Goal: Complete application form

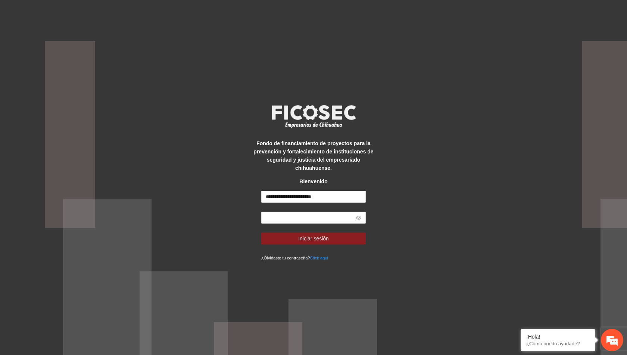
click at [314, 214] on input "text" at bounding box center [310, 217] width 89 height 8
type input "**********"
click at [319, 234] on span "Iniciar sesión" at bounding box center [313, 238] width 31 height 8
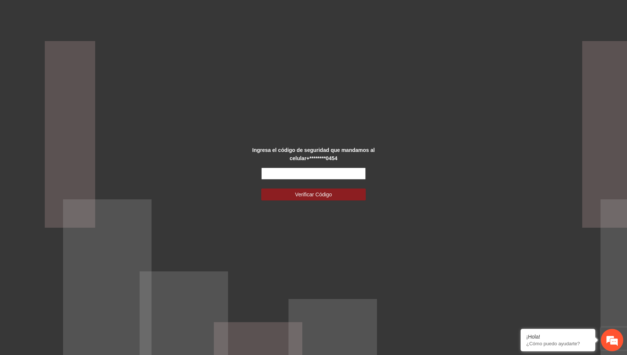
click at [330, 178] on input "text" at bounding box center [313, 174] width 105 height 12
type input "******"
click at [261, 188] on button "Verificar Código" at bounding box center [313, 194] width 105 height 12
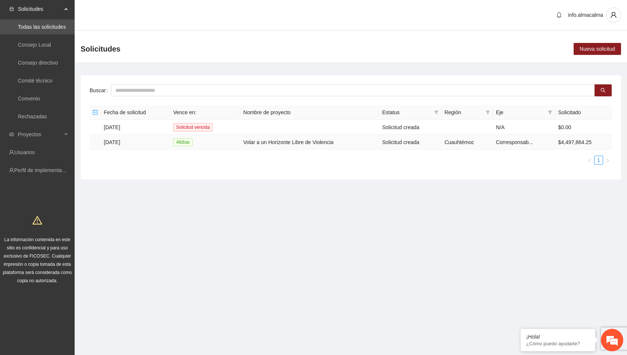
click at [126, 143] on td "[DATE]" at bounding box center [135, 142] width 69 height 15
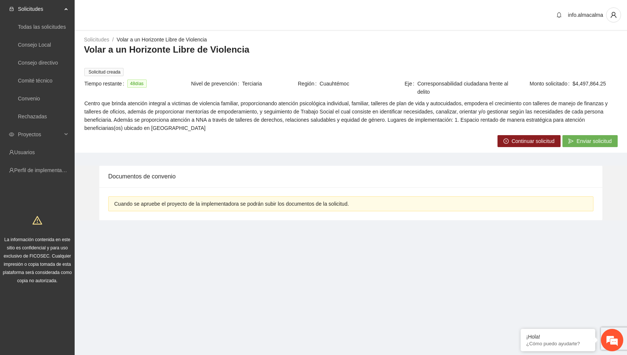
click at [521, 140] on span "Continuar solicitud" at bounding box center [533, 141] width 43 height 8
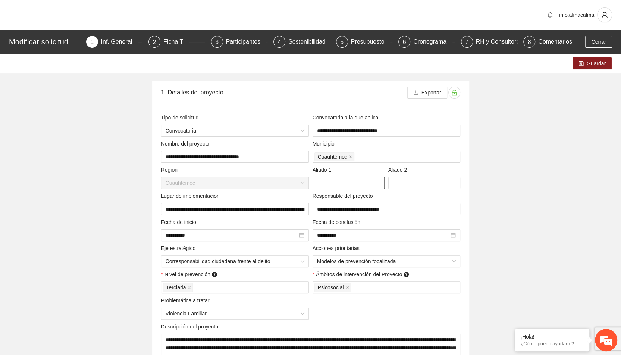
click at [348, 188] on input "text" at bounding box center [349, 183] width 72 height 12
click at [179, 39] on div "Ficha T" at bounding box center [176, 42] width 26 height 12
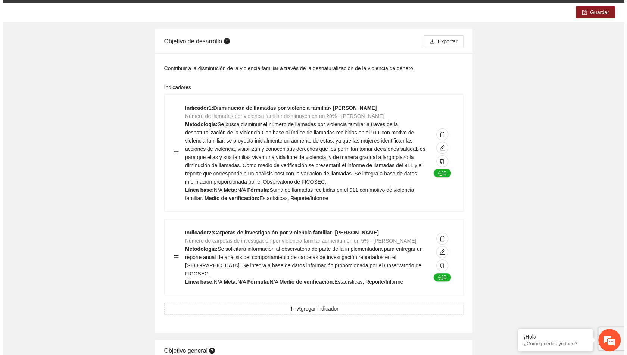
scroll to position [54, 0]
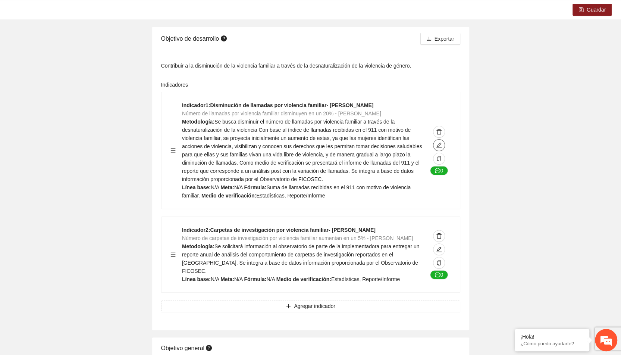
click at [440, 146] on icon "edit" at bounding box center [439, 145] width 6 height 6
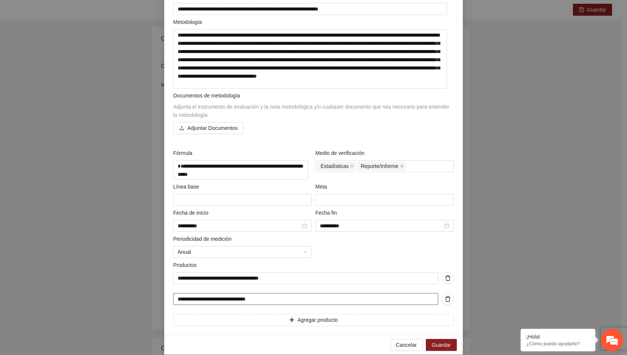
scroll to position [111, 0]
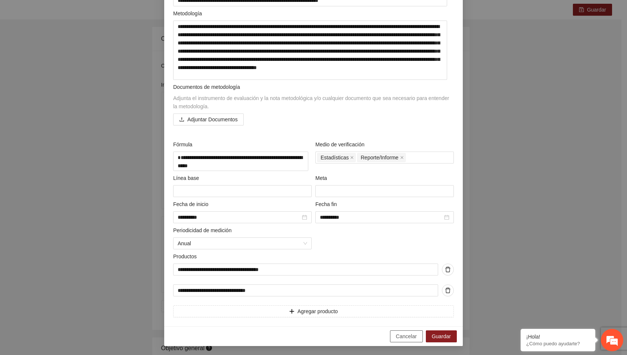
click at [402, 340] on span "Cancelar" at bounding box center [406, 336] width 21 height 8
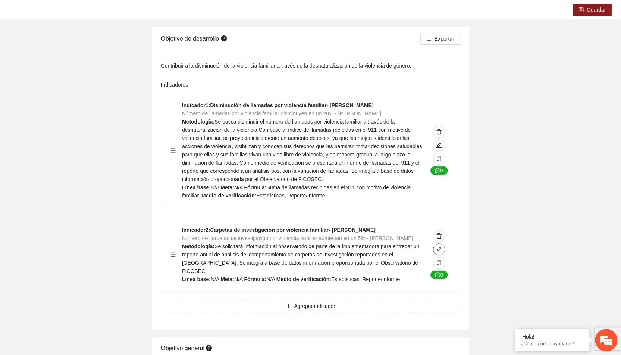
click at [437, 247] on icon "edit" at bounding box center [439, 249] width 6 height 6
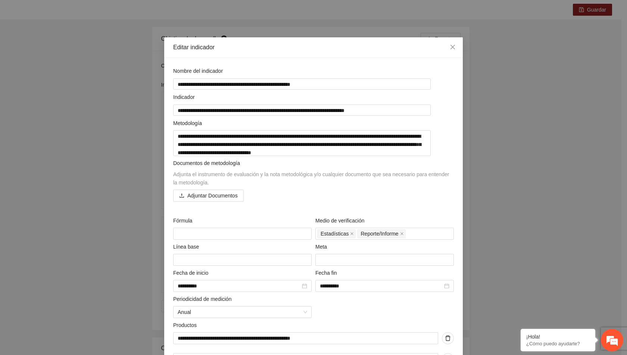
scroll to position [71, 0]
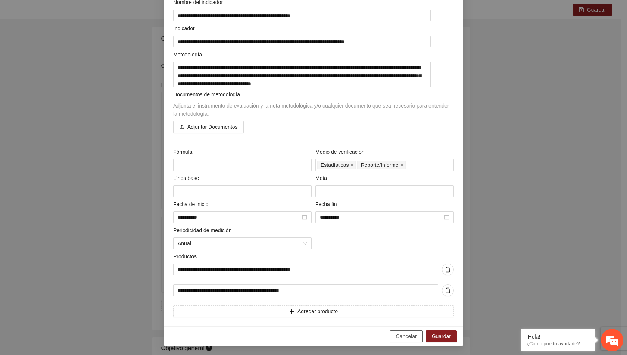
click at [405, 337] on span "Cancelar" at bounding box center [406, 336] width 21 height 8
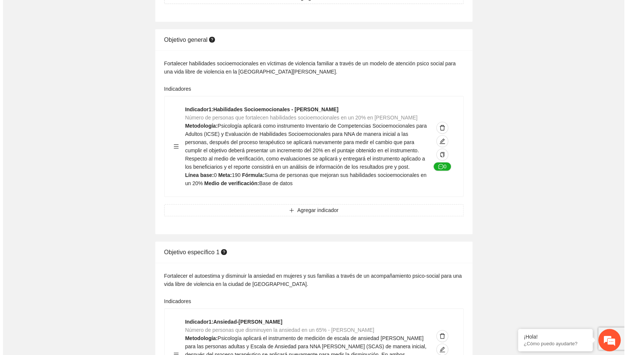
scroll to position [363, 0]
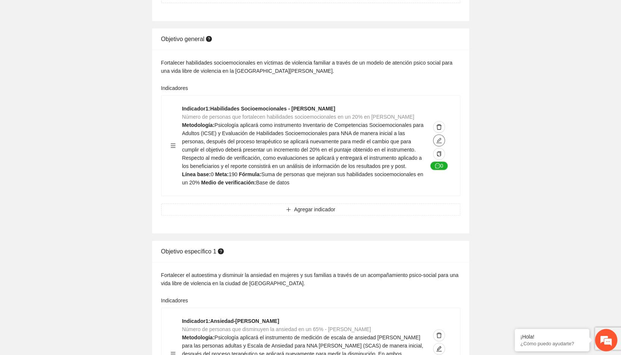
click at [440, 140] on icon "edit" at bounding box center [439, 140] width 6 height 6
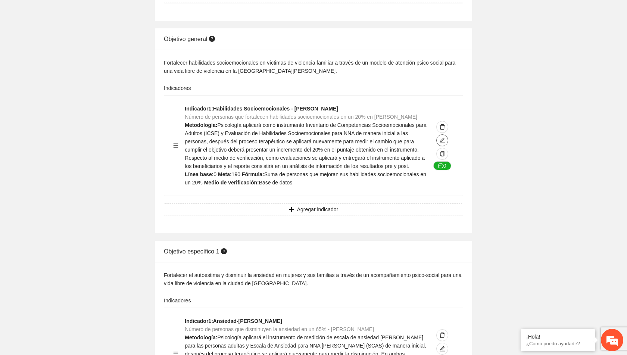
type textarea "*"
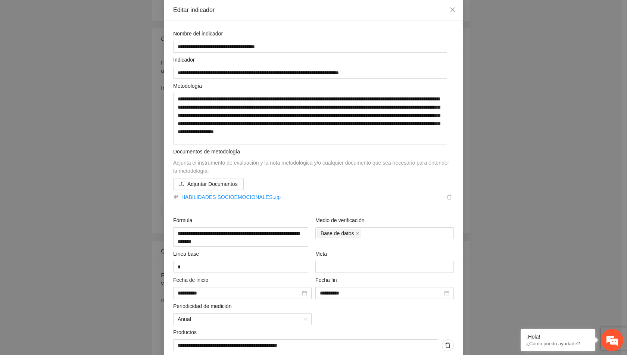
scroll to position [93, 0]
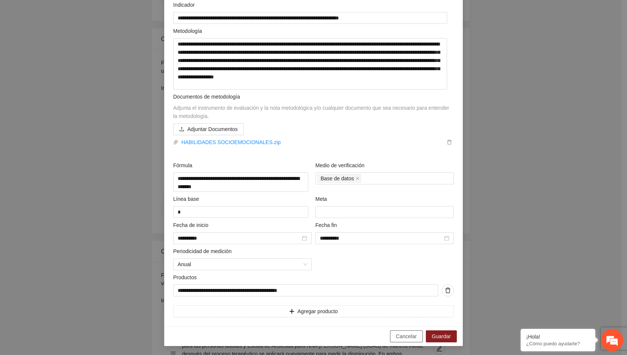
click at [399, 335] on span "Cancelar" at bounding box center [406, 336] width 21 height 8
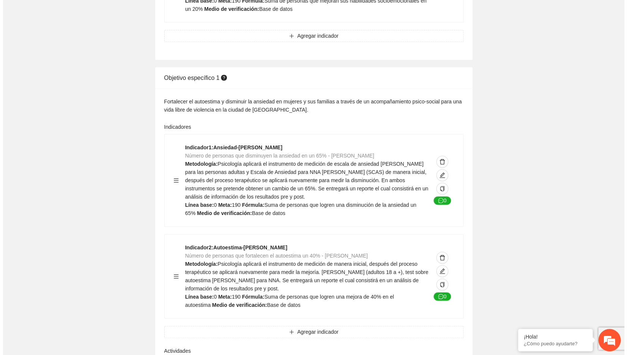
scroll to position [537, 0]
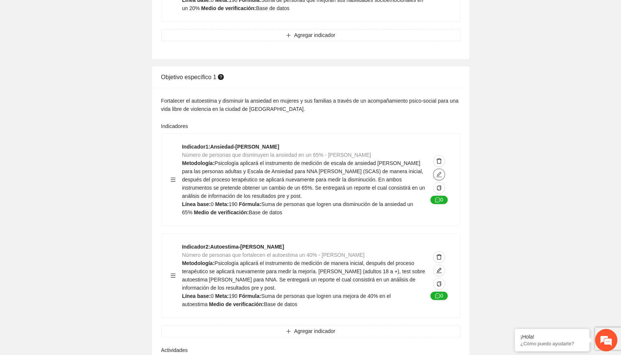
click at [440, 173] on icon "edit" at bounding box center [439, 174] width 5 height 5
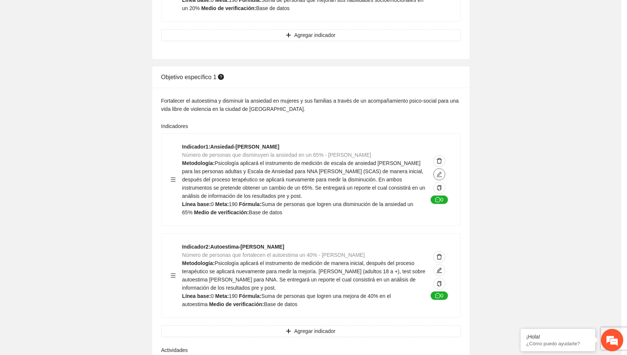
type textarea "*"
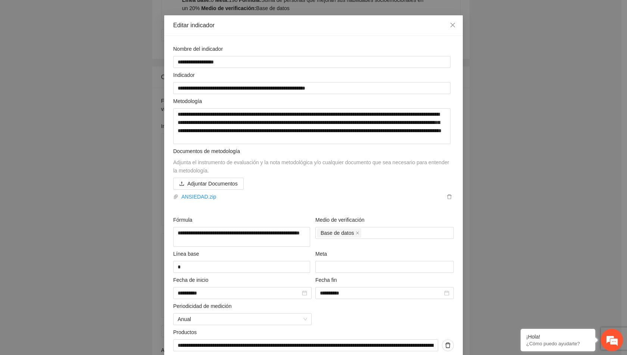
scroll to position [98, 0]
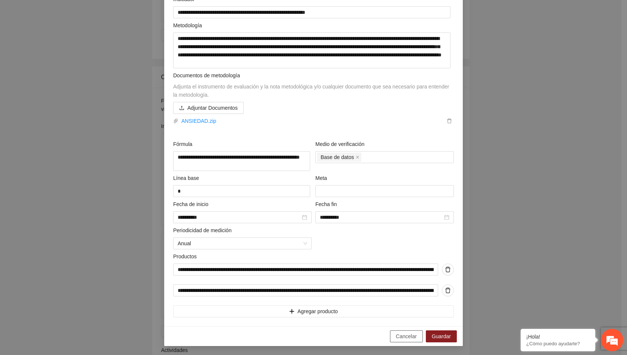
click at [405, 337] on span "Cancelar" at bounding box center [406, 336] width 21 height 8
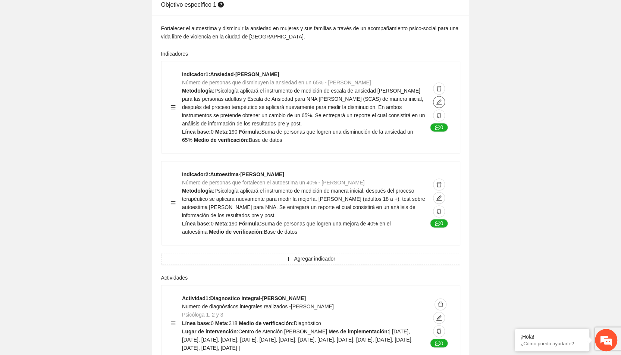
scroll to position [613, 0]
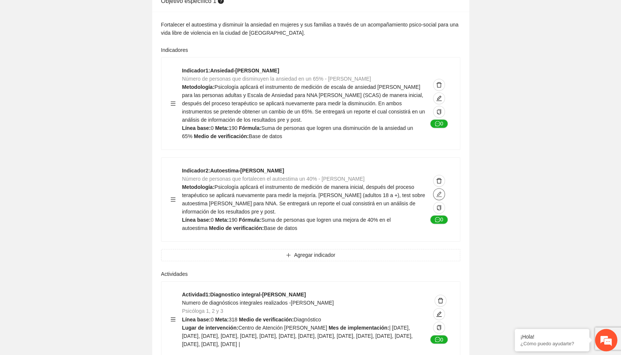
click at [438, 192] on icon "edit" at bounding box center [439, 193] width 5 height 5
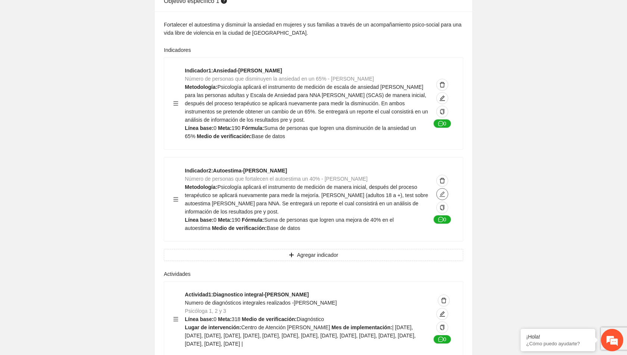
type textarea "*"
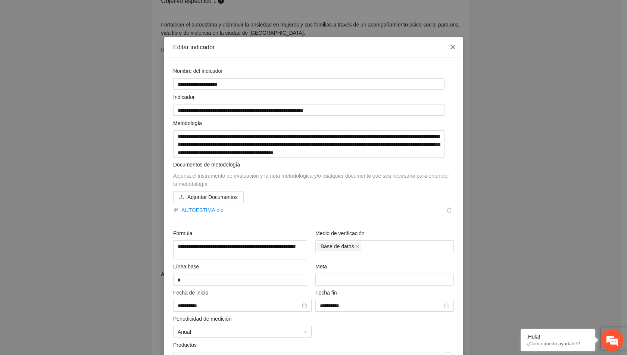
click at [446, 42] on span "Close" at bounding box center [453, 47] width 20 height 20
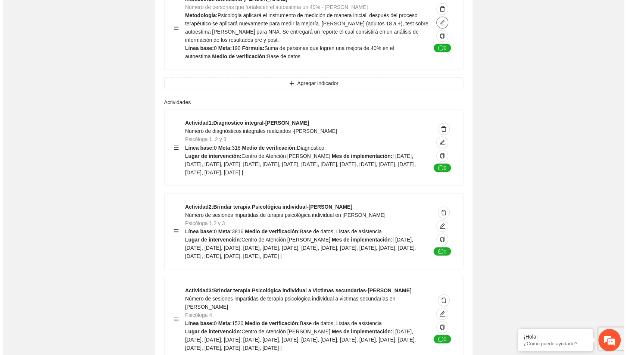
scroll to position [787, 0]
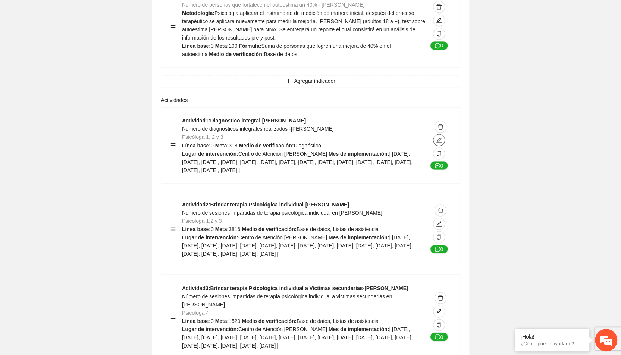
click at [440, 137] on icon "edit" at bounding box center [439, 140] width 6 height 6
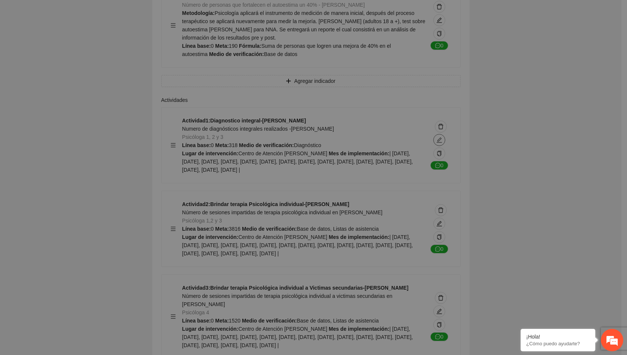
type textarea "**********"
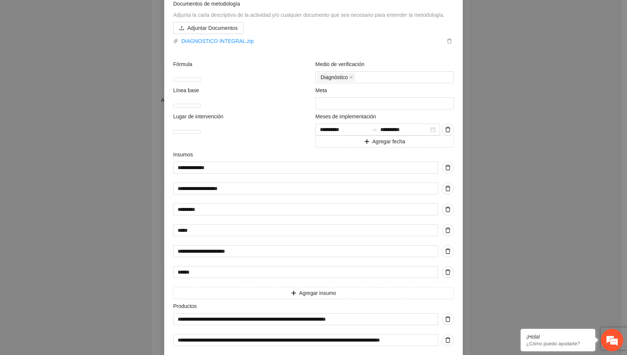
scroll to position [237, 0]
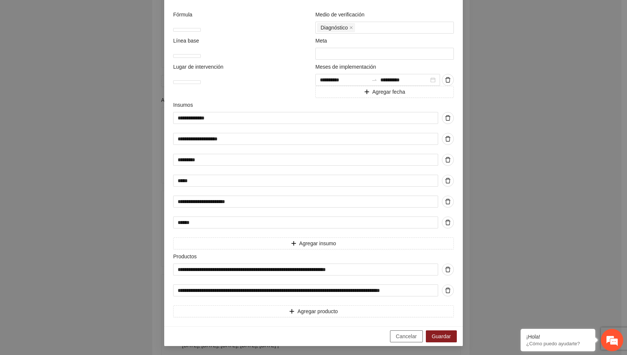
click at [405, 339] on span "Cancelar" at bounding box center [406, 336] width 21 height 8
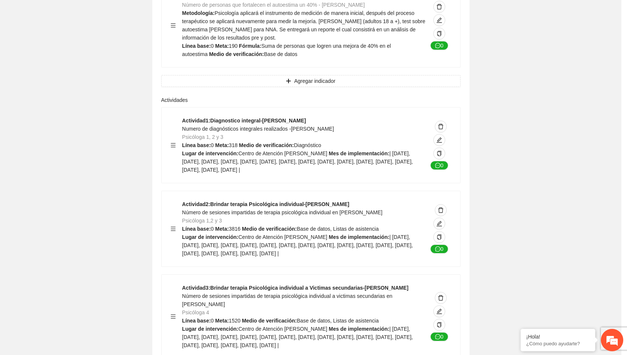
scroll to position [4, 0]
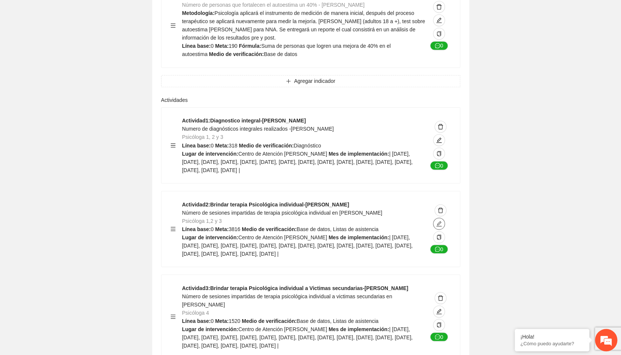
click at [436, 224] on icon "edit" at bounding box center [439, 224] width 6 height 6
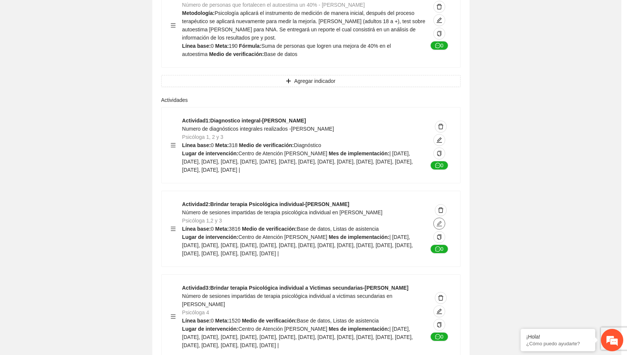
type textarea "**********"
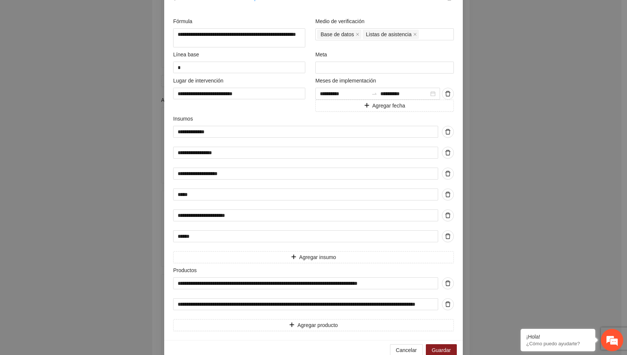
scroll to position [311, 0]
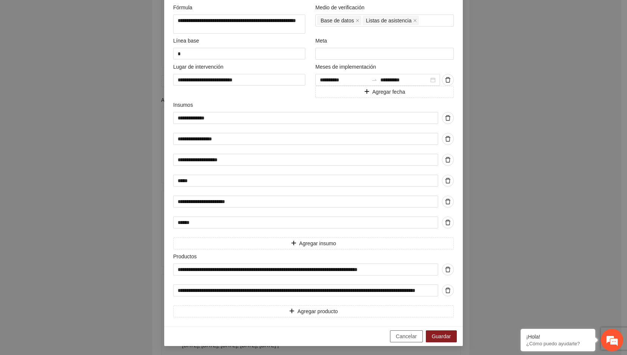
click at [396, 335] on span "Cancelar" at bounding box center [406, 336] width 21 height 8
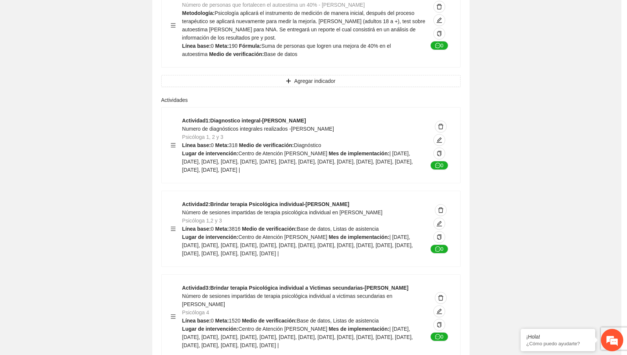
scroll to position [4, 0]
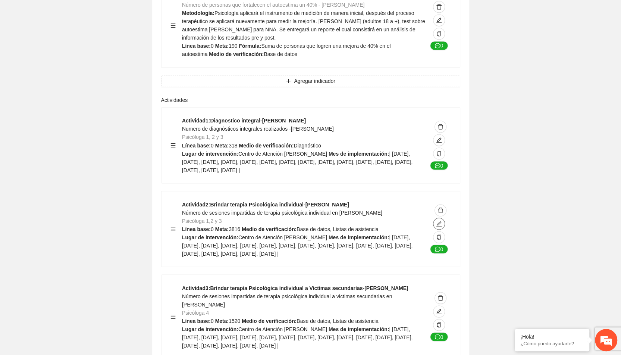
click at [436, 225] on icon "edit" at bounding box center [439, 224] width 6 height 6
type textarea "**********"
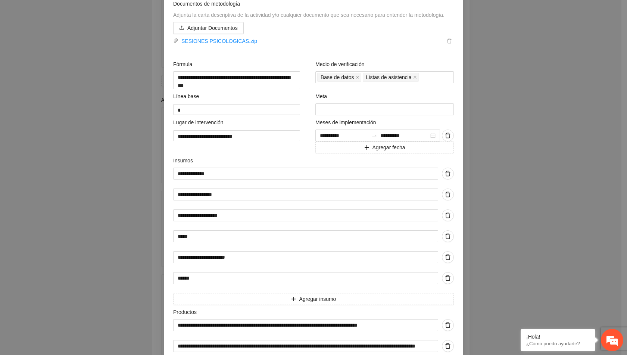
scroll to position [311, 0]
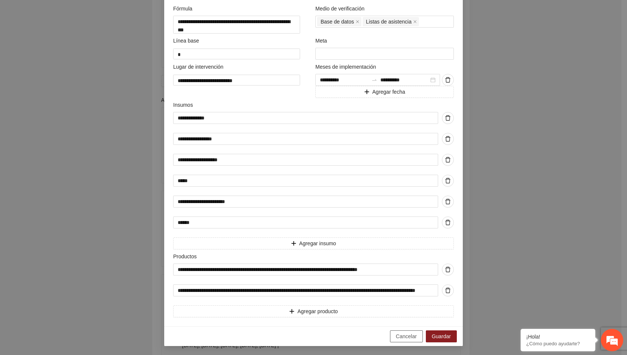
click at [404, 339] on span "Cancelar" at bounding box center [406, 336] width 21 height 8
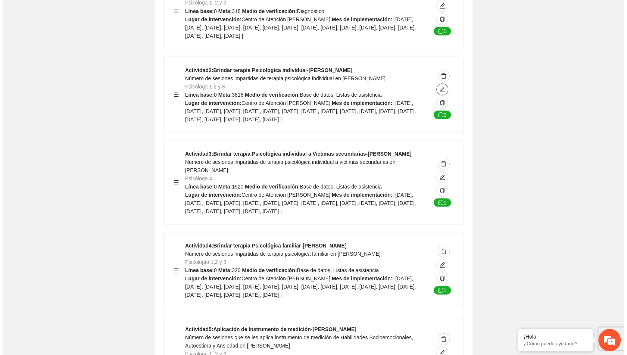
scroll to position [922, 0]
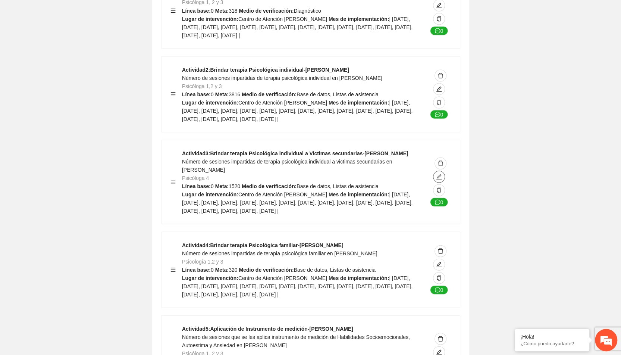
click at [441, 180] on icon "edit" at bounding box center [439, 177] width 6 height 6
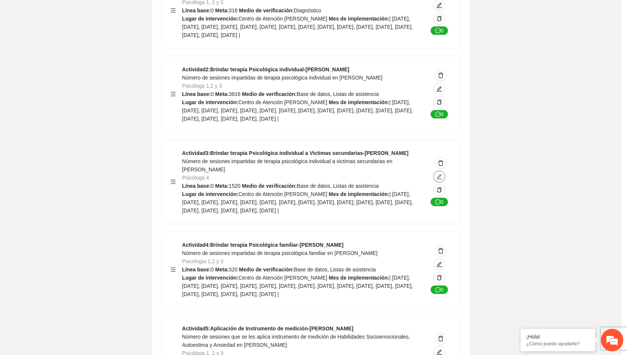
type textarea "**********"
type input "**********"
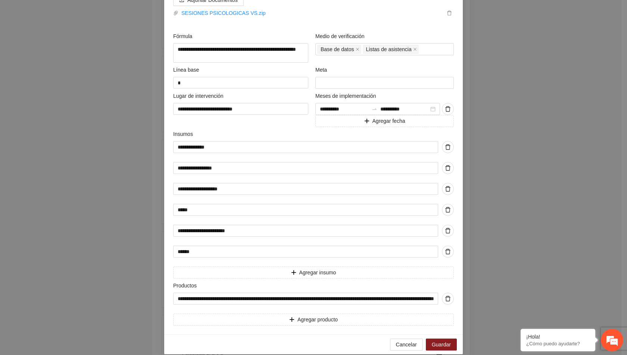
scroll to position [281, 0]
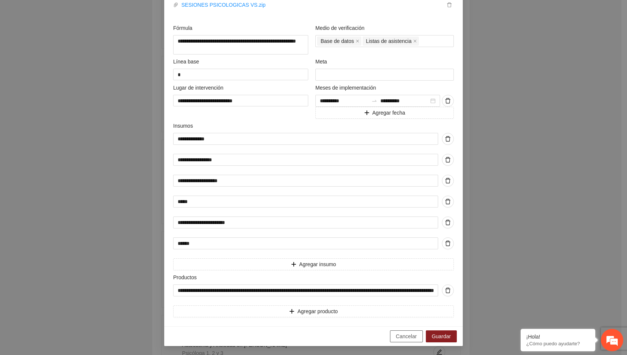
click at [401, 335] on span "Cancelar" at bounding box center [406, 336] width 21 height 8
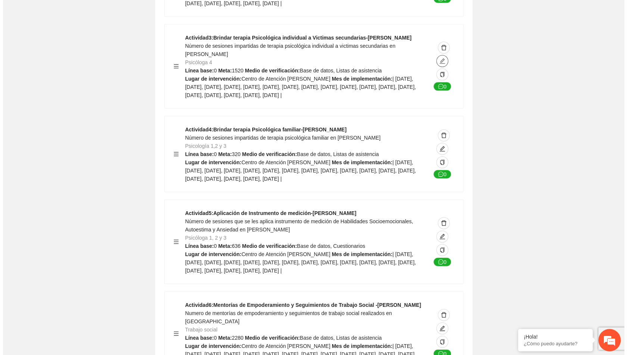
scroll to position [1042, 0]
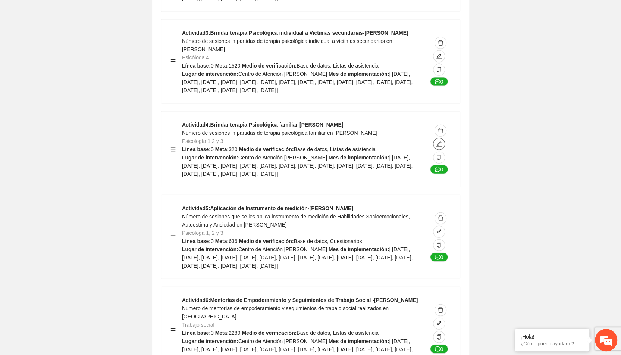
click at [442, 147] on icon "edit" at bounding box center [439, 144] width 6 height 6
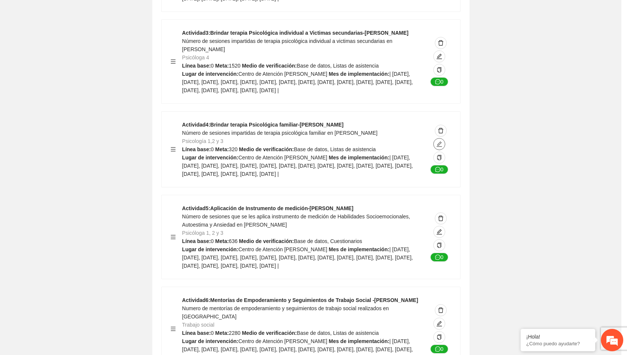
type textarea "**********"
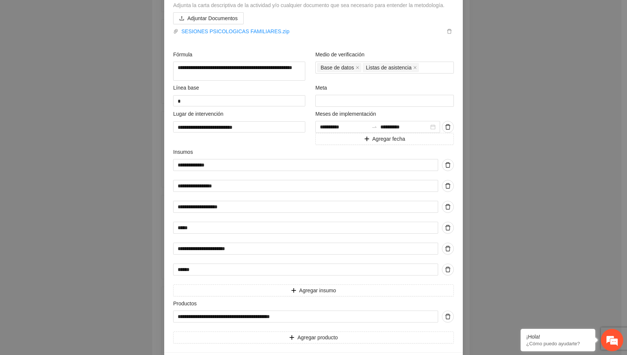
scroll to position [281, 0]
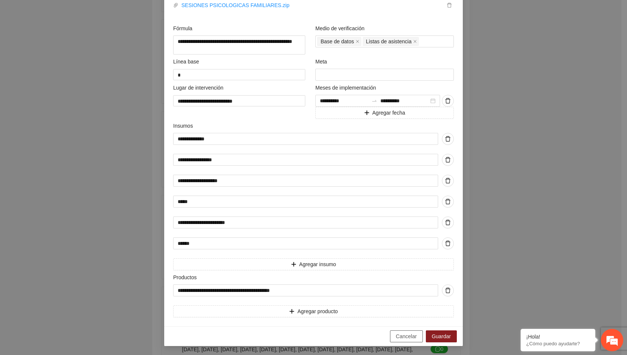
click at [404, 336] on span "Cancelar" at bounding box center [406, 336] width 21 height 8
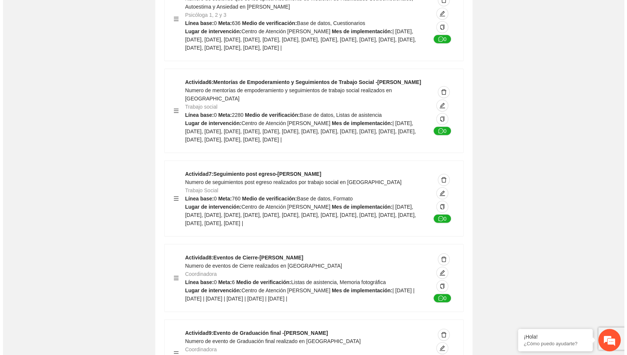
scroll to position [1260, 0]
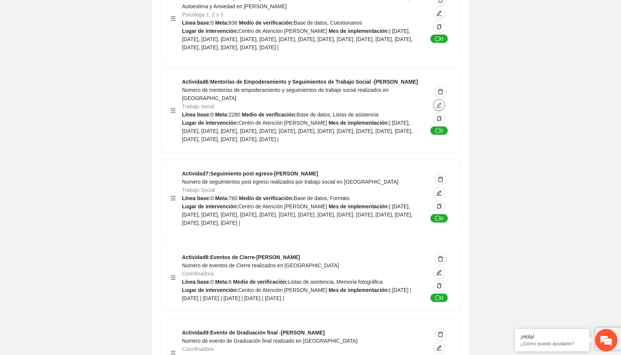
click at [440, 108] on icon "edit" at bounding box center [439, 105] width 5 height 5
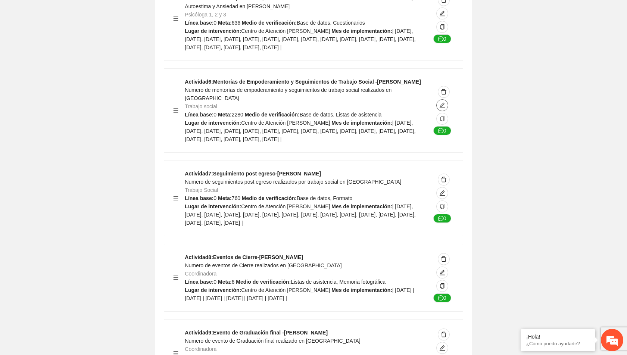
type textarea "**********"
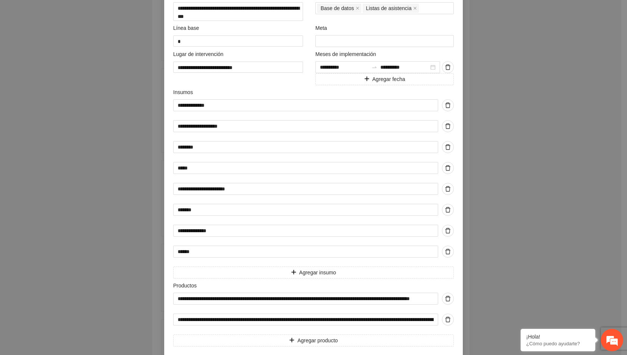
scroll to position [352, 0]
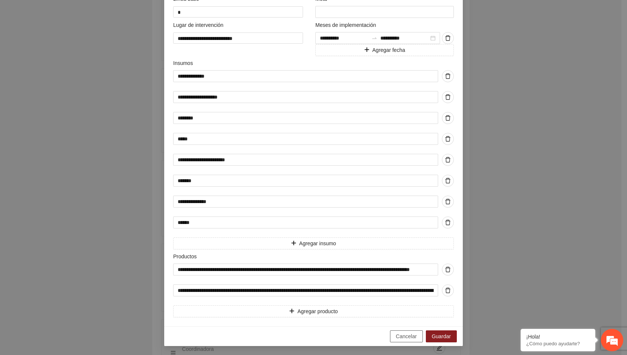
click at [401, 340] on button "Cancelar" at bounding box center [406, 336] width 33 height 12
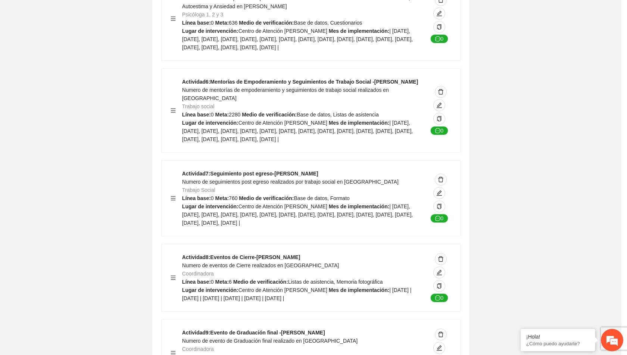
scroll to position [4, 0]
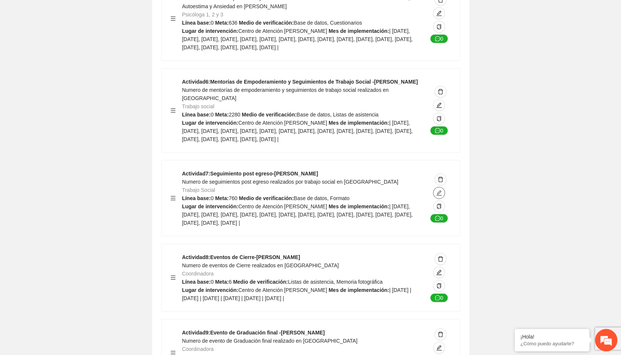
click at [438, 196] on icon "edit" at bounding box center [439, 193] width 6 height 6
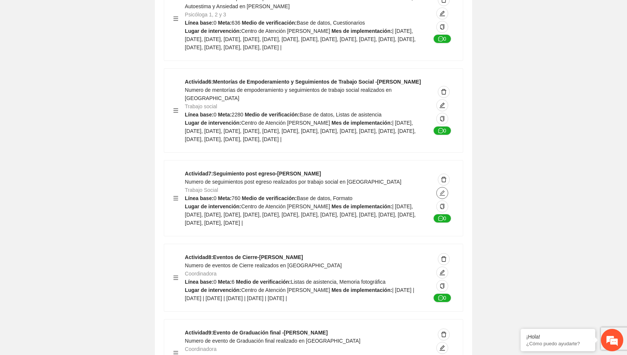
type textarea "**********"
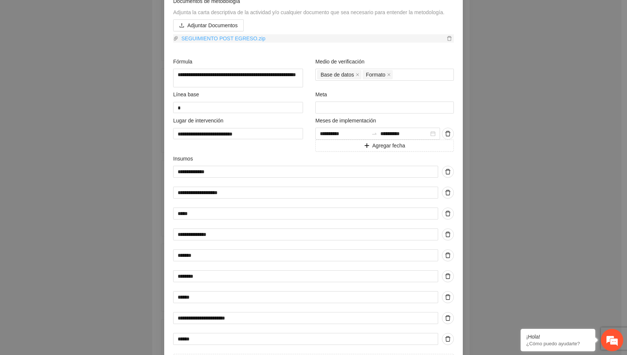
scroll to position [340, 0]
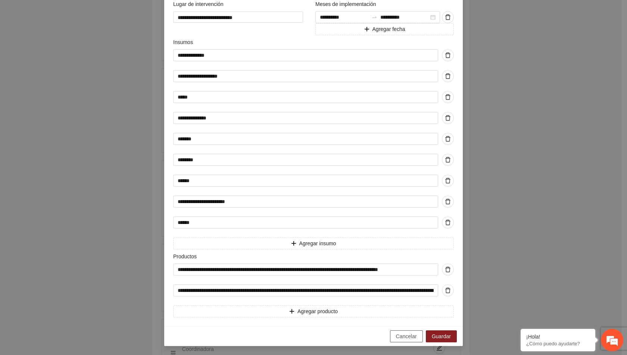
click at [408, 339] on span "Cancelar" at bounding box center [406, 336] width 21 height 8
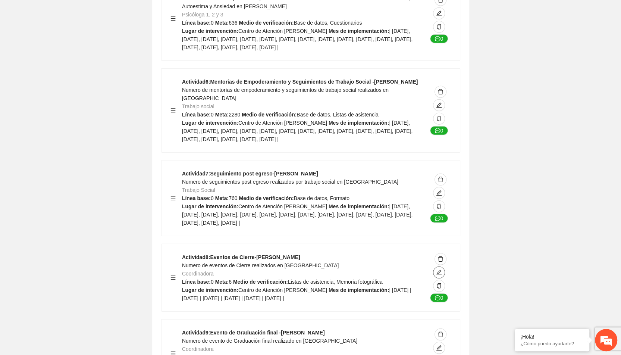
click at [440, 275] on icon "edit" at bounding box center [439, 272] width 5 height 5
type textarea "**********"
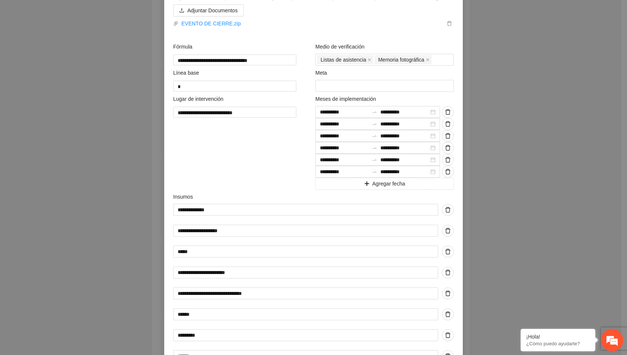
scroll to position [131, 0]
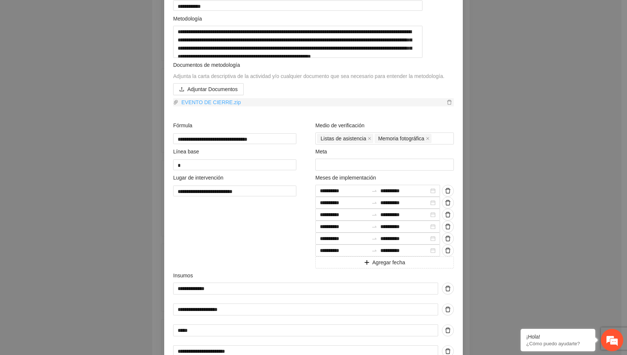
click at [208, 106] on link "EVENTO DE CIERRE.zip" at bounding box center [311, 102] width 267 height 8
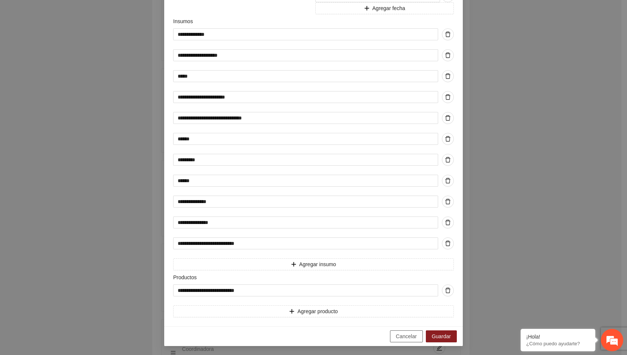
click at [418, 337] on button "Cancelar" at bounding box center [406, 336] width 33 height 12
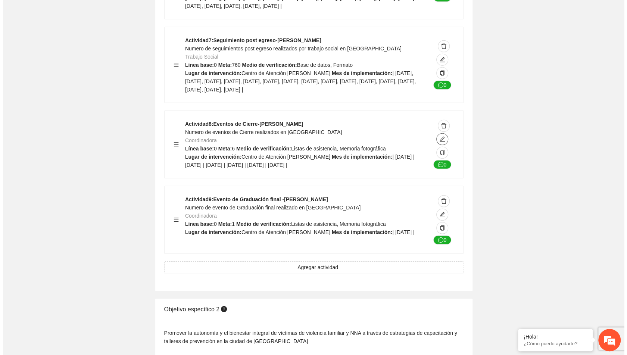
scroll to position [1394, 0]
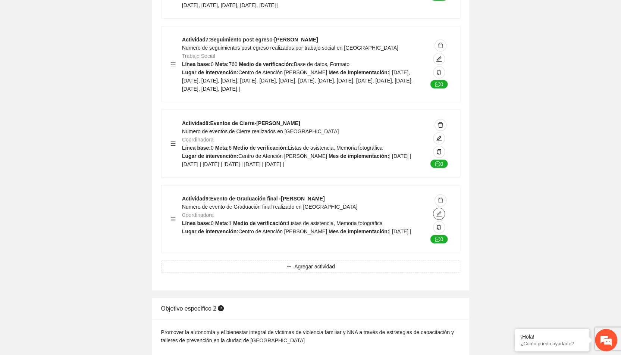
click at [437, 217] on icon "edit" at bounding box center [439, 214] width 6 height 6
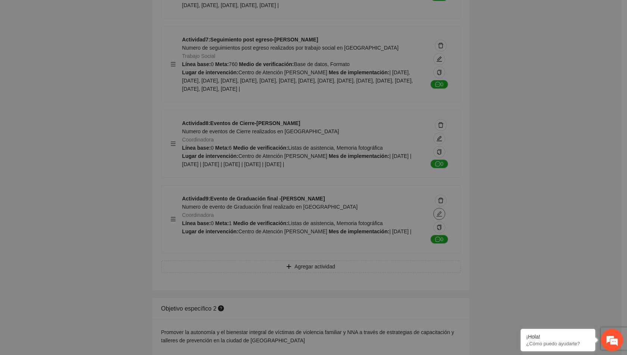
type textarea "**********"
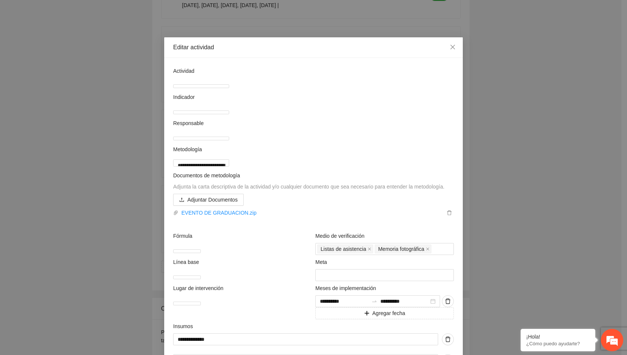
click at [366, 190] on span "Adjunta la carta descriptiva de la actividad y/o cualquier documento que sea ne…" at bounding box center [308, 187] width 271 height 6
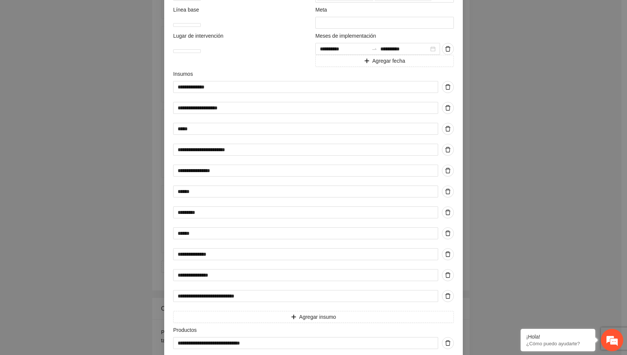
scroll to position [329, 0]
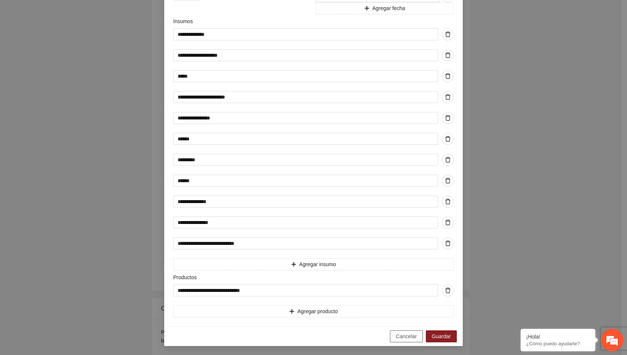
click at [401, 339] on span "Cancelar" at bounding box center [406, 336] width 21 height 8
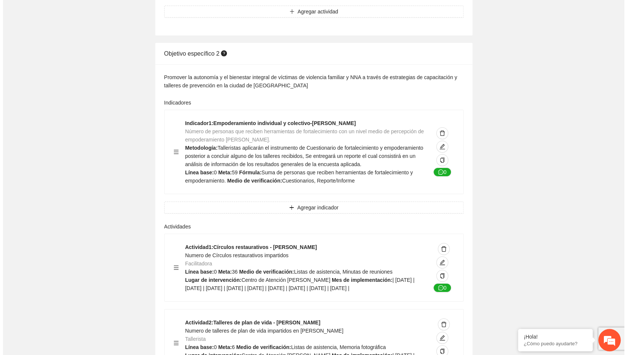
scroll to position [1665, 0]
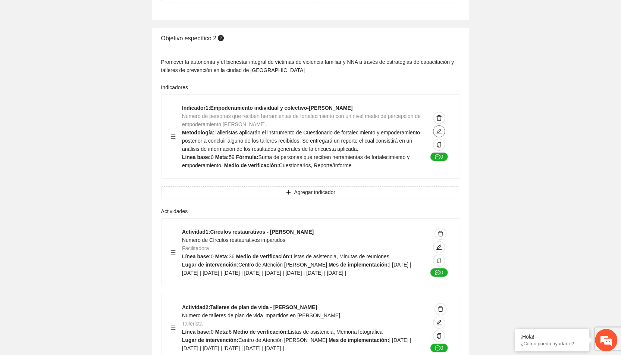
click at [437, 137] on button "button" at bounding box center [439, 131] width 12 height 12
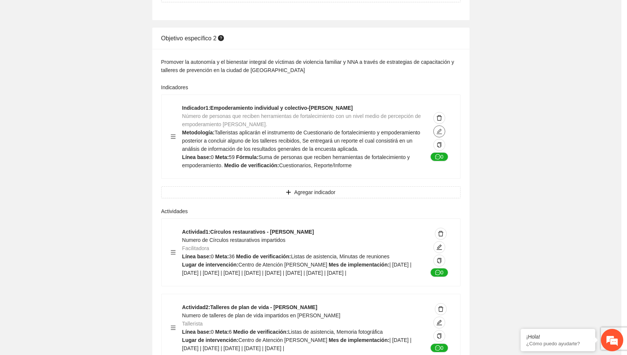
type textarea "*"
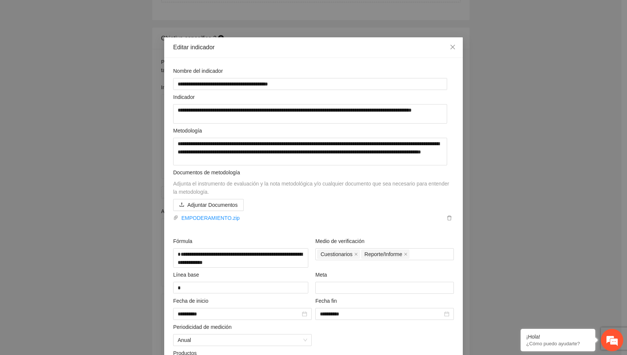
scroll to position [77, 0]
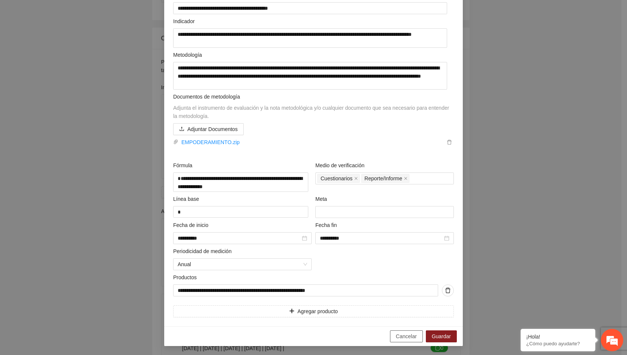
click at [400, 335] on span "Cancelar" at bounding box center [406, 336] width 21 height 8
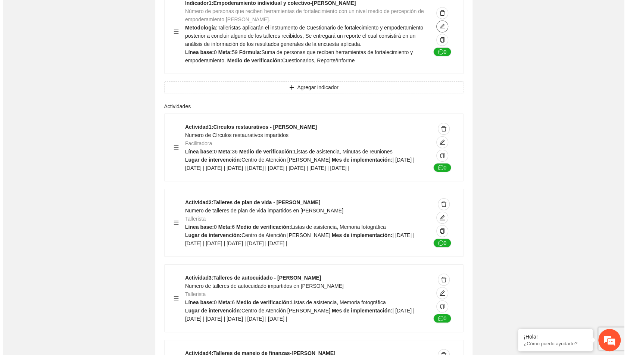
scroll to position [1770, 0]
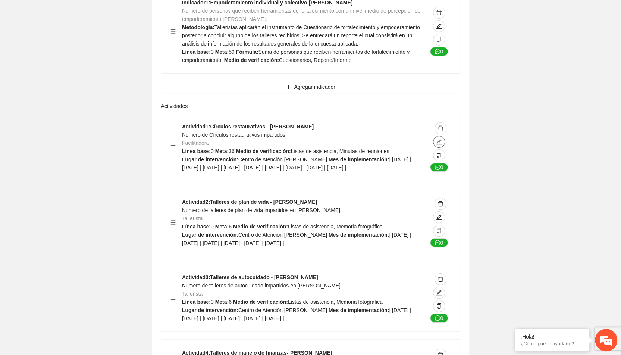
click at [442, 145] on icon "edit" at bounding box center [439, 142] width 6 height 6
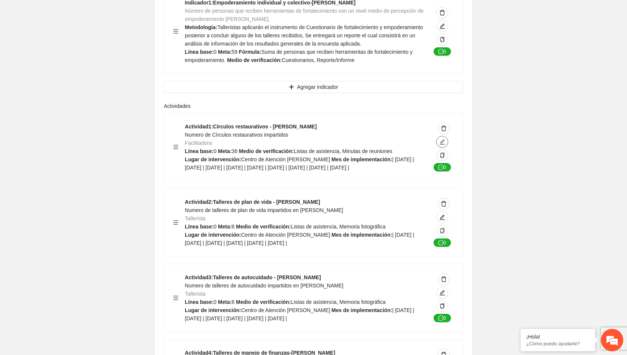
type textarea "**********"
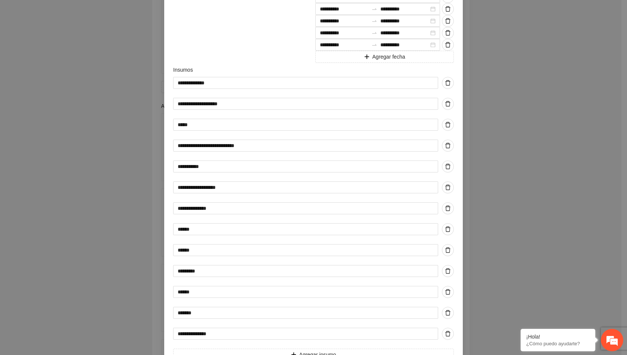
scroll to position [548, 0]
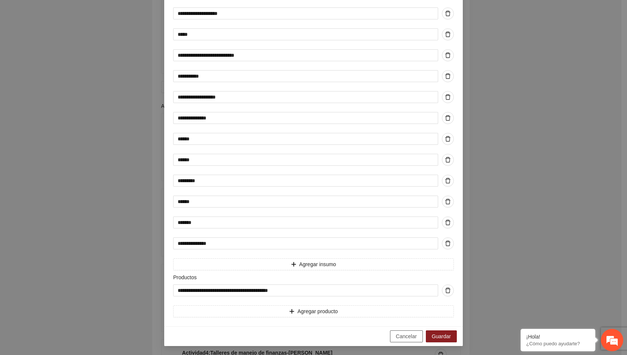
click at [399, 335] on span "Cancelar" at bounding box center [406, 336] width 21 height 8
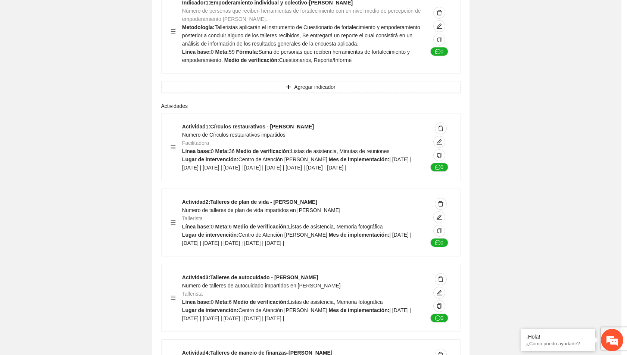
scroll to position [4, 0]
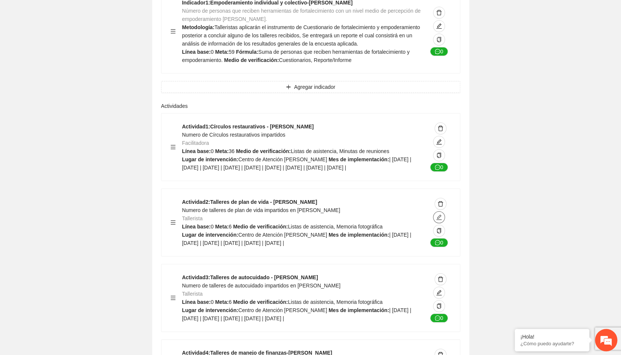
click at [438, 220] on icon "edit" at bounding box center [439, 217] width 6 height 6
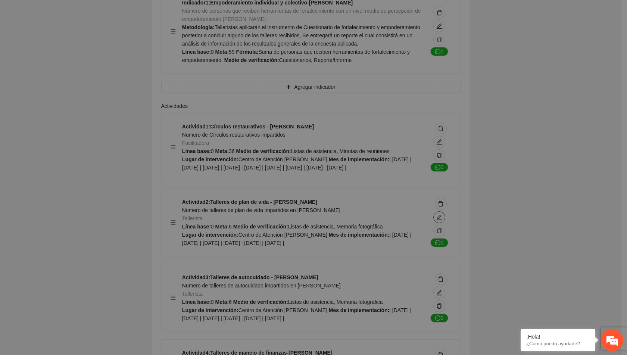
type textarea "**********"
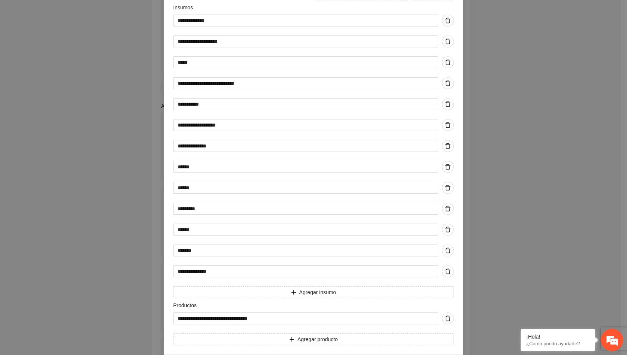
scroll to position [430, 0]
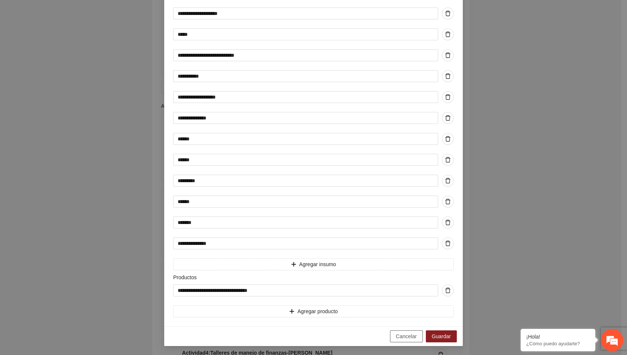
click at [403, 337] on span "Cancelar" at bounding box center [406, 336] width 21 height 8
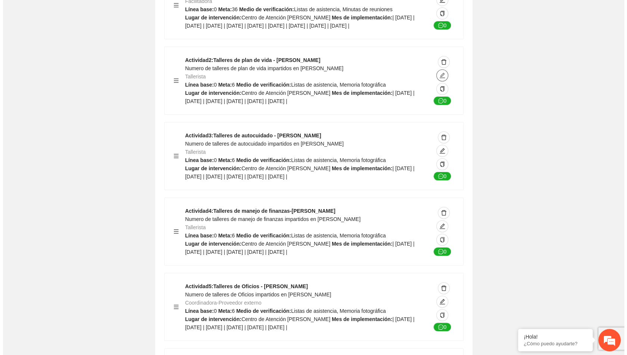
scroll to position [1935, 0]
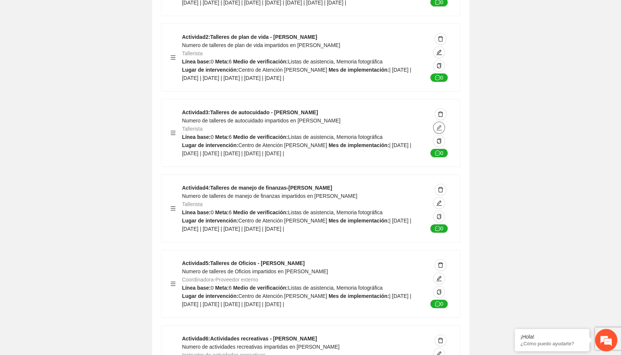
click at [439, 130] on icon "edit" at bounding box center [439, 127] width 5 height 5
type textarea "**********"
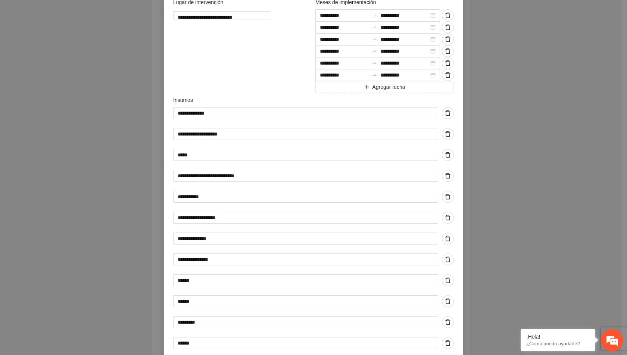
scroll to position [430, 0]
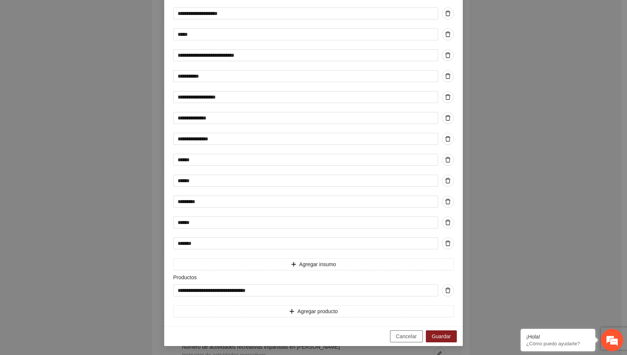
click at [412, 337] on span "Cancelar" at bounding box center [406, 336] width 21 height 8
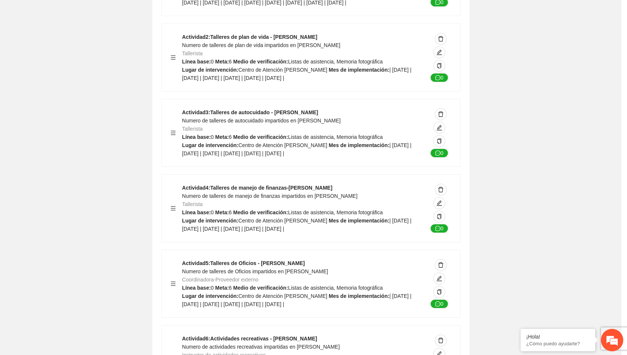
scroll to position [4, 0]
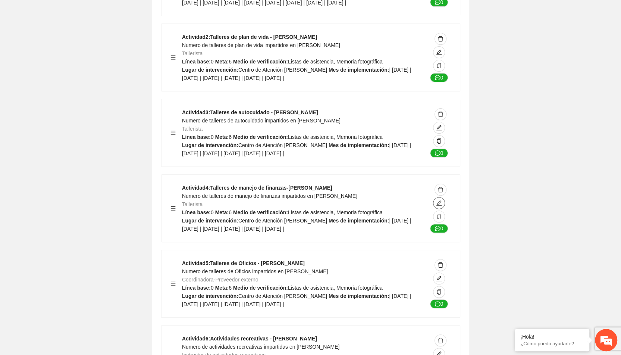
click at [440, 206] on icon "edit" at bounding box center [439, 203] width 6 height 6
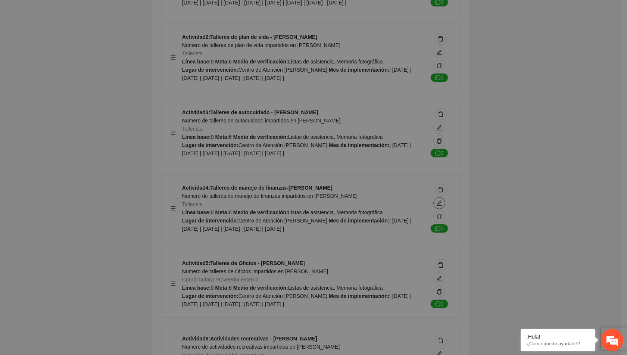
type textarea "**********"
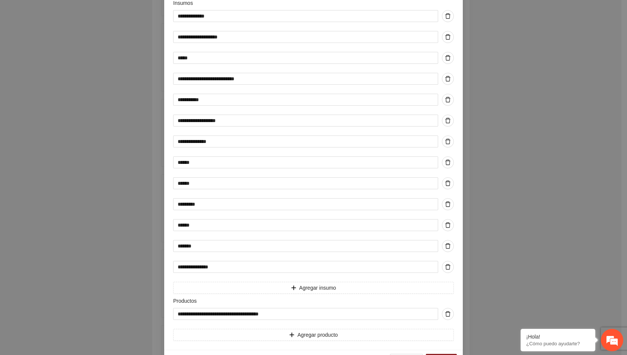
scroll to position [422, 0]
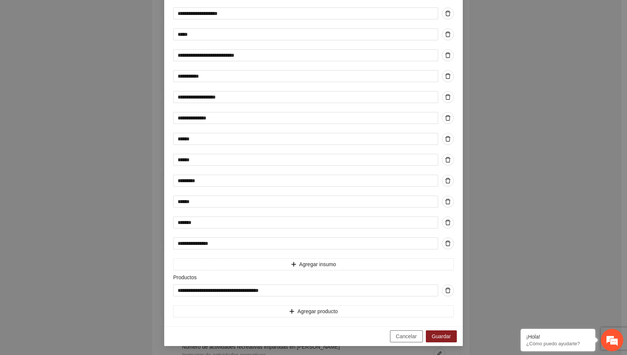
click at [401, 334] on span "Cancelar" at bounding box center [406, 336] width 21 height 8
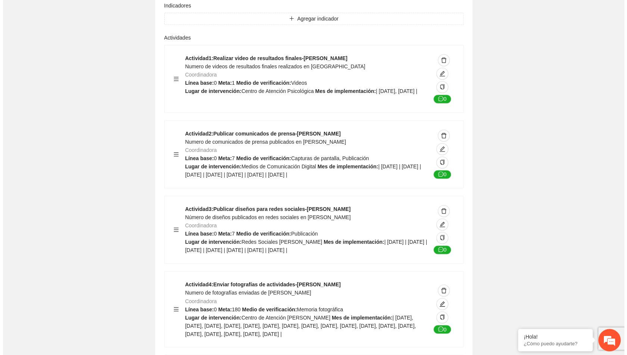
scroll to position [2499, 0]
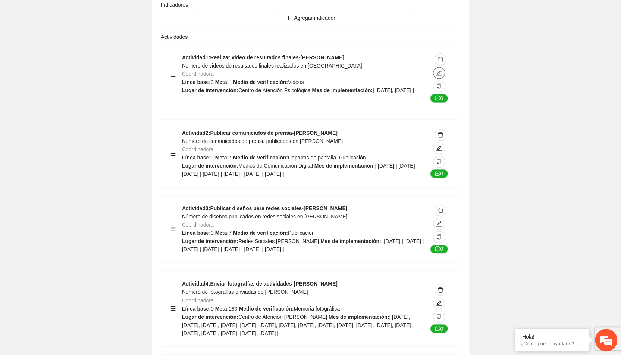
click at [440, 75] on icon "edit" at bounding box center [439, 72] width 5 height 5
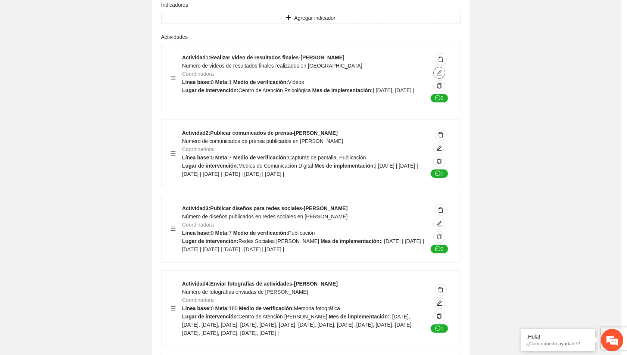
type textarea "**********"
type input "**********"
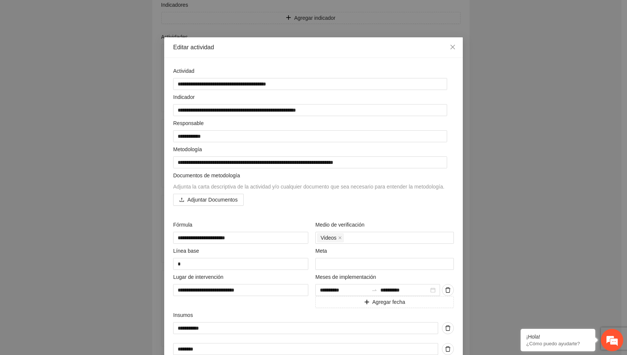
scroll to position [126, 0]
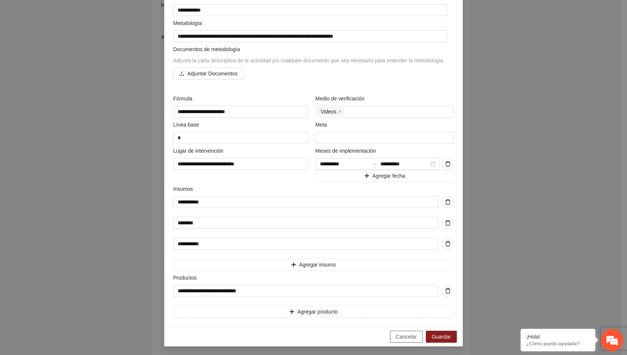
click at [397, 339] on span "Cancelar" at bounding box center [406, 337] width 21 height 8
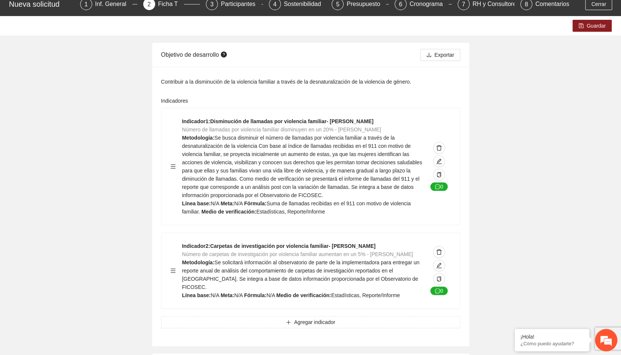
scroll to position [0, 0]
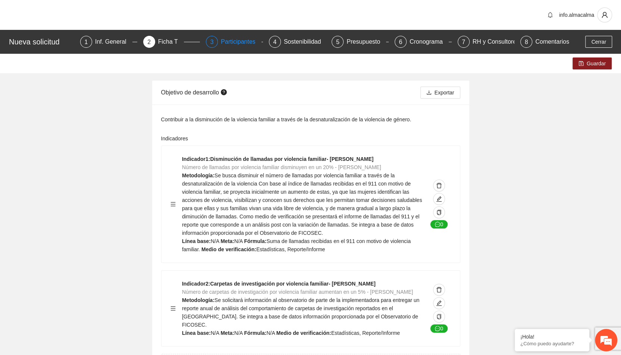
click at [235, 42] on div "Participantes" at bounding box center [241, 42] width 41 height 12
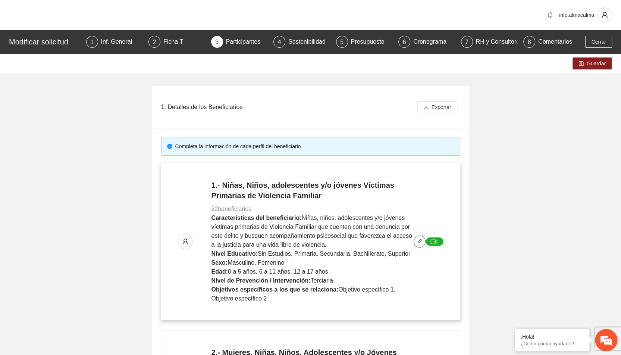
click at [421, 241] on icon "edit" at bounding box center [420, 242] width 6 height 6
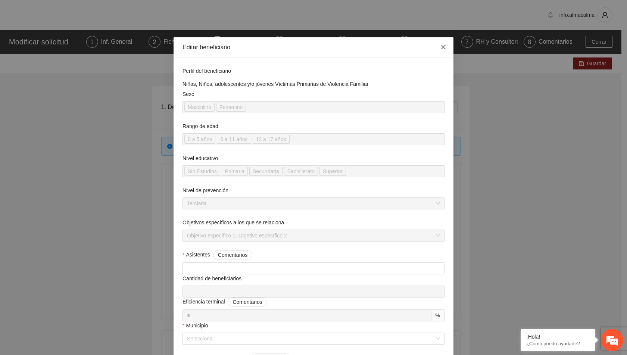
click at [440, 47] on icon "close" at bounding box center [443, 47] width 6 height 6
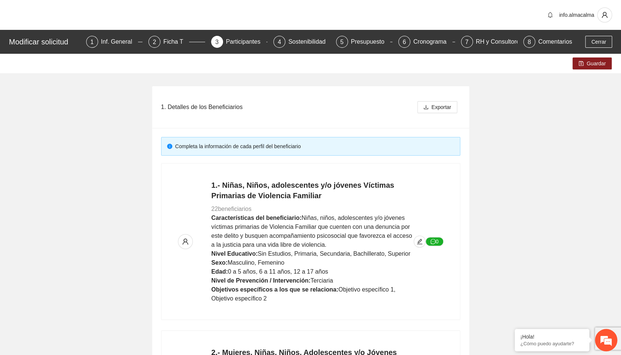
click at [311, 48] on div "Modificar solicitud 1 Inf. General 2 Ficha T 3 Participantes 4 Sostenibilidad 5…" at bounding box center [310, 42] width 621 height 24
click at [309, 44] on div "Sostenibilidad" at bounding box center [310, 42] width 43 height 12
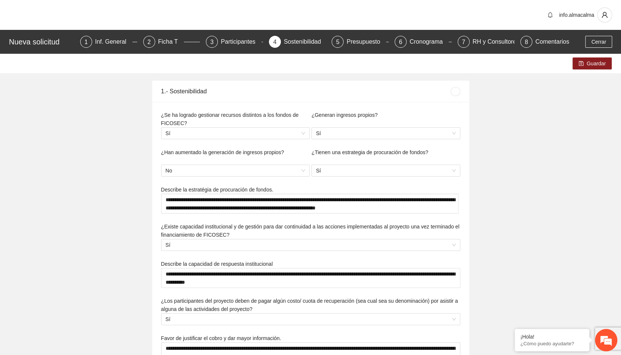
type textarea "**********"
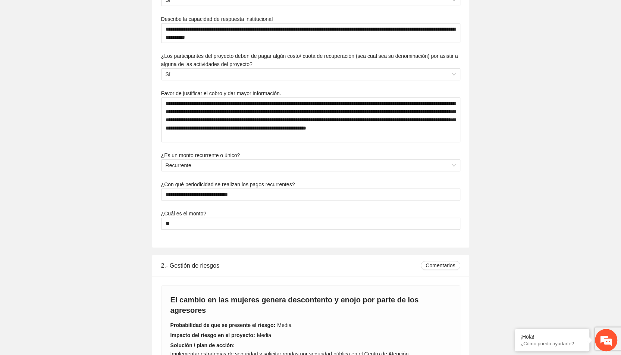
scroll to position [246, 0]
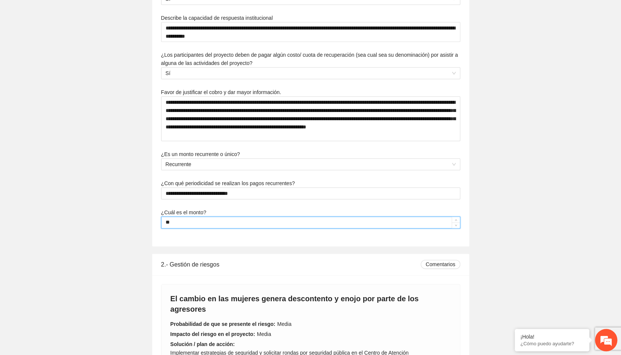
click at [171, 224] on input "**" at bounding box center [311, 222] width 299 height 11
type input "*"
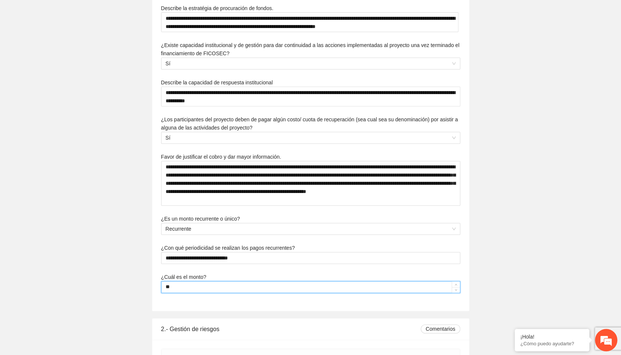
scroll to position [0, 0]
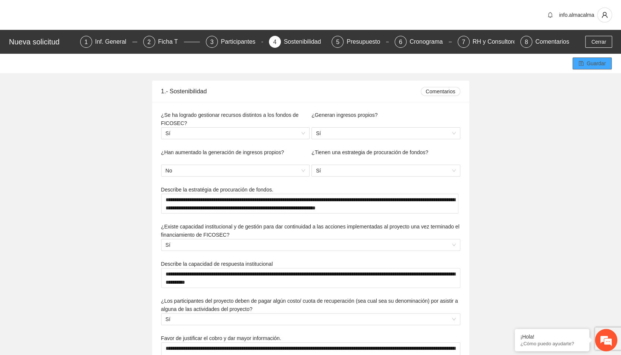
type input "**"
click at [597, 63] on span "Guardar" at bounding box center [596, 63] width 19 height 8
click at [369, 41] on div "Presupuesto" at bounding box center [367, 42] width 40 height 12
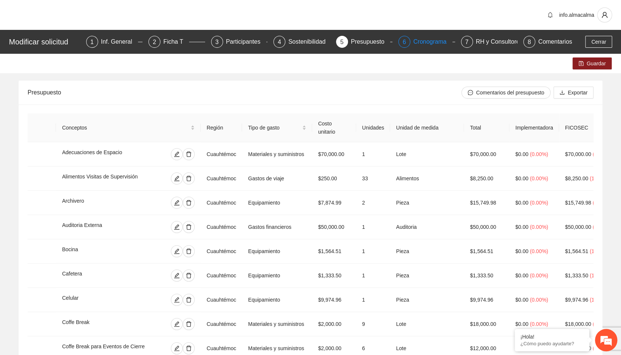
click at [426, 42] on div "Cronograma" at bounding box center [433, 42] width 39 height 12
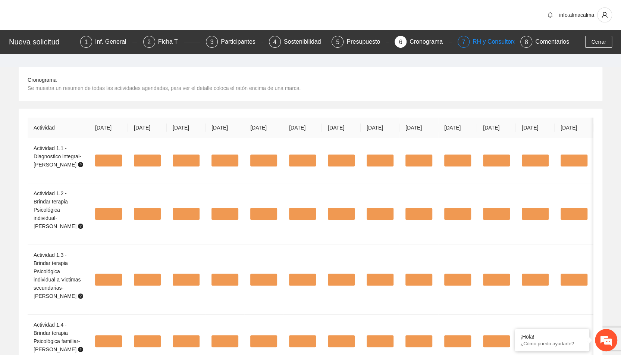
click at [498, 39] on div "RH y Consultores" at bounding box center [499, 42] width 53 height 12
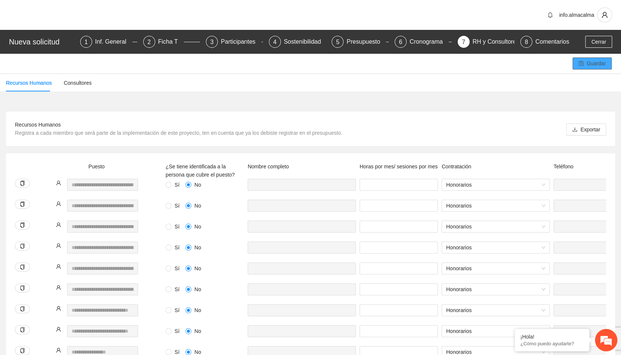
click at [595, 67] on span "Guardar" at bounding box center [596, 63] width 19 height 8
click at [234, 45] on div "Participantes" at bounding box center [241, 42] width 41 height 12
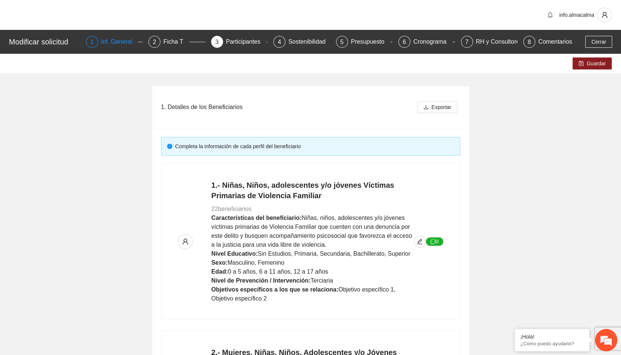
click at [103, 38] on div "1 Inf. General" at bounding box center [114, 42] width 57 height 12
click at [115, 42] on div "Inf. General" at bounding box center [119, 42] width 37 height 12
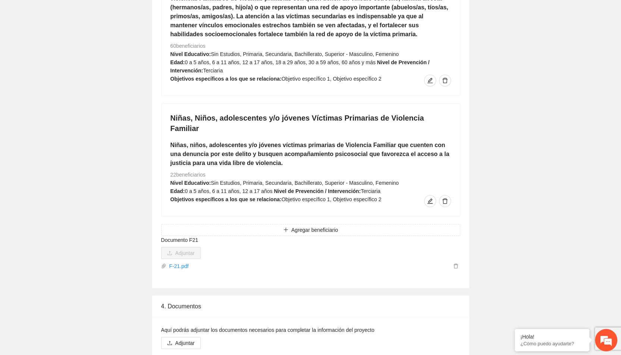
scroll to position [1265, 0]
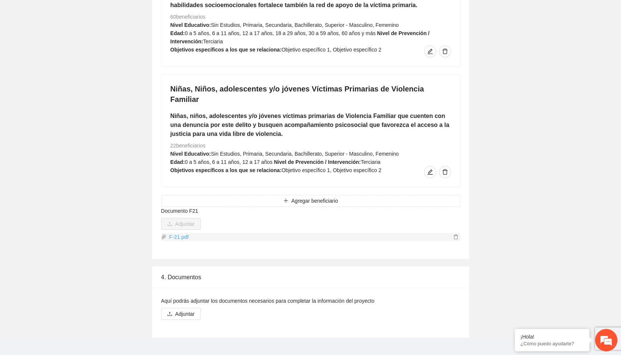
click at [181, 233] on link "F-21.pdf" at bounding box center [308, 237] width 285 height 8
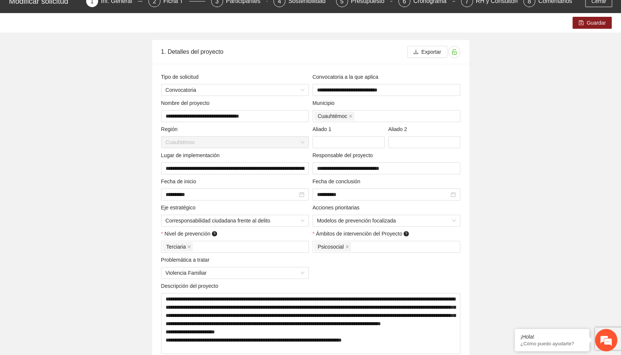
scroll to position [0, 0]
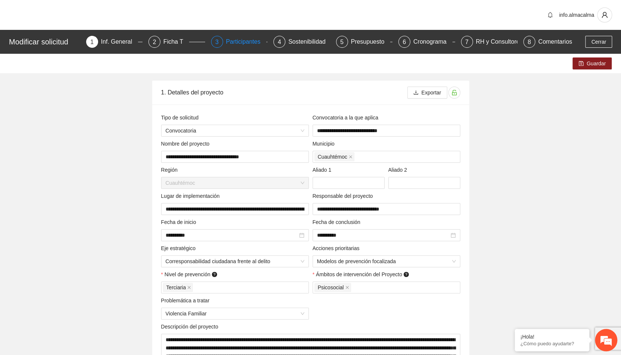
click at [231, 41] on div "Participantes" at bounding box center [246, 42] width 41 height 12
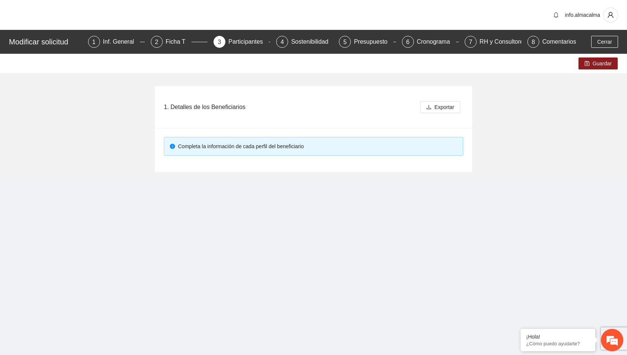
click at [231, 41] on div "Participantes" at bounding box center [248, 42] width 41 height 12
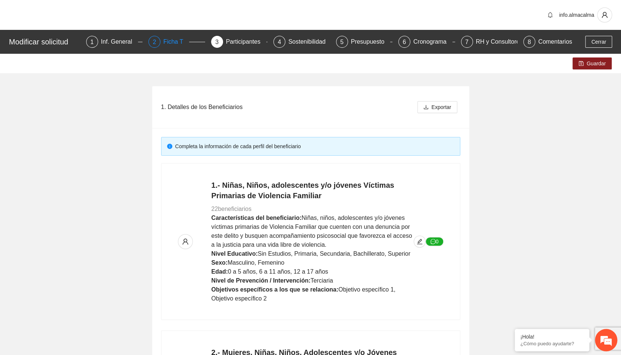
click at [170, 45] on div "Ficha T" at bounding box center [176, 42] width 26 height 12
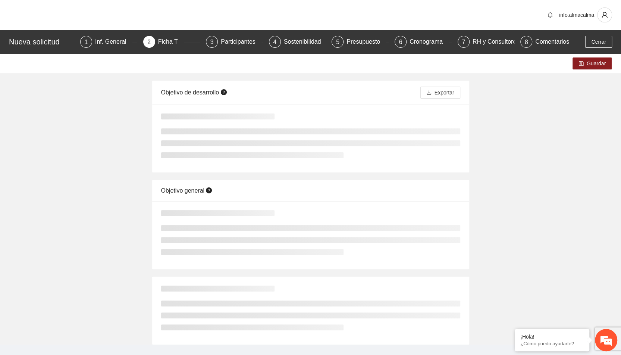
click at [124, 42] on div "Inf. General" at bounding box center [113, 42] width 37 height 12
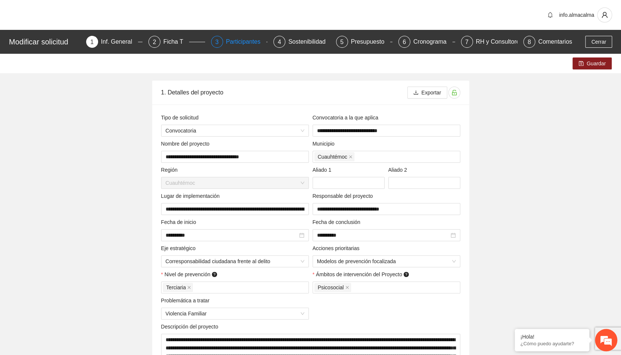
click at [239, 41] on div "Participantes" at bounding box center [246, 42] width 41 height 12
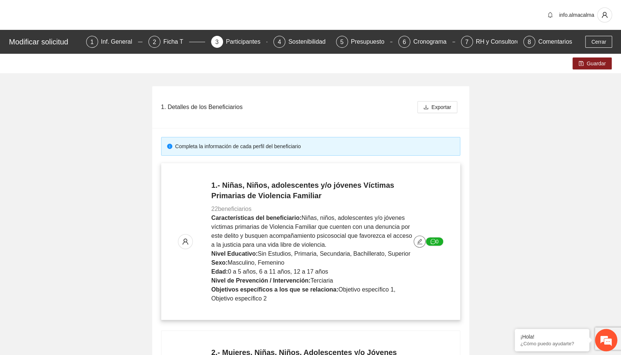
click at [420, 240] on icon "edit" at bounding box center [420, 242] width 6 height 6
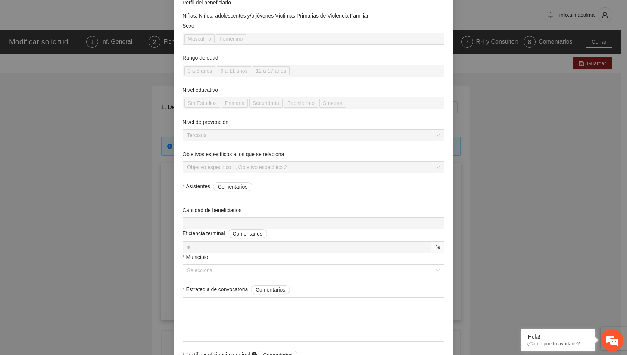
scroll to position [71, 0]
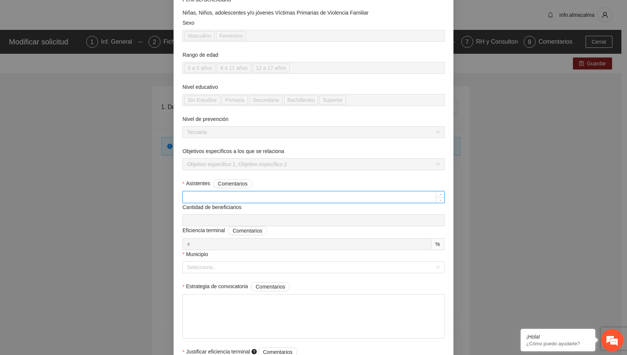
click at [340, 197] on input "Asistentes Comentarios" at bounding box center [313, 196] width 261 height 11
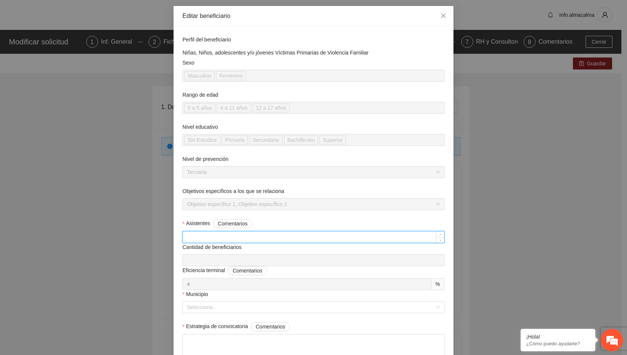
scroll to position [31, 0]
type input "***"
type input "*****"
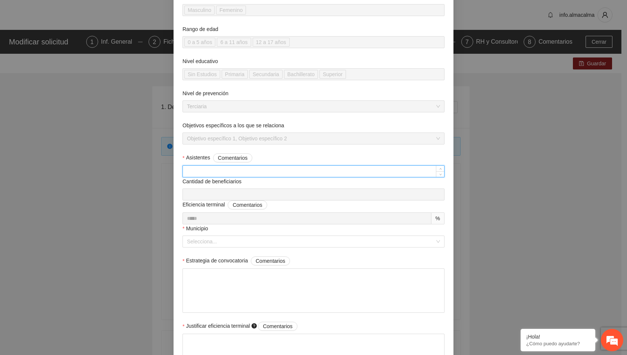
scroll to position [100, 0]
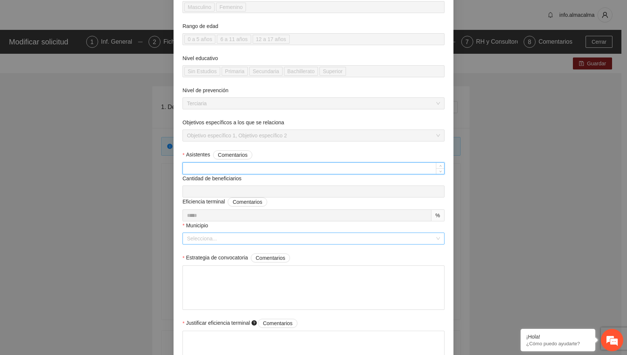
type input "***"
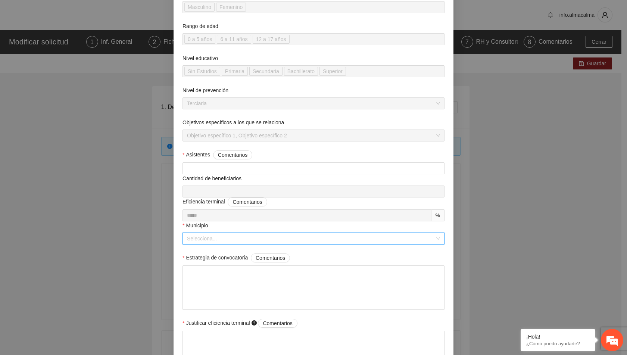
click at [229, 241] on input "Municipio" at bounding box center [311, 238] width 248 height 11
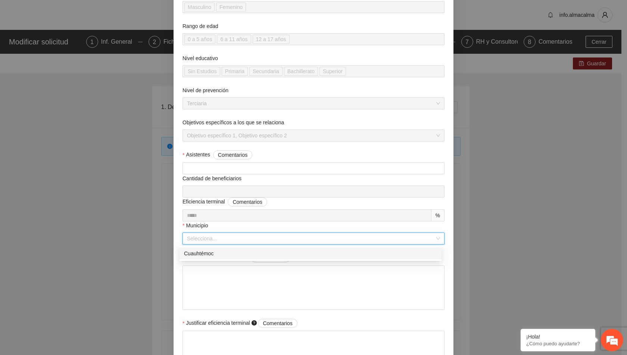
click at [230, 253] on div "Cuauhtémoc" at bounding box center [310, 253] width 253 height 8
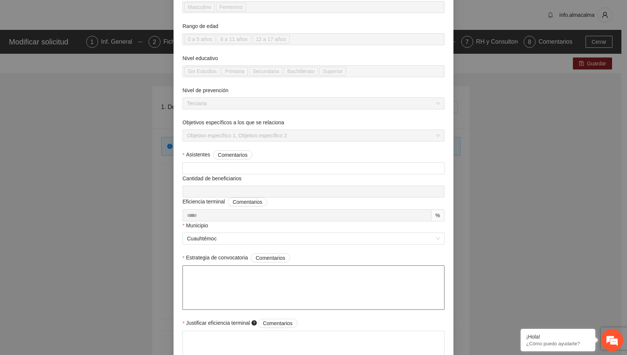
click at [233, 284] on textarea "Estrategia de convocatoria Comentarios" at bounding box center [314, 287] width 262 height 44
paste textarea "**********"
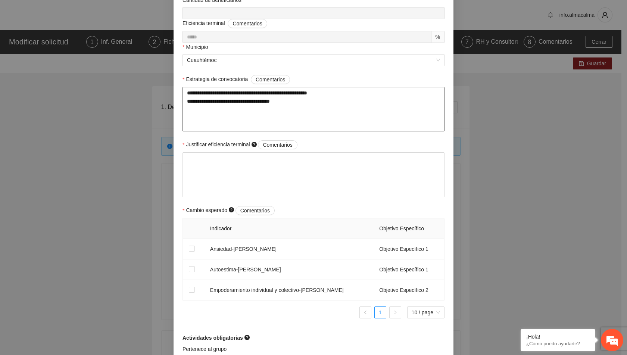
scroll to position [308, 0]
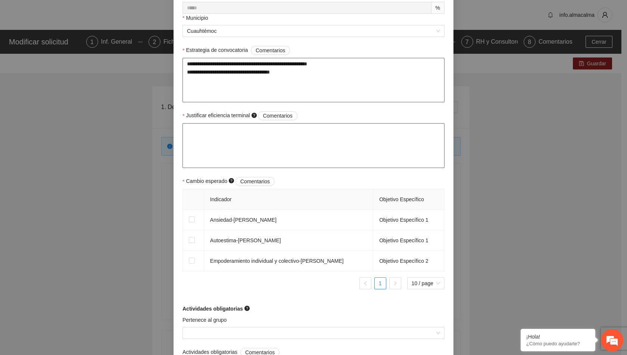
type textarea "**********"
click at [233, 137] on textarea "Justificar eficiencia terminal Comentarios" at bounding box center [314, 145] width 262 height 44
click at [271, 143] on textarea "Justificar eficiencia terminal Comentarios" at bounding box center [314, 145] width 262 height 44
paste textarea "**********"
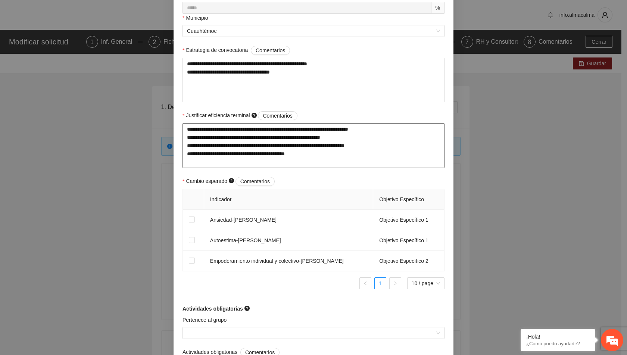
type textarea "**********"
click at [189, 216] on label at bounding box center [192, 220] width 6 height 8
click at [189, 243] on label at bounding box center [192, 240] width 6 height 8
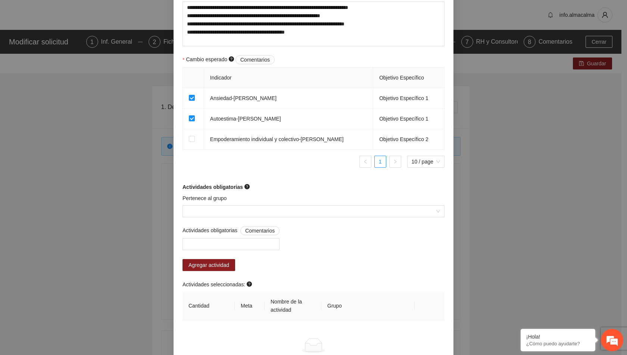
scroll to position [432, 0]
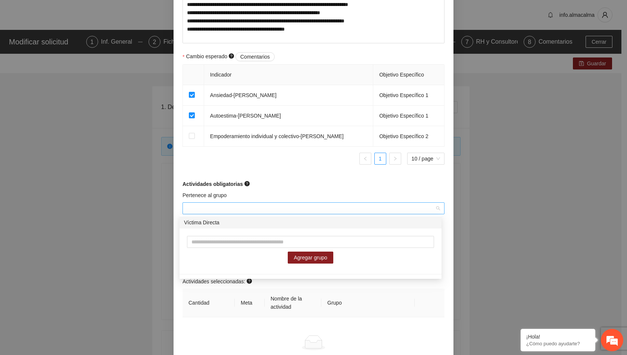
click at [434, 206] on div at bounding box center [314, 208] width 262 height 12
click at [428, 209] on input "Pertenece al grupo" at bounding box center [311, 208] width 248 height 11
click at [321, 222] on div "Víctima Directa" at bounding box center [310, 222] width 253 height 8
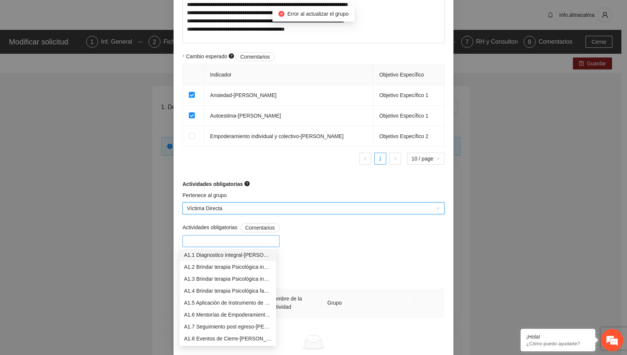
click at [223, 241] on div at bounding box center [230, 241] width 93 height 9
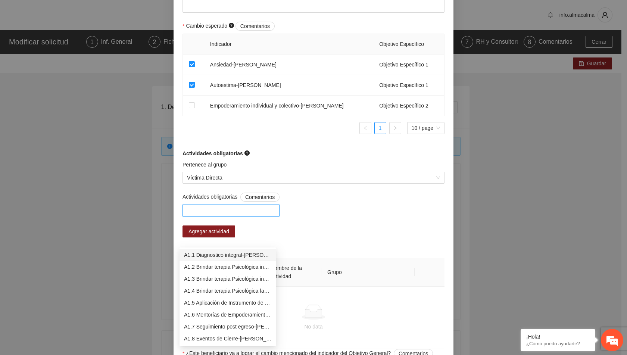
scroll to position [463, 0]
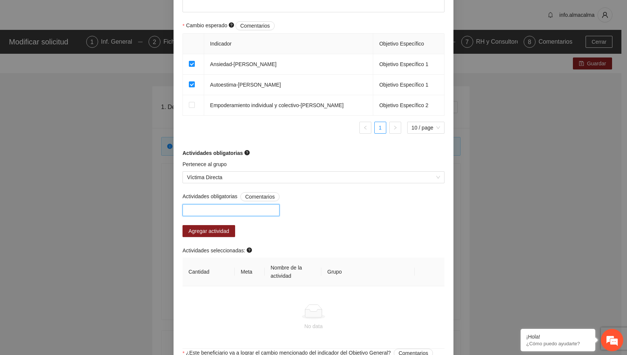
click at [223, 209] on div at bounding box center [230, 210] width 93 height 9
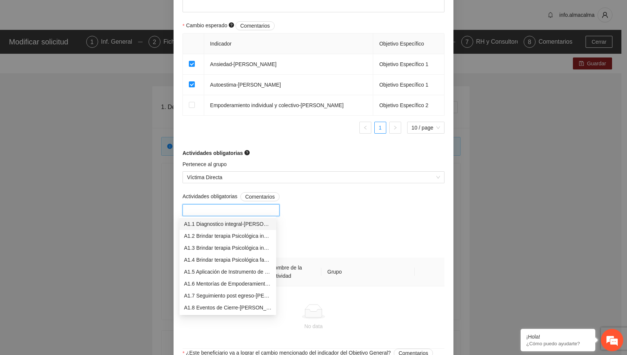
click at [223, 226] on div "A1.1 Diagnostico integral-[PERSON_NAME]" at bounding box center [228, 224] width 88 height 8
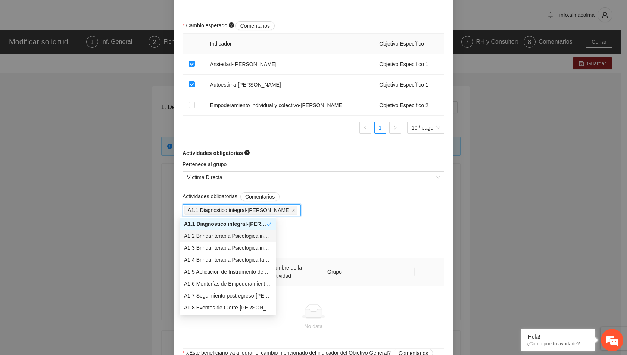
click at [235, 238] on div "A1.2 Brindar terapia Psicológica individual-[PERSON_NAME]" at bounding box center [228, 236] width 88 height 8
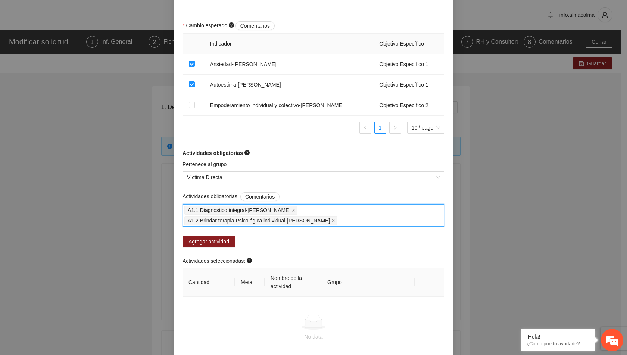
click at [340, 216] on input "Actividades obligatorias Comentarios" at bounding box center [339, 220] width 1 height 9
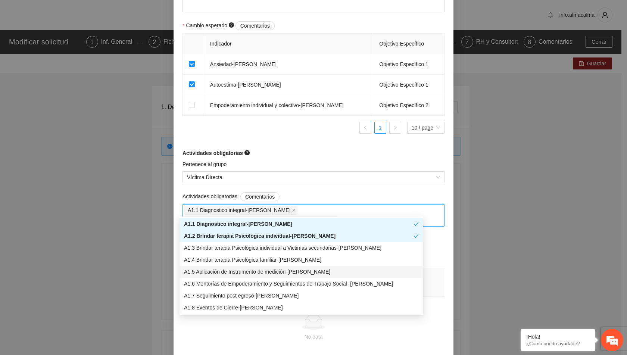
click at [277, 274] on div "A1.5 Aplicación de Instrumento de medición-[PERSON_NAME]" at bounding box center [301, 272] width 235 height 8
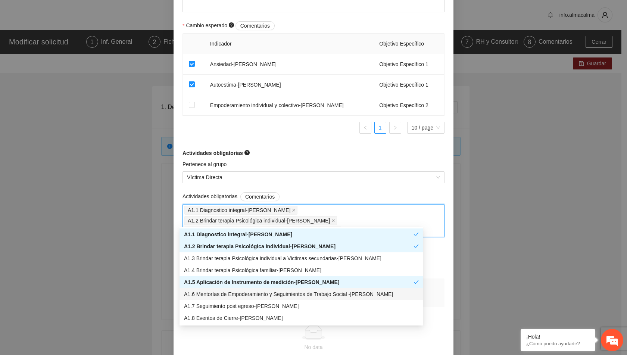
click at [275, 298] on div "A1.6 Mentorías de Empoderamiento y Seguimientos de Trabajo Social -[PERSON_NAME]" at bounding box center [302, 294] width 244 height 12
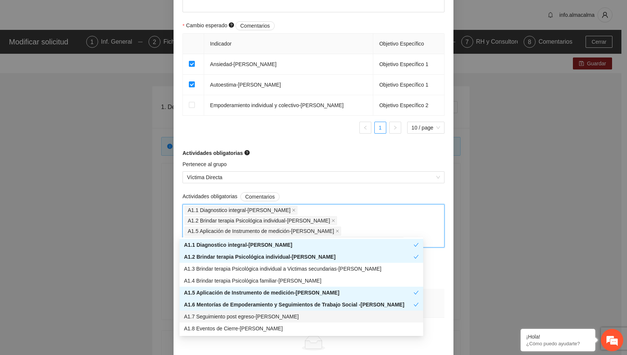
click at [275, 318] on div "A1.7 Seguimiento post egreso-[PERSON_NAME]" at bounding box center [301, 316] width 235 height 8
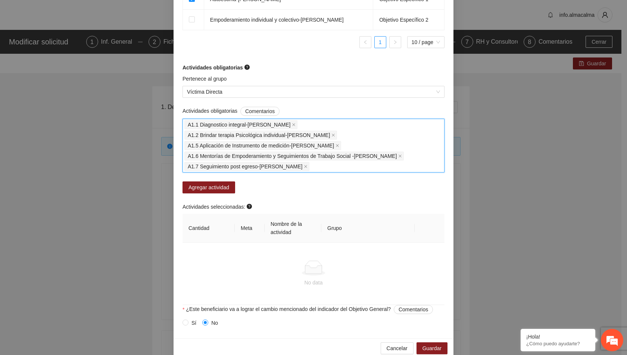
scroll to position [549, 0]
click at [213, 183] on span "Agregar actividad" at bounding box center [208, 187] width 41 height 8
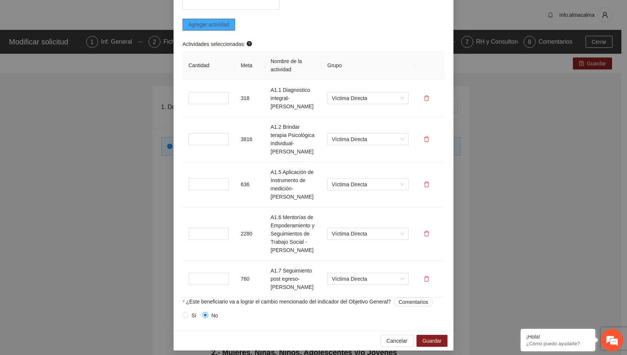
scroll to position [673, 0]
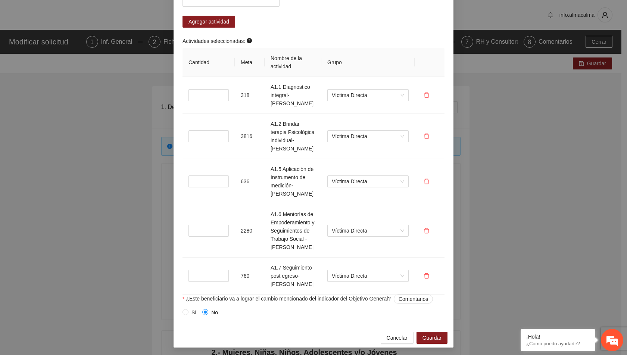
click at [188, 312] on span "Sí" at bounding box center [193, 312] width 11 height 8
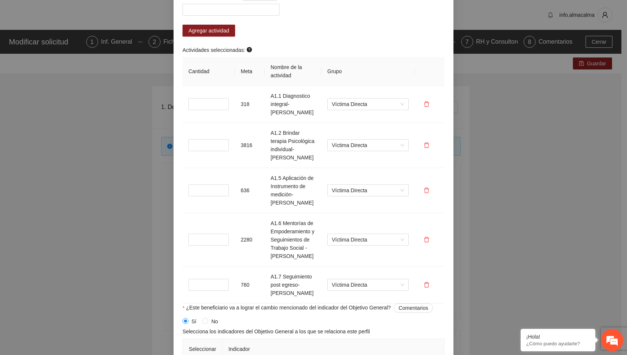
scroll to position [656, 0]
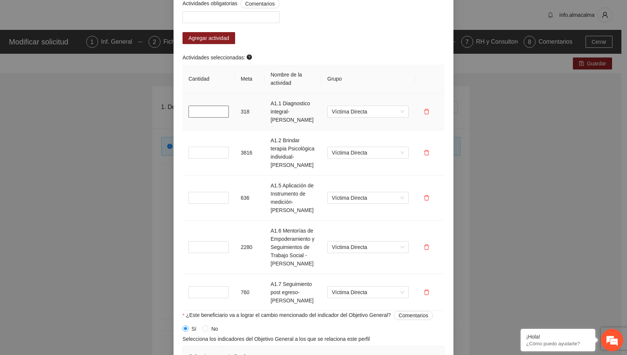
click at [208, 115] on input "*" at bounding box center [208, 112] width 40 height 12
type input "*"
click at [192, 148] on input "*" at bounding box center [208, 153] width 40 height 12
type input "*"
click at [193, 198] on input "*" at bounding box center [208, 198] width 40 height 12
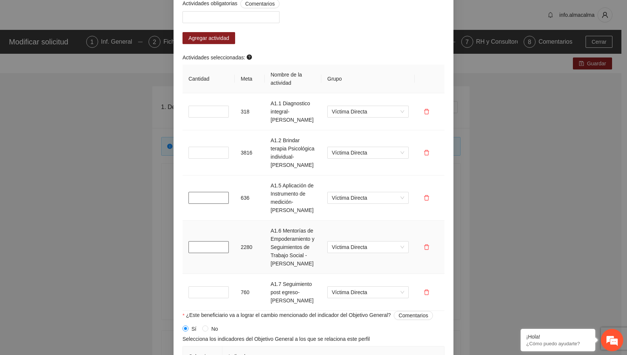
type input "*"
click at [205, 246] on input "*" at bounding box center [208, 247] width 40 height 12
type input "*"
click at [195, 292] on input "*" at bounding box center [208, 292] width 40 height 12
type input "*"
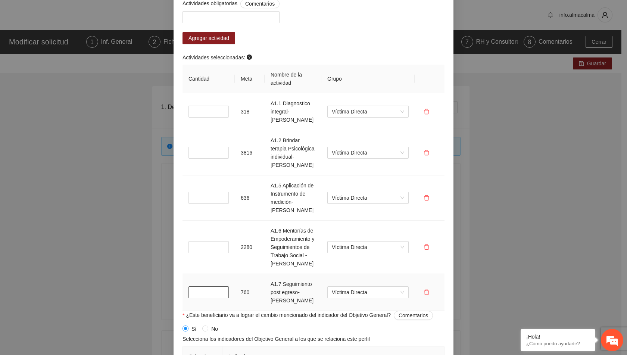
scroll to position [756, 0]
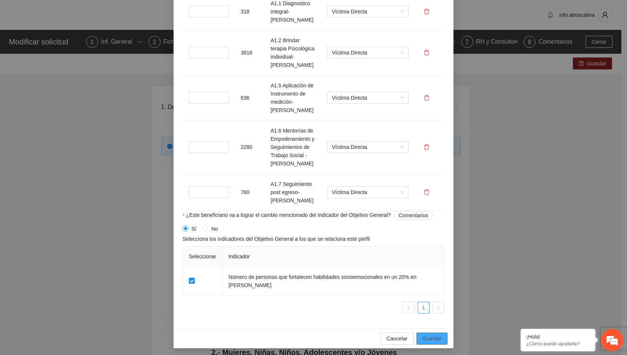
click at [423, 335] on span "Guardar" at bounding box center [432, 338] width 19 height 8
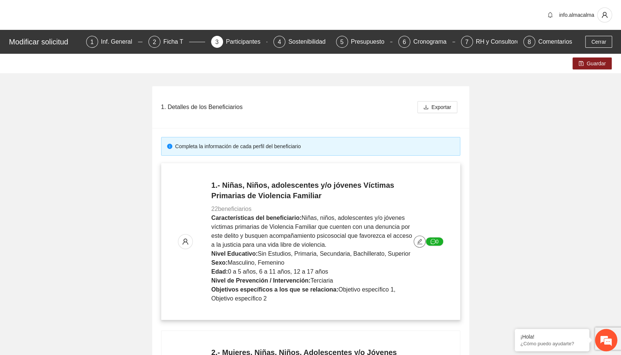
click at [418, 240] on icon "edit" at bounding box center [420, 242] width 6 height 6
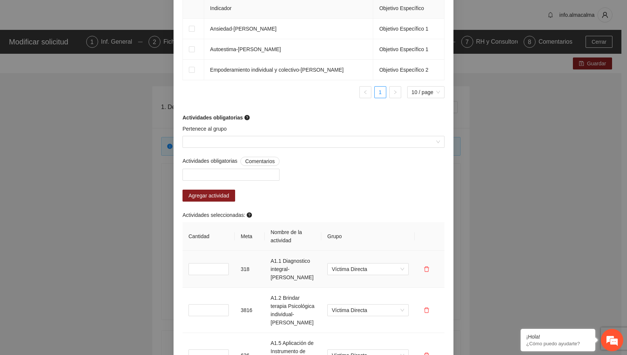
scroll to position [481, 0]
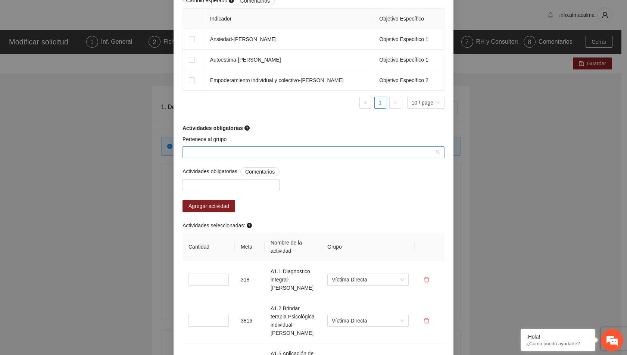
click at [435, 158] on div at bounding box center [314, 152] width 262 height 12
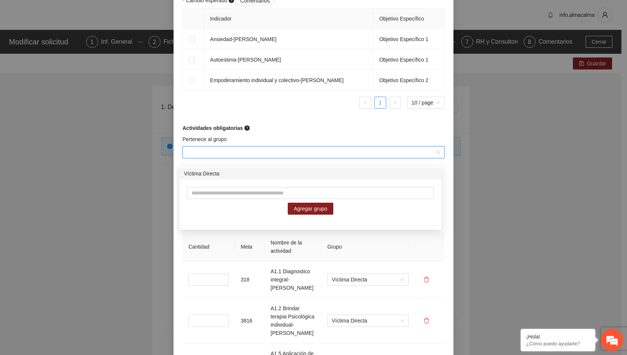
click at [327, 176] on div "Víctima Directa" at bounding box center [310, 173] width 253 height 8
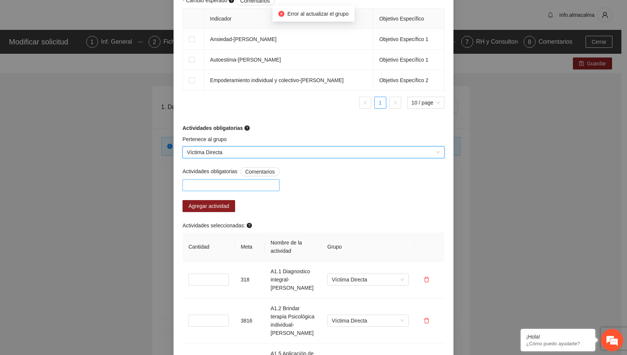
click at [221, 190] on div at bounding box center [230, 185] width 93 height 9
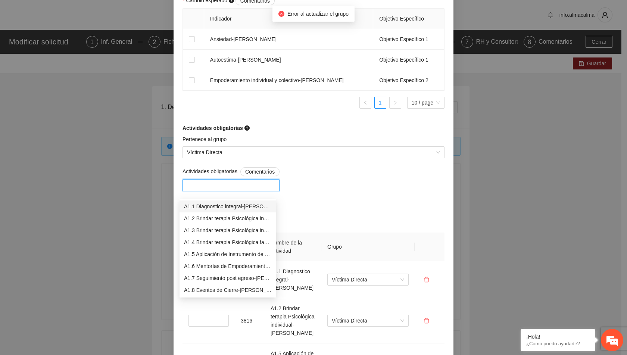
click at [358, 180] on div "Actividades obligatorias Comentarios Agregar actividad Actividades seleccionada…" at bounding box center [314, 323] width 266 height 312
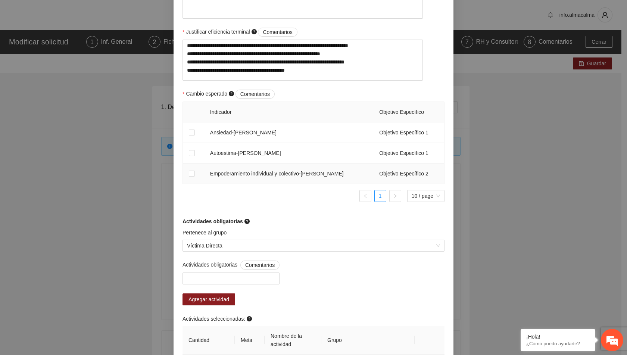
scroll to position [387, 0]
drag, startPoint x: 186, startPoint y: 158, endPoint x: 193, endPoint y: 110, distance: 48.3
click at [193, 110] on th at bounding box center [193, 113] width 21 height 21
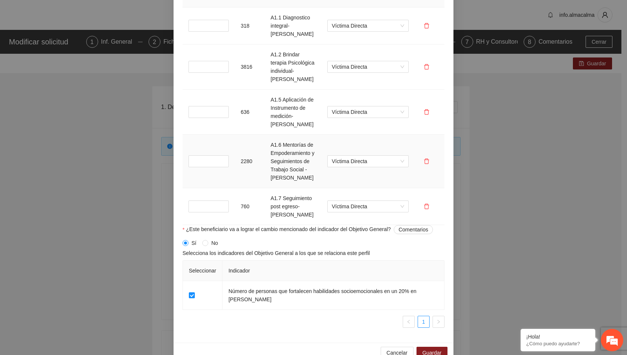
scroll to position [756, 0]
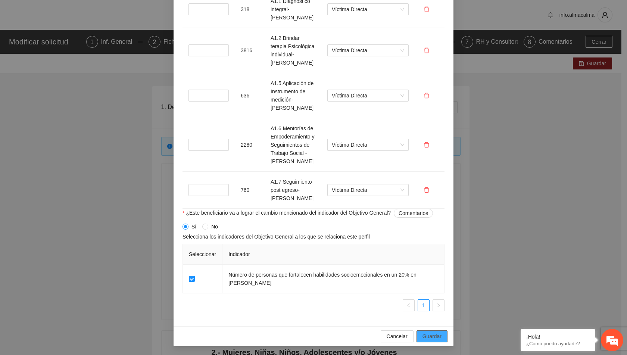
click at [426, 335] on span "Guardar" at bounding box center [432, 336] width 19 height 8
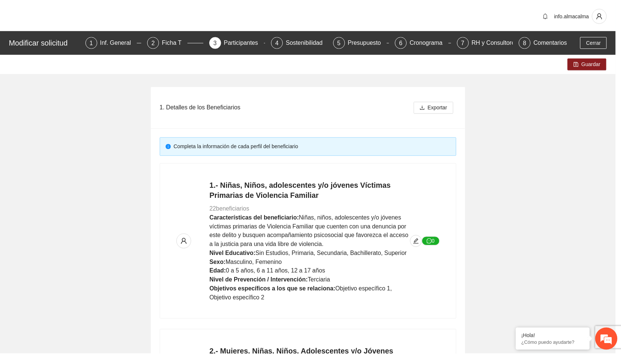
scroll to position [551, 0]
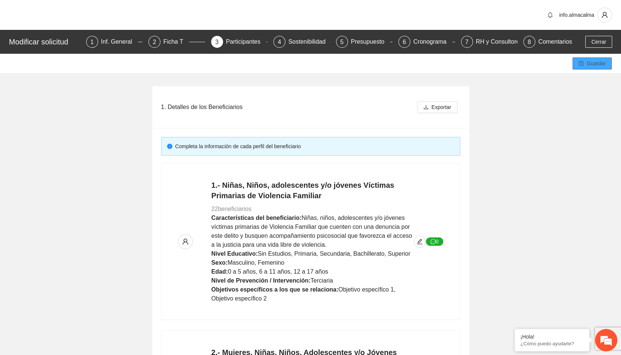
click at [587, 68] on button "Guardar" at bounding box center [592, 63] width 39 height 12
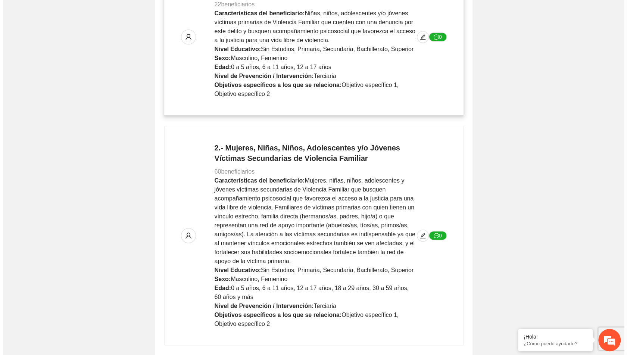
scroll to position [207, 0]
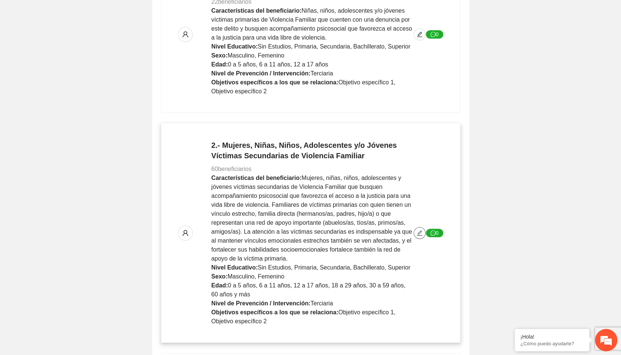
click at [421, 233] on icon "edit" at bounding box center [420, 233] width 6 height 6
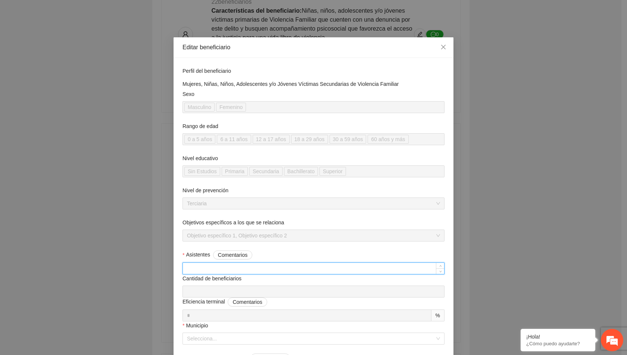
click at [254, 271] on input "Asistentes Comentarios" at bounding box center [313, 268] width 261 height 11
type input "**"
type input "*****"
type input "**"
type input "*****"
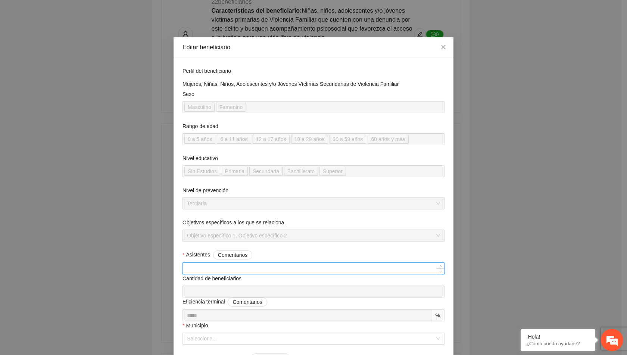
type input "**"
type input "*****"
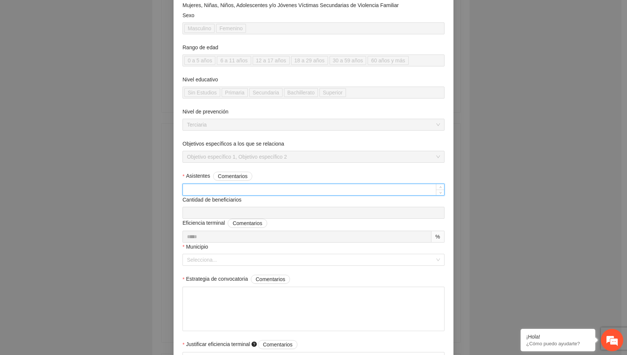
scroll to position [83, 0]
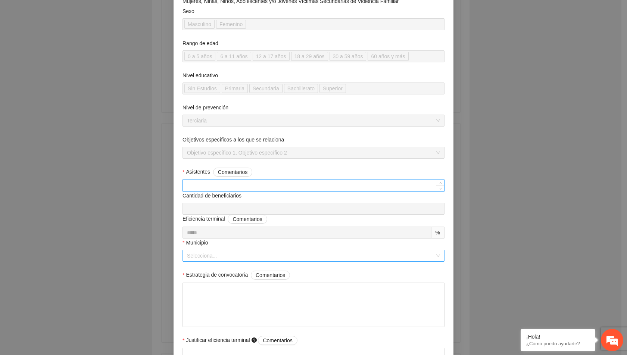
type input "**"
click at [246, 256] on input "Municipio" at bounding box center [311, 255] width 248 height 11
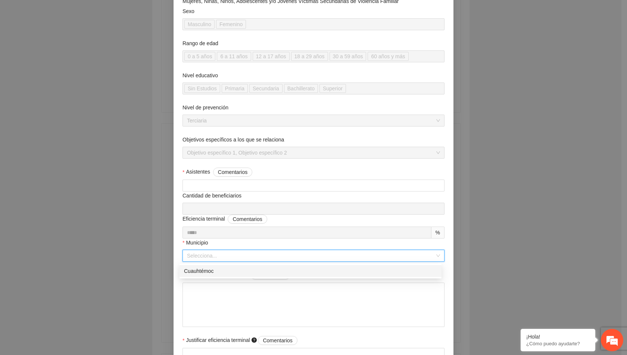
click at [234, 273] on div "Cuauhtémoc" at bounding box center [310, 271] width 253 height 8
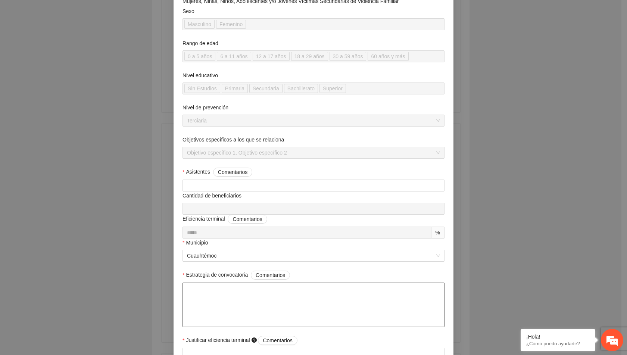
click at [253, 292] on textarea "Estrategia de convocatoria Comentarios" at bounding box center [314, 305] width 262 height 44
paste textarea "**********"
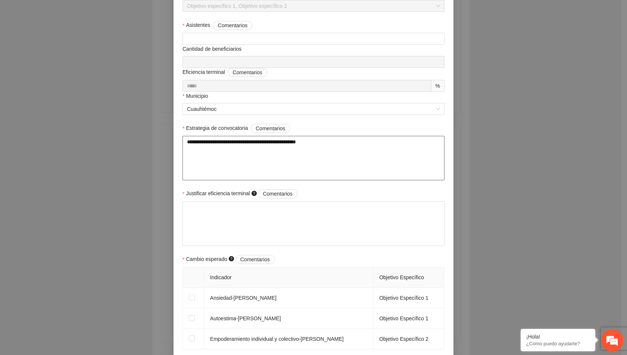
scroll to position [230, 0]
type textarea "**********"
click at [231, 215] on textarea "Justificar eficiencia terminal Comentarios" at bounding box center [314, 223] width 262 height 44
paste textarea "**********"
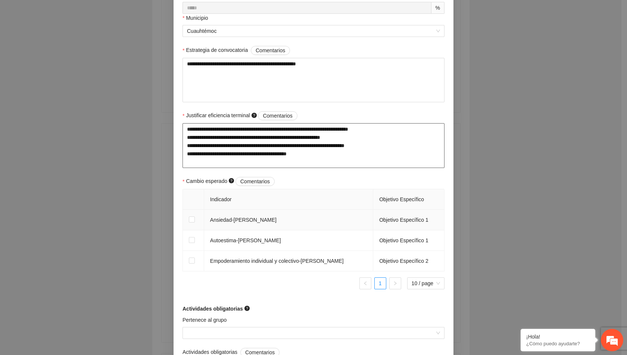
scroll to position [308, 0]
type textarea "**********"
click at [189, 242] on span at bounding box center [192, 239] width 6 height 6
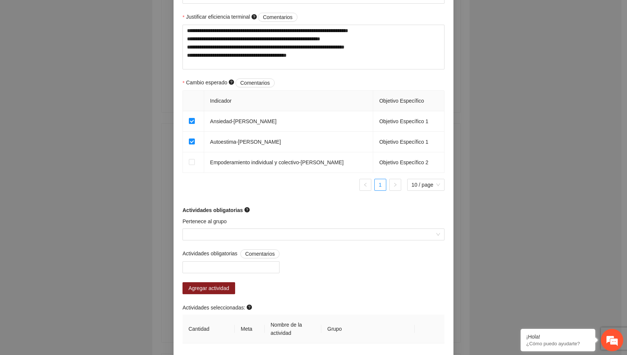
scroll to position [406, 0]
click at [264, 197] on form "**********" at bounding box center [314, 44] width 262 height 769
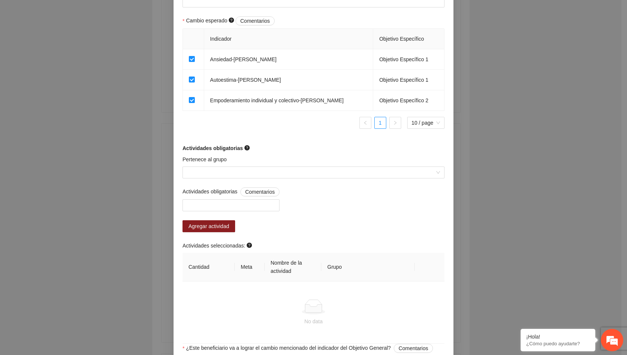
scroll to position [469, 0]
click at [185, 99] on td at bounding box center [193, 100] width 21 height 21
click at [233, 175] on input "Pertenece al grupo" at bounding box center [311, 171] width 248 height 11
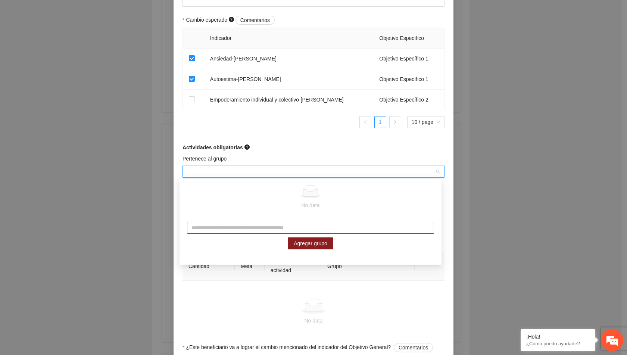
click at [296, 228] on input "text" at bounding box center [310, 228] width 247 height 12
type input "**********"
click at [314, 244] on span "Agregar grupo" at bounding box center [311, 243] width 34 height 8
click at [274, 166] on input "Pertenece al grupo" at bounding box center [311, 171] width 248 height 11
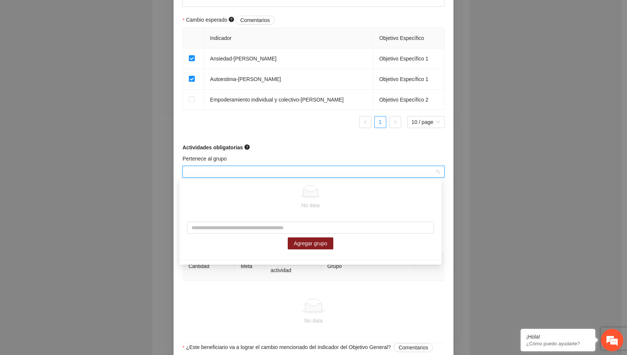
click at [254, 173] on input "Pertenece al grupo" at bounding box center [311, 171] width 248 height 11
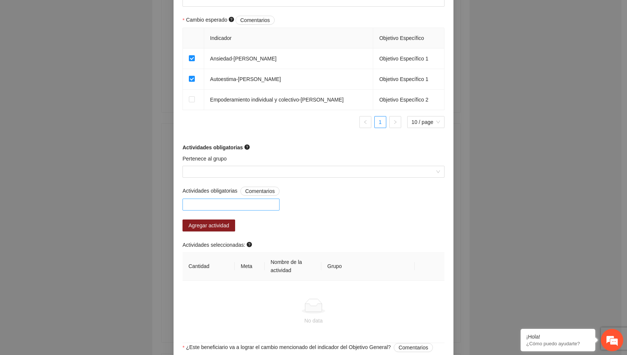
click at [230, 203] on div at bounding box center [230, 204] width 93 height 9
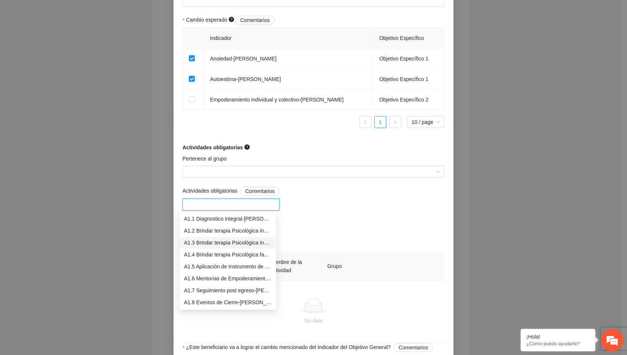
click at [229, 243] on div "A1.3 Brindar terapia Psicológica individual a Victimas secundarias-[PERSON_NAME]" at bounding box center [228, 243] width 88 height 8
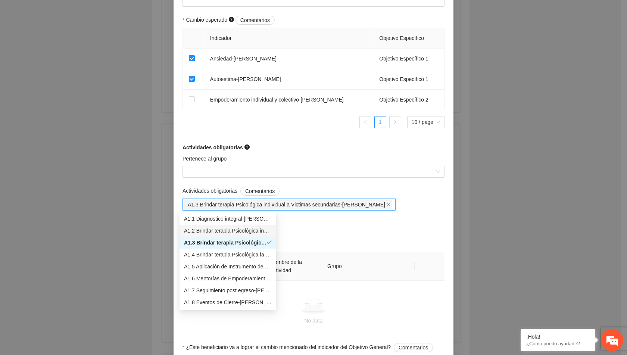
click at [337, 228] on div "Agregar actividad" at bounding box center [289, 225] width 213 height 12
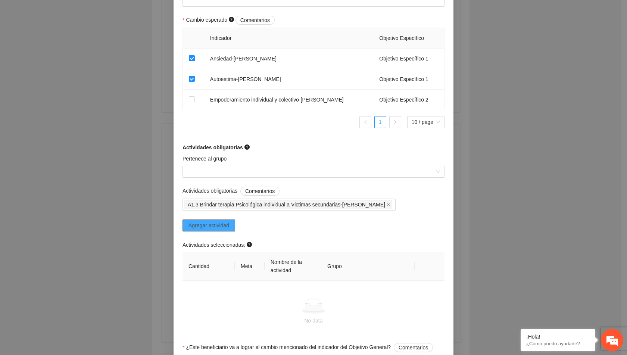
click at [207, 223] on span "Agregar actividad" at bounding box center [208, 225] width 41 height 8
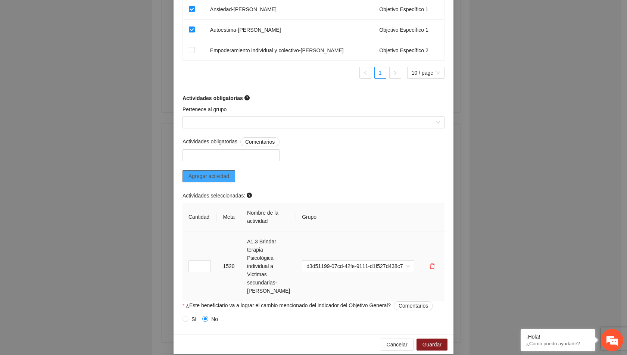
scroll to position [525, 0]
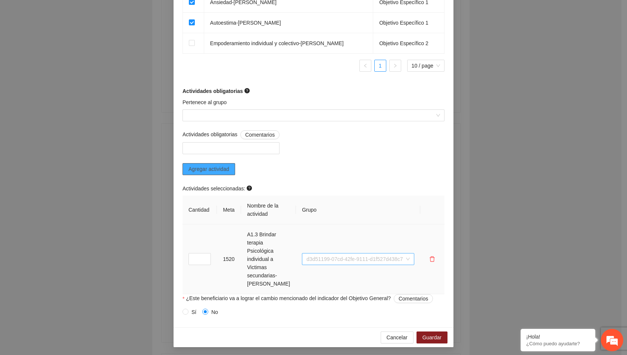
click at [402, 259] on span "d3d51199-07cd-42fe-9111-d1f527d438c7" at bounding box center [357, 258] width 103 height 11
click at [373, 184] on div "Actividades seleccionadas:" at bounding box center [314, 189] width 262 height 11
click at [189, 263] on input "*" at bounding box center [199, 259] width 22 height 12
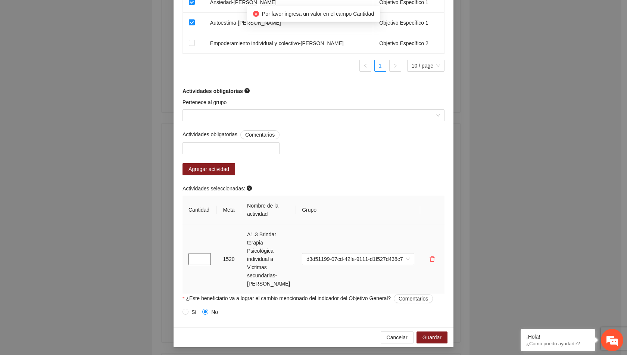
click at [189, 263] on input "**" at bounding box center [199, 259] width 22 height 12
type input "*"
click at [423, 337] on span "Guardar" at bounding box center [432, 337] width 19 height 8
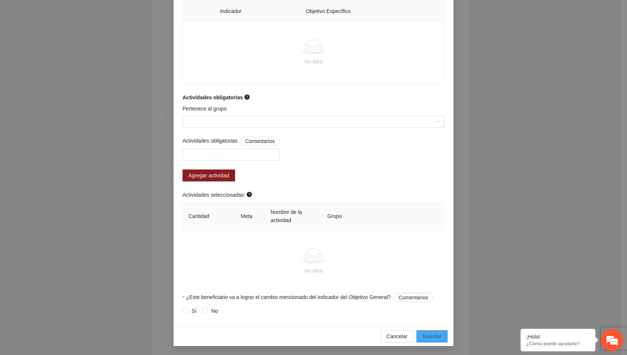
scroll to position [458, 0]
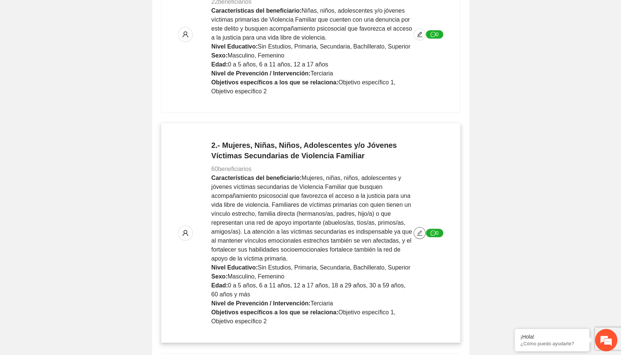
click at [420, 235] on icon "edit" at bounding box center [420, 233] width 6 height 6
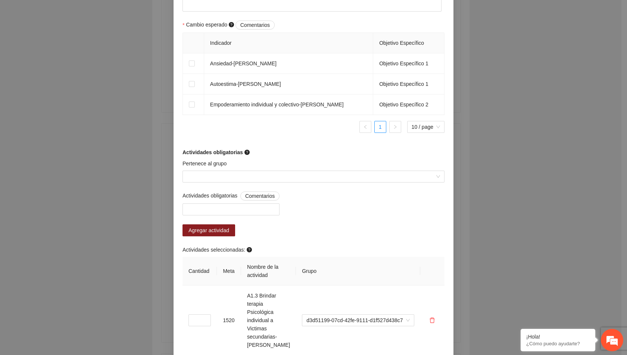
scroll to position [525, 0]
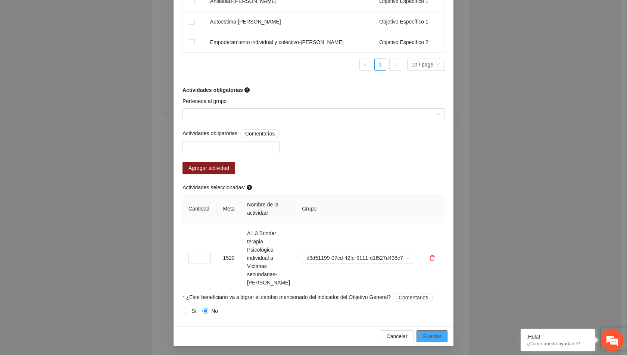
click at [423, 338] on span "Guardar" at bounding box center [432, 336] width 19 height 8
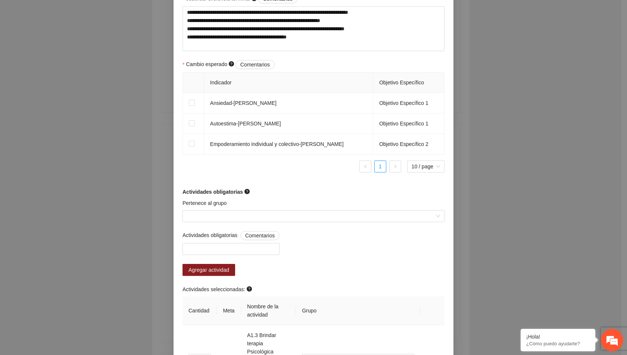
scroll to position [422, 0]
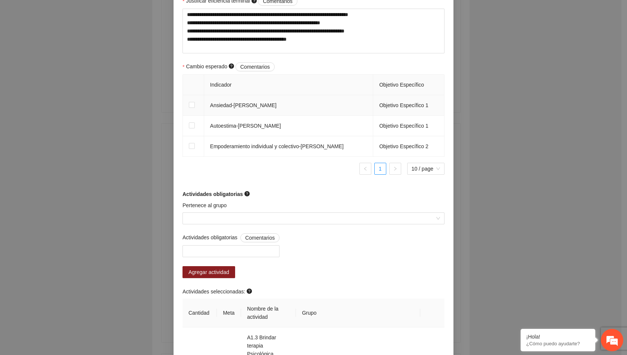
click at [184, 107] on td at bounding box center [193, 105] width 21 height 21
click at [189, 110] on td at bounding box center [193, 105] width 21 height 21
click at [190, 107] on span at bounding box center [192, 105] width 6 height 6
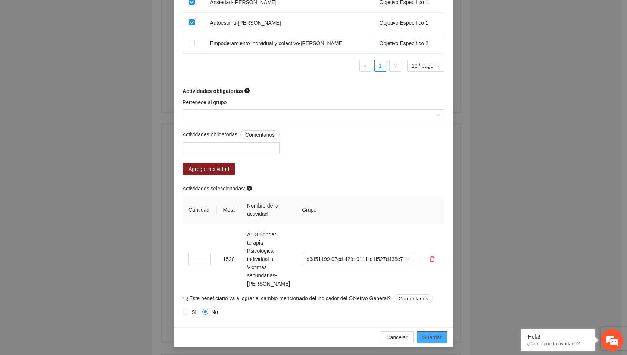
click at [433, 339] on span "Guardar" at bounding box center [432, 337] width 19 height 8
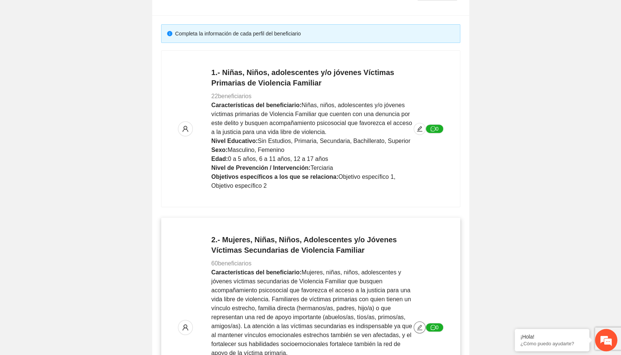
scroll to position [0, 0]
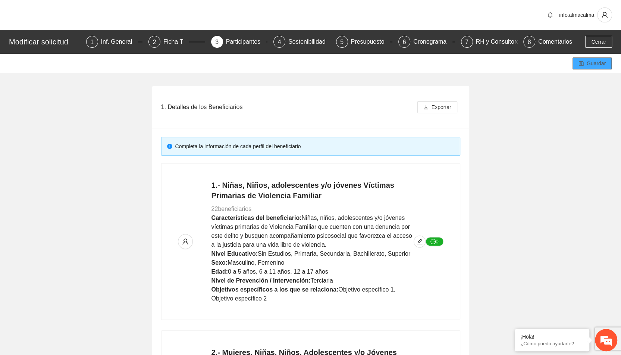
click at [599, 63] on span "Guardar" at bounding box center [596, 63] width 19 height 8
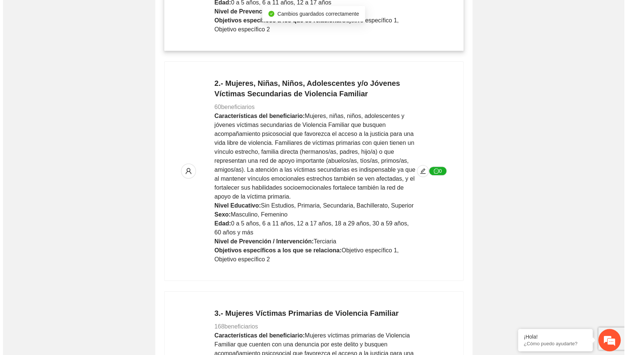
scroll to position [404, 0]
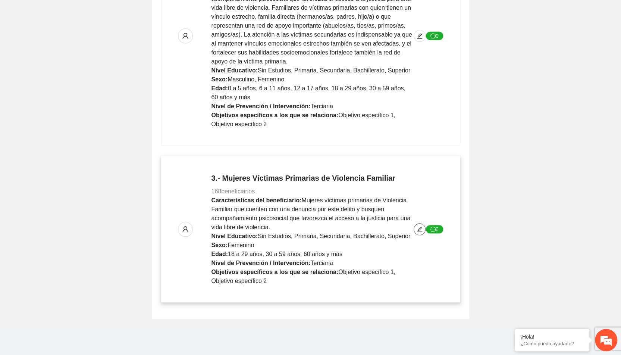
click at [417, 228] on span "edit" at bounding box center [419, 229] width 11 height 6
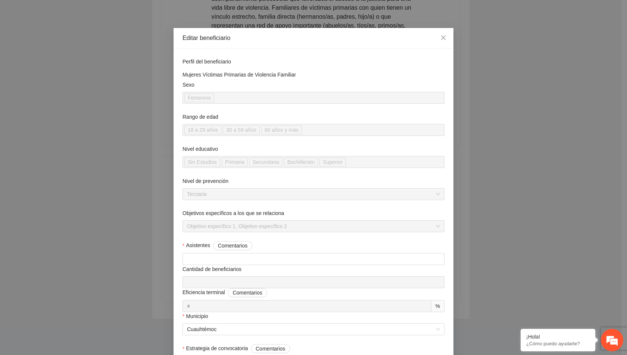
scroll to position [0, 0]
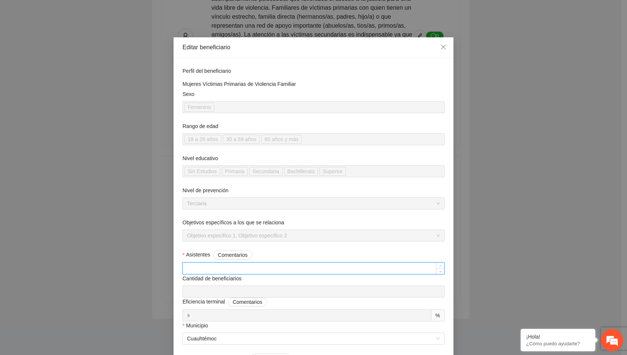
click at [221, 269] on input "***" at bounding box center [313, 268] width 261 height 11
type input "*"
type input "***"
type input "**"
type input "***"
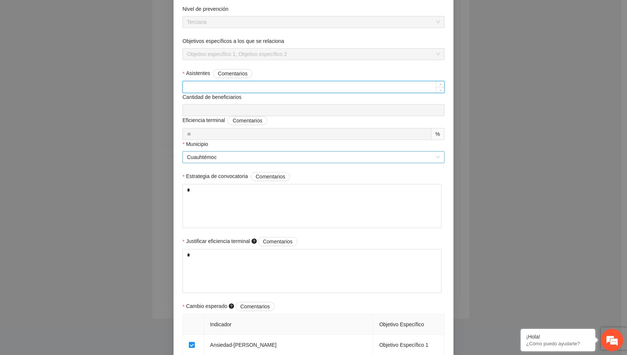
scroll to position [184, 0]
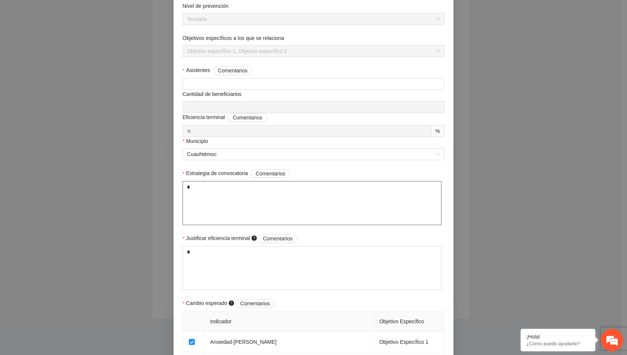
click at [229, 202] on textarea "*" at bounding box center [312, 203] width 259 height 44
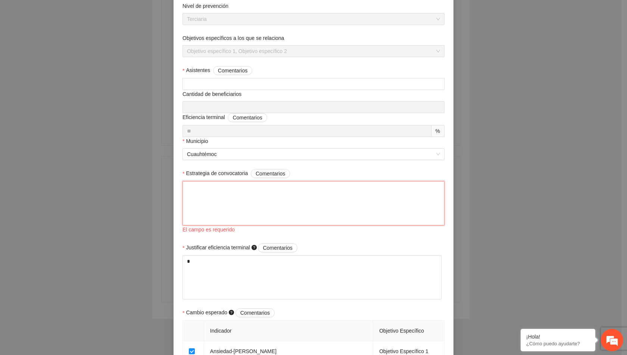
paste textarea "**********"
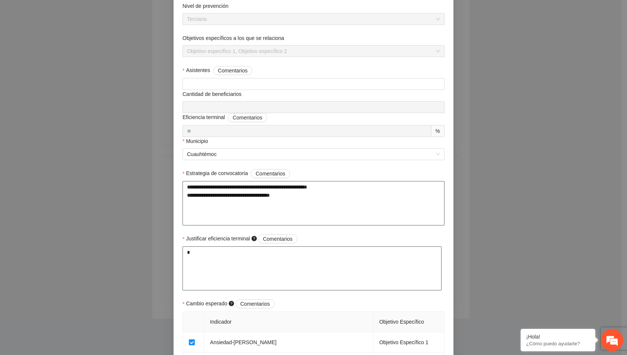
type textarea "**********"
click at [255, 259] on textarea "*" at bounding box center [312, 268] width 259 height 44
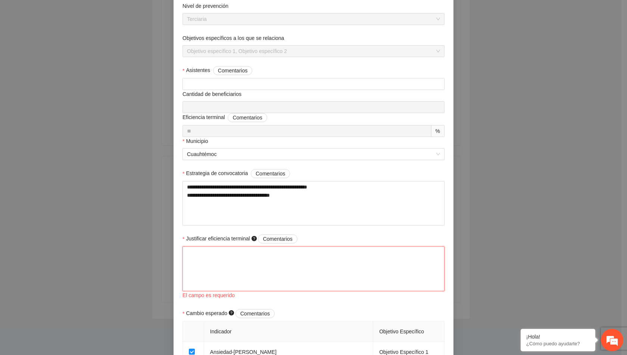
paste textarea "**********"
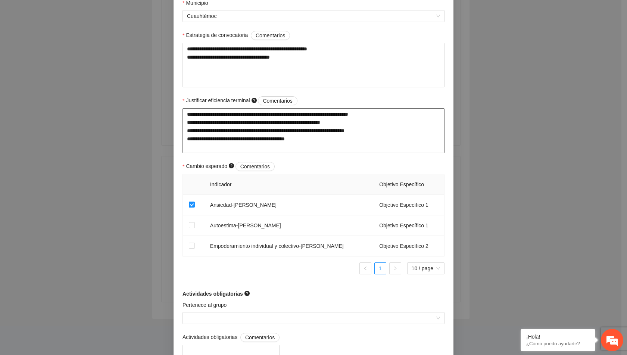
scroll to position [323, 0]
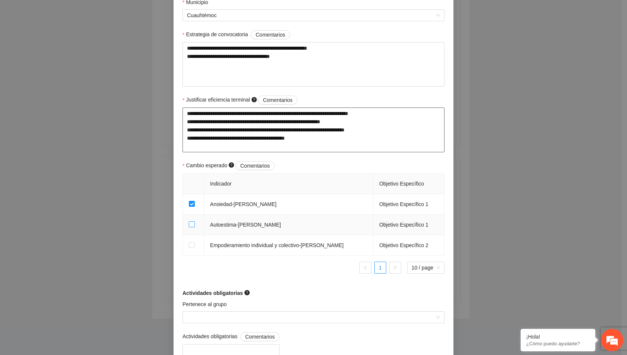
type textarea "**********"
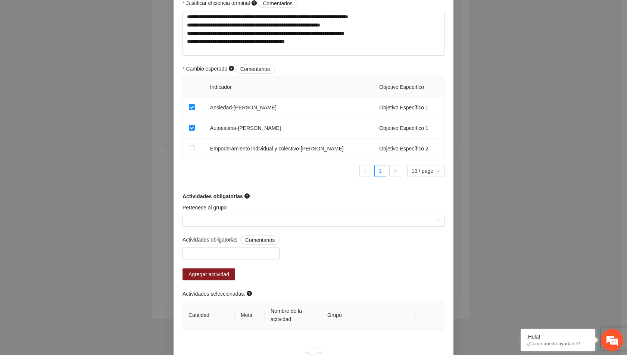
scroll to position [421, 0]
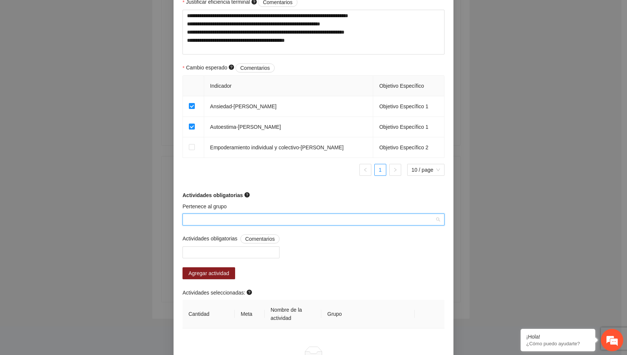
click at [281, 222] on input "Pertenece al grupo" at bounding box center [311, 219] width 248 height 11
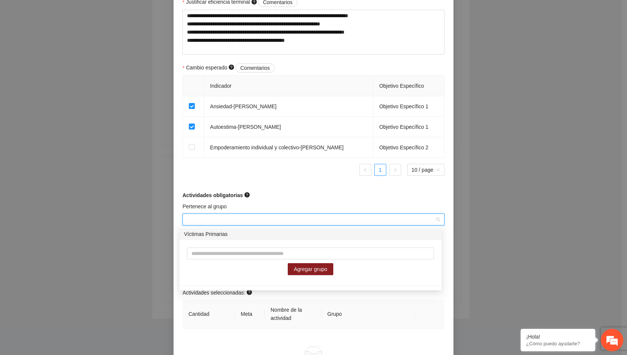
click at [267, 239] on div "Víctimas Primarias" at bounding box center [311, 234] width 262 height 12
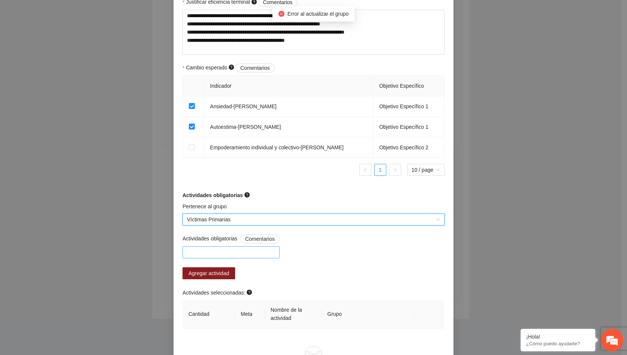
click at [225, 250] on div at bounding box center [230, 252] width 93 height 9
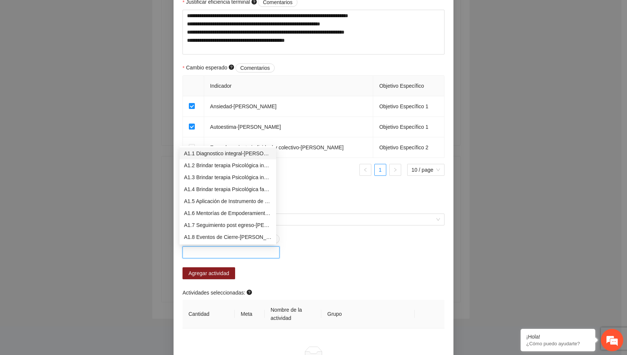
click at [246, 153] on div "A1.1 Diagnostico integral-[PERSON_NAME]" at bounding box center [228, 153] width 88 height 8
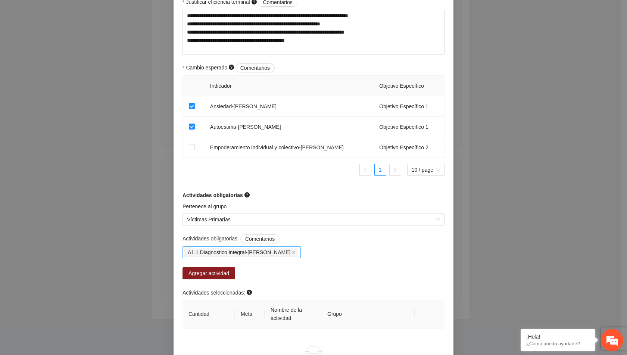
click at [299, 252] on input "Actividades obligatorias Comentarios" at bounding box center [299, 252] width 1 height 9
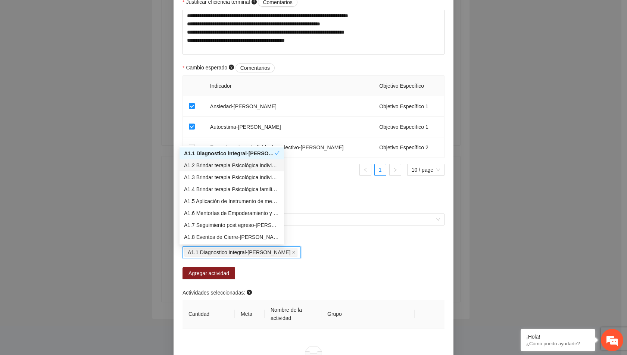
click at [241, 164] on div "A1.2 Brindar terapia Psicológica individual-[PERSON_NAME]" at bounding box center [232, 165] width 96 height 8
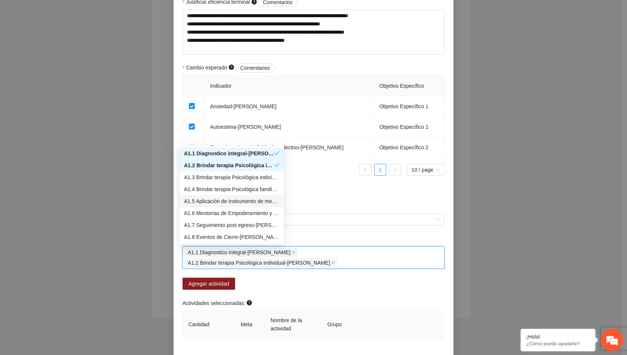
click at [246, 202] on div "A1.5 Aplicación de Instrumento de medición-[PERSON_NAME]" at bounding box center [232, 201] width 96 height 8
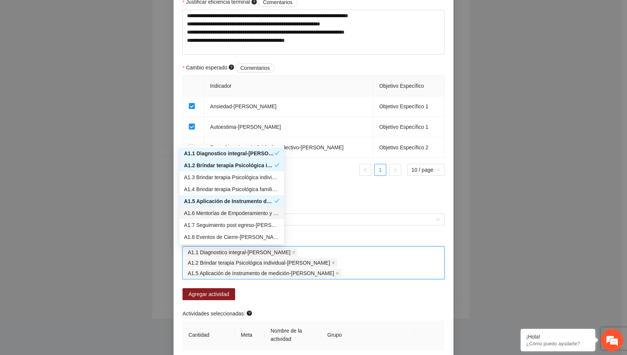
click at [246, 216] on div "A1.6 Mentorías de Empoderamiento y Seguimientos de Trabajo Social -[PERSON_NAME]" at bounding box center [232, 213] width 96 height 8
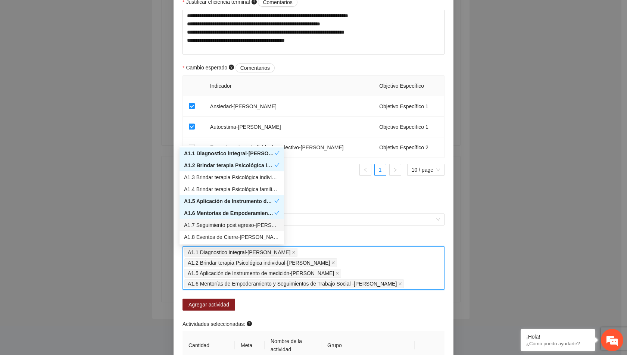
click at [246, 228] on div "A1.7 Seguimiento post egreso-[PERSON_NAME]" at bounding box center [232, 225] width 96 height 8
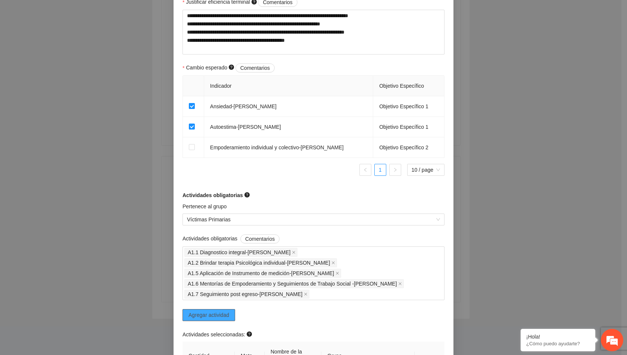
click at [216, 311] on span "Agregar actividad" at bounding box center [208, 315] width 41 height 8
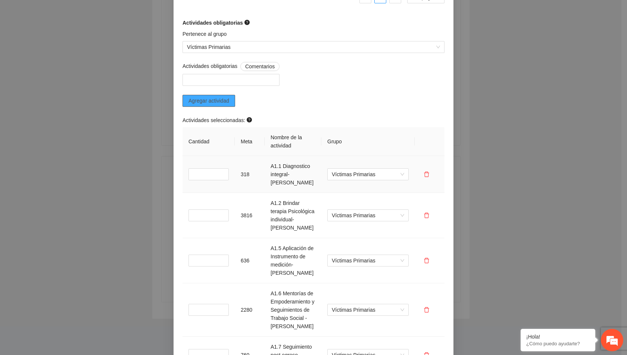
scroll to position [673, 0]
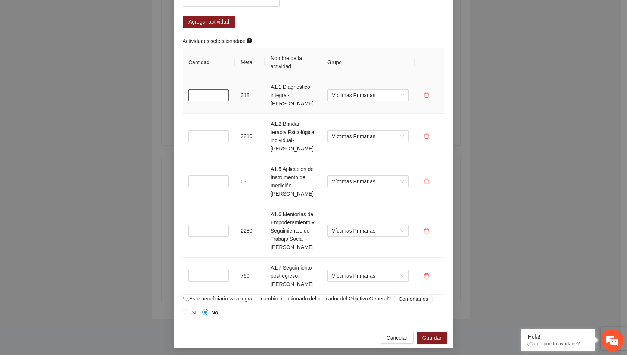
click at [207, 100] on input "*" at bounding box center [208, 95] width 40 height 12
type input "*"
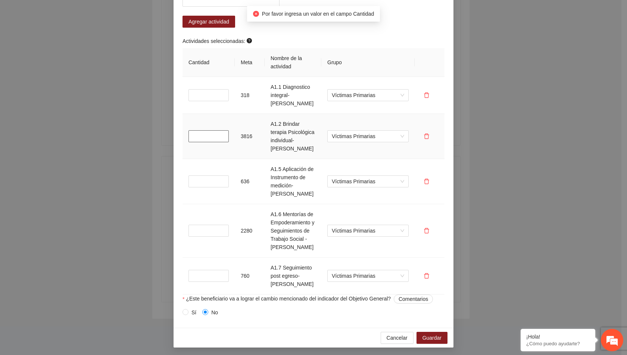
click at [203, 134] on input "*" at bounding box center [208, 136] width 40 height 12
type input "*"
click at [200, 181] on input "*" at bounding box center [208, 181] width 40 height 12
type input "*"
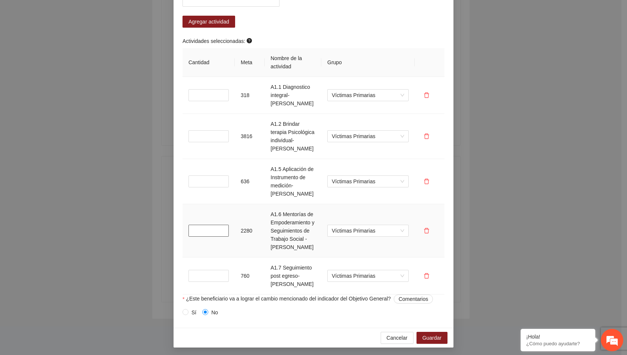
click at [200, 227] on input "*" at bounding box center [208, 231] width 40 height 12
type input "*"
click at [202, 276] on input "*" at bounding box center [208, 276] width 40 height 12
type input "*"
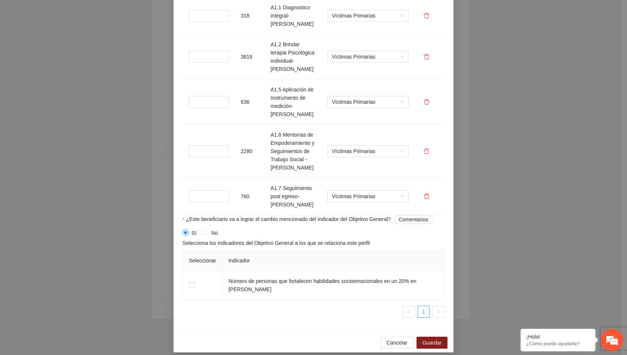
scroll to position [753, 0]
click at [429, 341] on span "Guardar" at bounding box center [432, 341] width 19 height 8
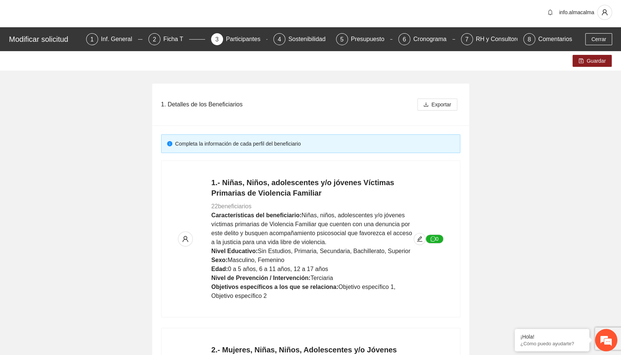
scroll to position [0, 0]
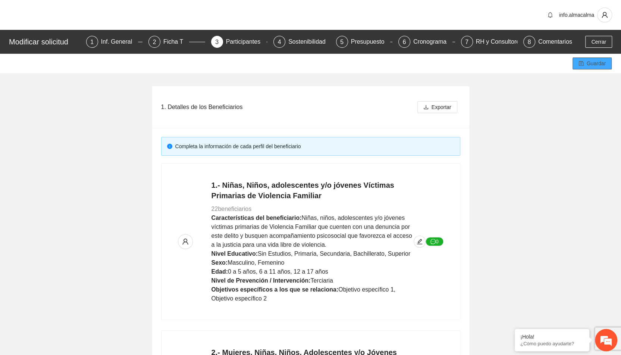
click at [604, 62] on span "Guardar" at bounding box center [596, 63] width 19 height 8
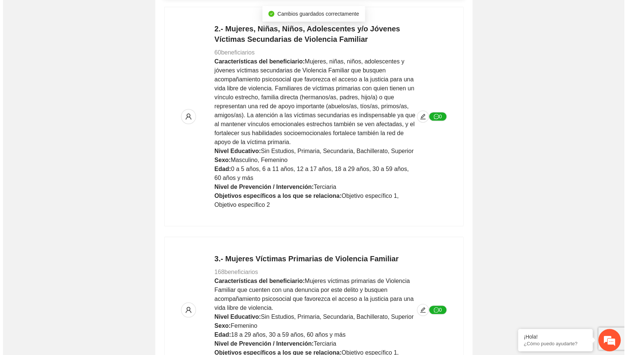
scroll to position [404, 0]
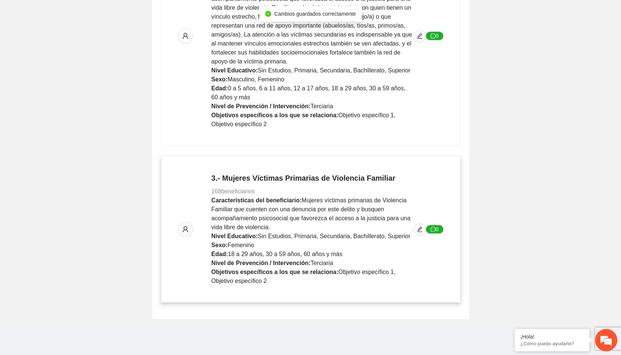
click at [308, 186] on p "3.- Mujeres Víctimas Primarias de Violencia Familiar 168 beneficiarios Caracter…" at bounding box center [313, 229] width 202 height 113
click at [416, 228] on span "edit" at bounding box center [419, 229] width 11 height 6
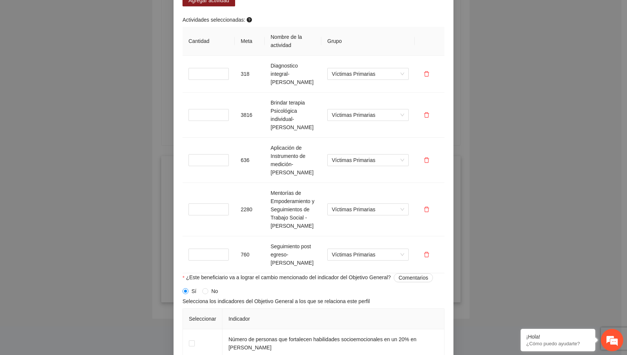
scroll to position [756, 0]
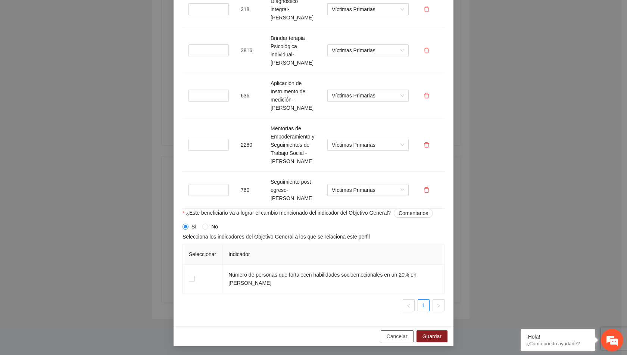
click at [390, 338] on span "Cancelar" at bounding box center [397, 336] width 21 height 8
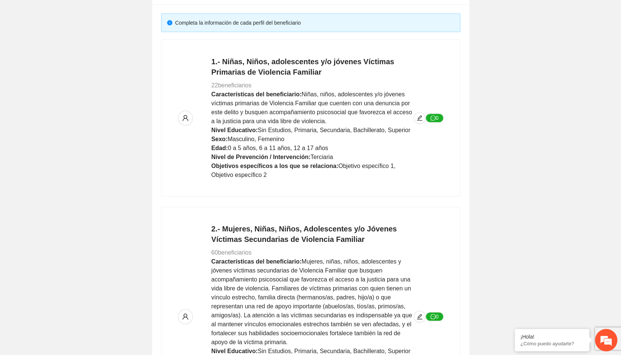
scroll to position [0, 0]
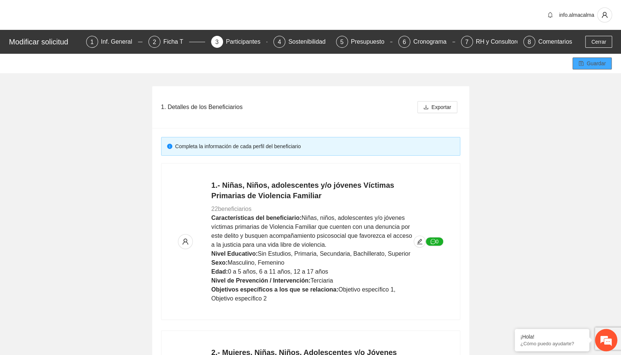
click at [587, 63] on span "Guardar" at bounding box center [596, 63] width 19 height 8
click at [556, 40] on div "Comentarios" at bounding box center [556, 42] width 34 height 12
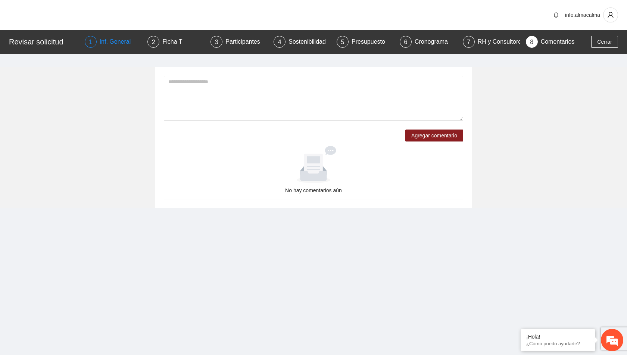
click at [107, 43] on div "Inf. General" at bounding box center [118, 42] width 37 height 12
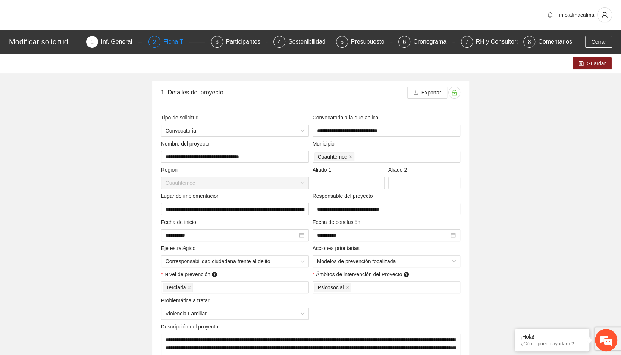
click at [173, 40] on div "Ficha T" at bounding box center [176, 42] width 26 height 12
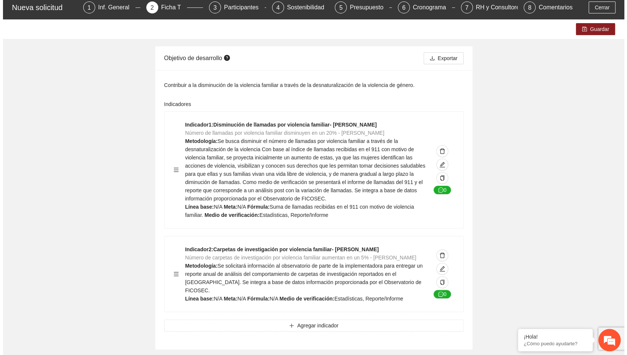
scroll to position [37, 0]
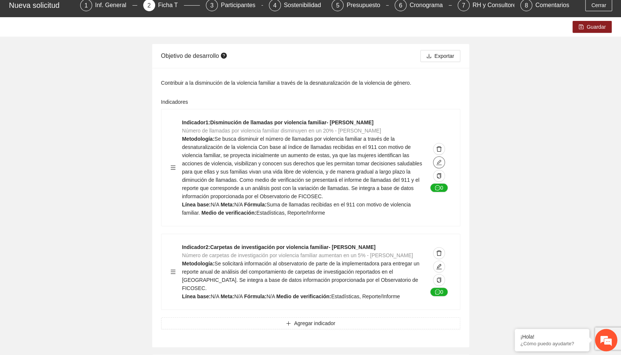
click at [441, 162] on icon "edit" at bounding box center [439, 162] width 6 height 6
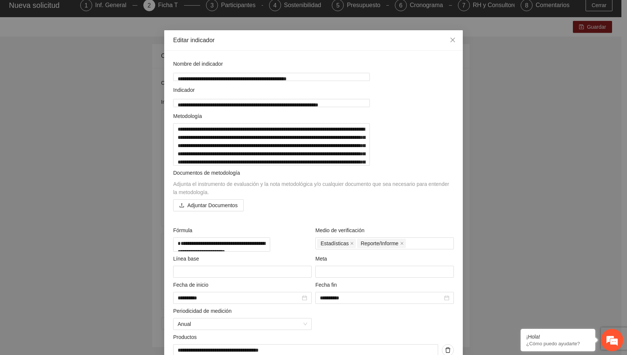
scroll to position [8, 0]
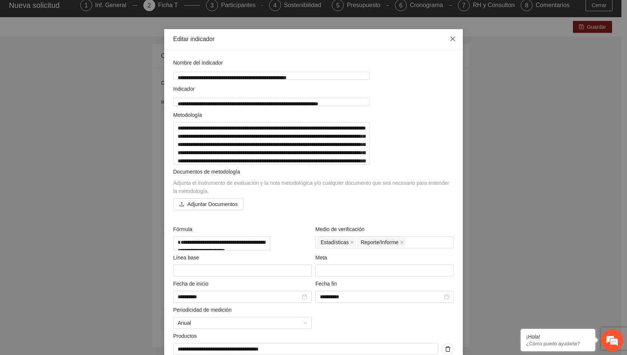
click at [450, 38] on icon "close" at bounding box center [453, 39] width 6 height 6
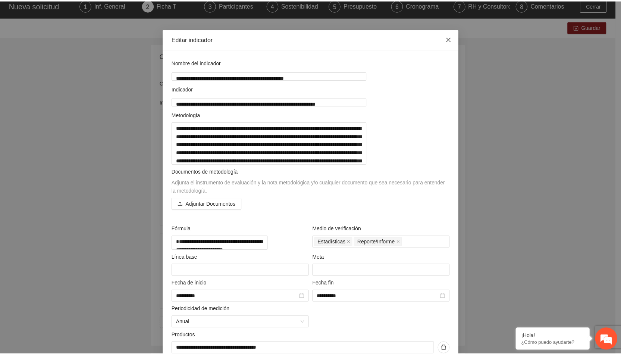
scroll to position [0, 0]
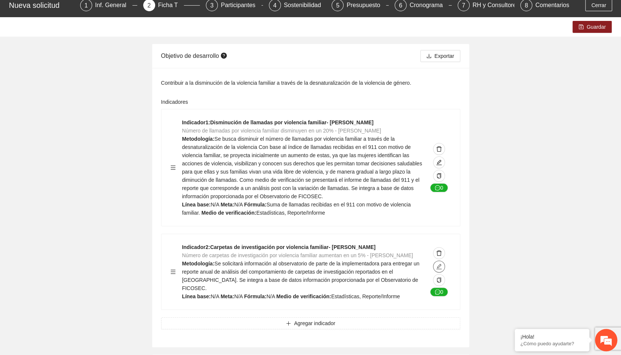
click at [438, 271] on button "button" at bounding box center [439, 267] width 12 height 12
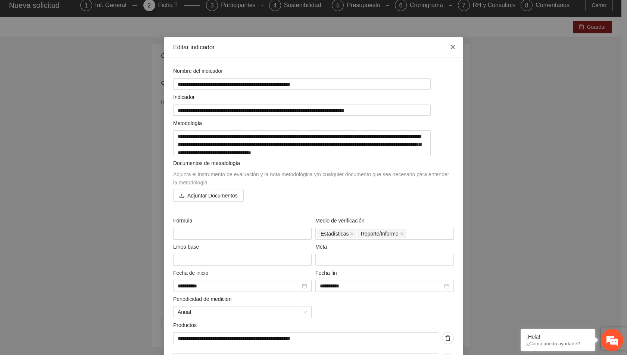
click at [451, 47] on icon "close" at bounding box center [453, 47] width 6 height 6
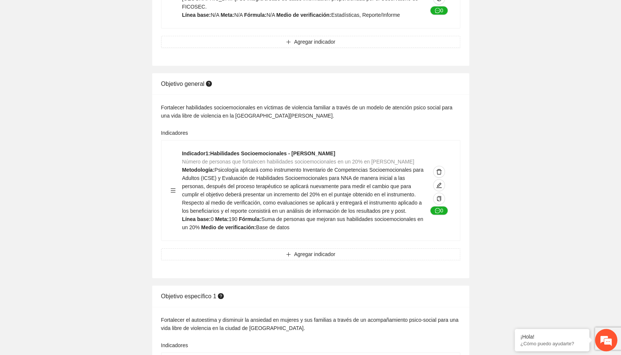
scroll to position [318, 0]
click at [439, 183] on icon "edit" at bounding box center [439, 185] width 6 height 6
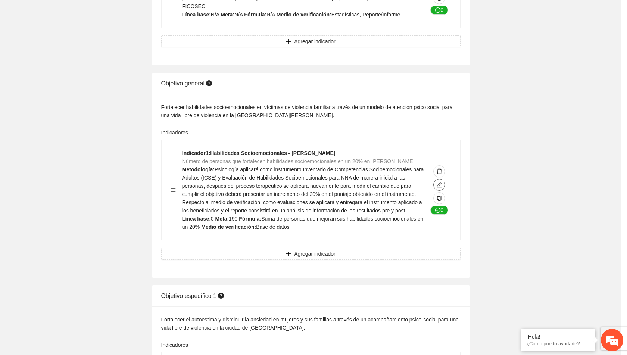
type textarea "*"
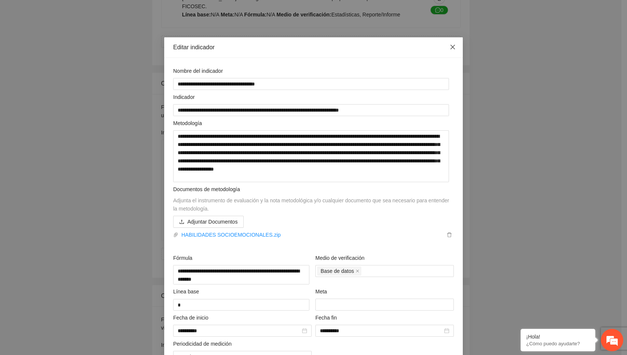
click at [451, 44] on icon "close" at bounding box center [453, 47] width 6 height 6
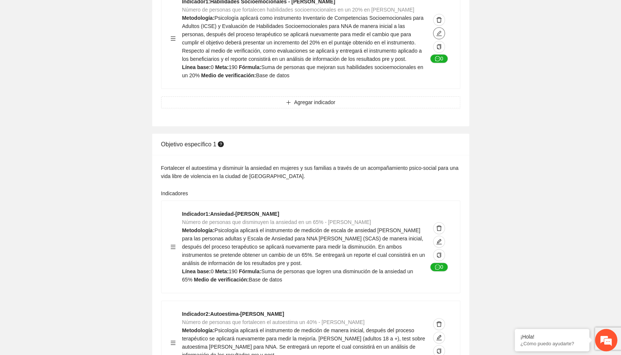
scroll to position [471, 0]
click at [440, 241] on icon "edit" at bounding box center [439, 241] width 6 height 6
type textarea "*"
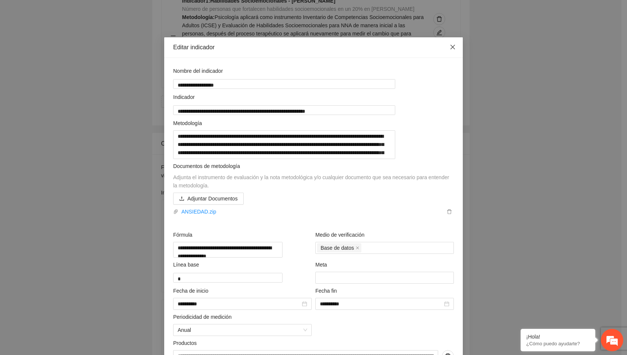
click at [450, 47] on icon "close" at bounding box center [453, 47] width 6 height 6
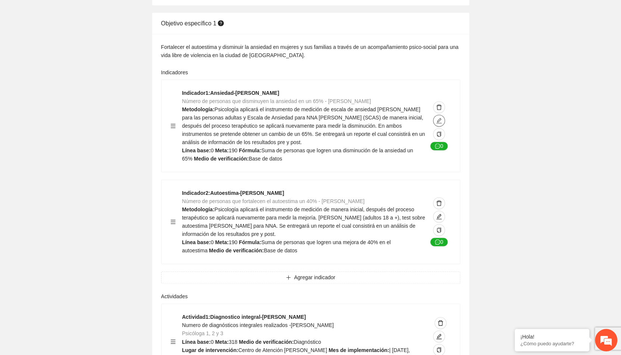
scroll to position [592, 0]
click at [440, 213] on icon "edit" at bounding box center [439, 215] width 5 height 5
type textarea "*"
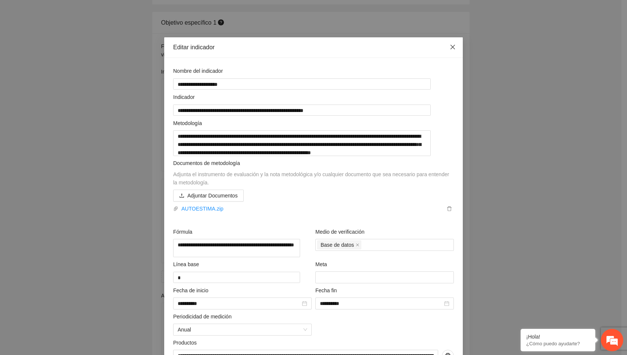
click at [450, 50] on icon "close" at bounding box center [453, 47] width 6 height 6
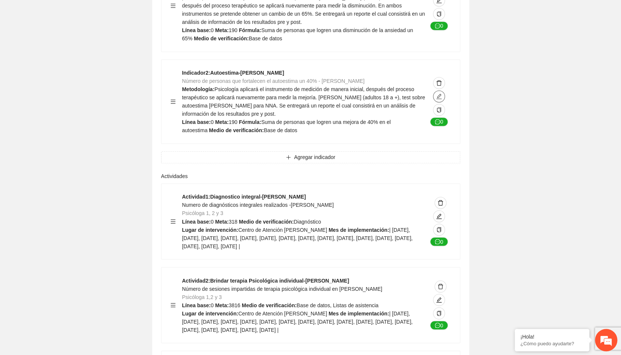
scroll to position [712, 0]
click at [438, 215] on icon "edit" at bounding box center [439, 215] width 5 height 5
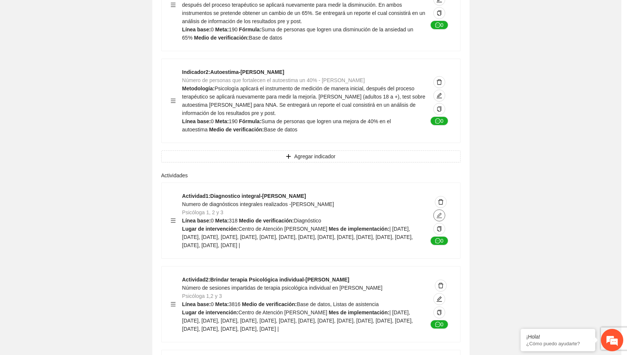
type textarea "**********"
type input "**********"
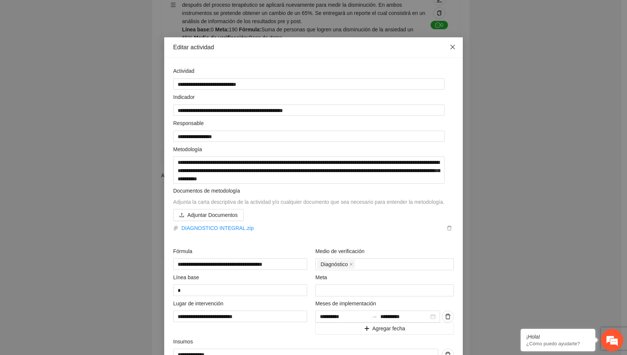
click at [451, 46] on icon "close" at bounding box center [453, 47] width 4 height 4
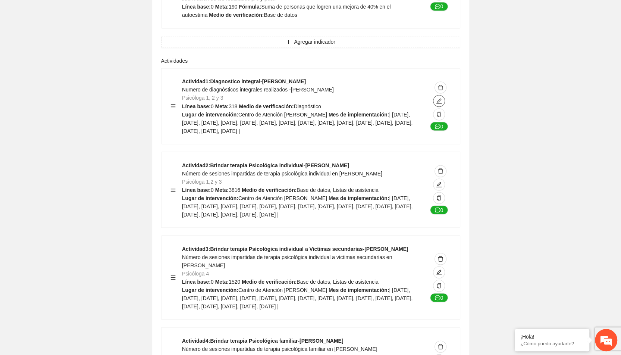
scroll to position [827, 0]
click at [439, 186] on icon "edit" at bounding box center [439, 184] width 6 height 6
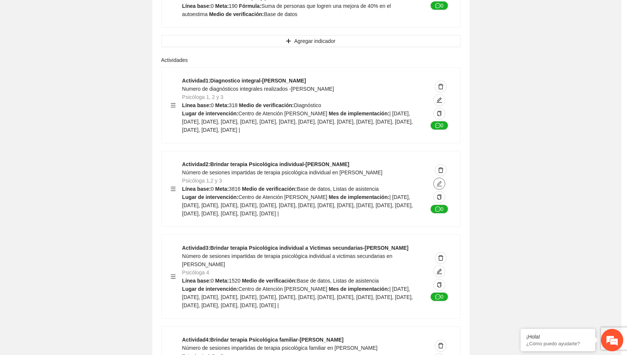
type textarea "**********"
type input "**********"
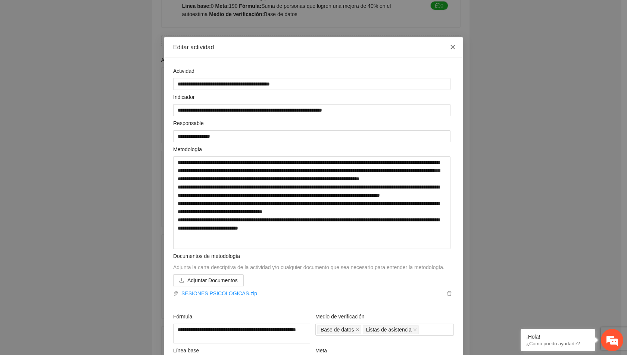
click at [450, 44] on span "Close" at bounding box center [453, 47] width 20 height 20
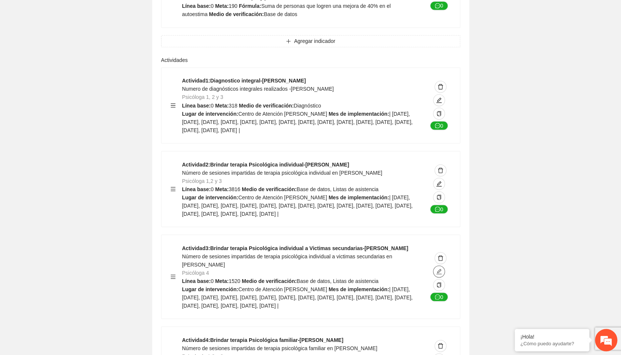
click at [438, 274] on icon "edit" at bounding box center [439, 271] width 6 height 6
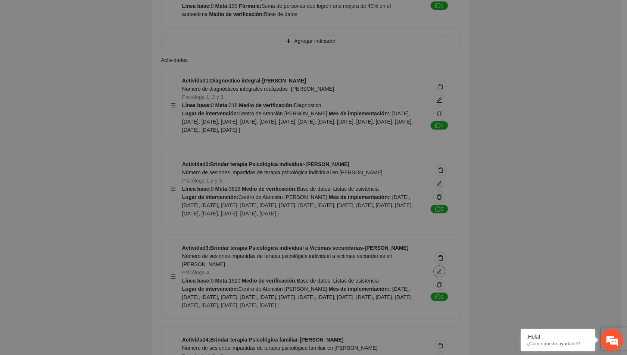
type textarea "**********"
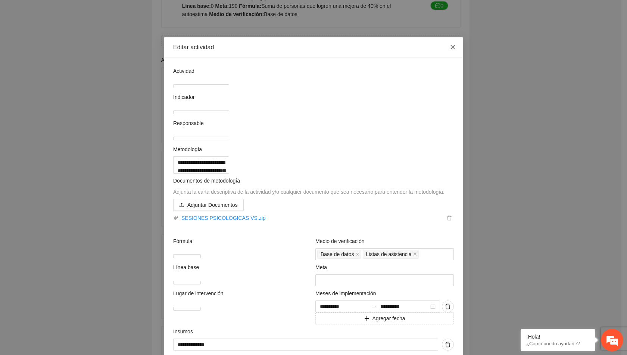
click at [447, 52] on span "Close" at bounding box center [453, 47] width 20 height 20
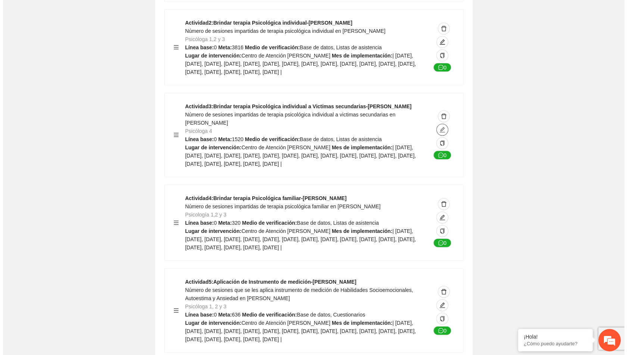
scroll to position [969, 0]
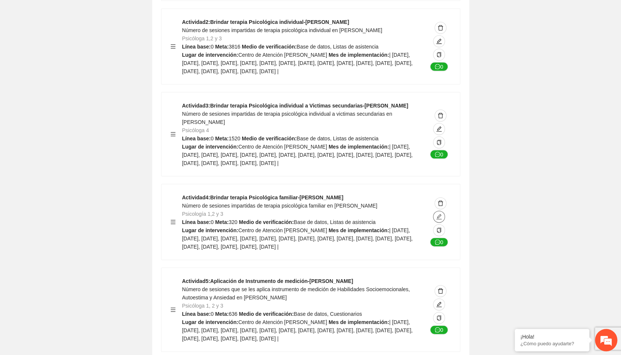
click at [441, 220] on icon "edit" at bounding box center [439, 217] width 6 height 6
type textarea "**********"
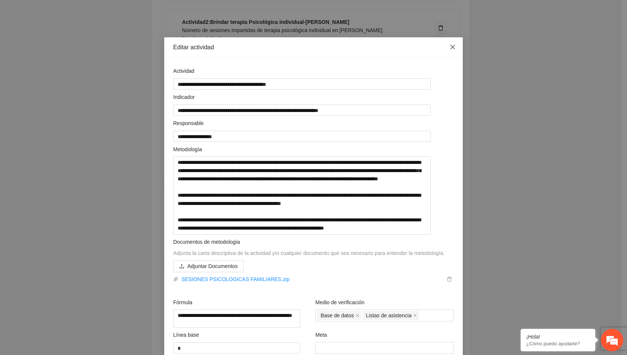
click at [451, 48] on icon "close" at bounding box center [453, 47] width 4 height 4
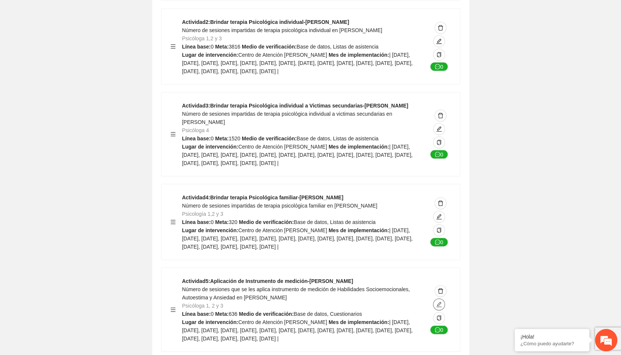
click at [439, 307] on icon "edit" at bounding box center [439, 304] width 5 height 5
type textarea "**********"
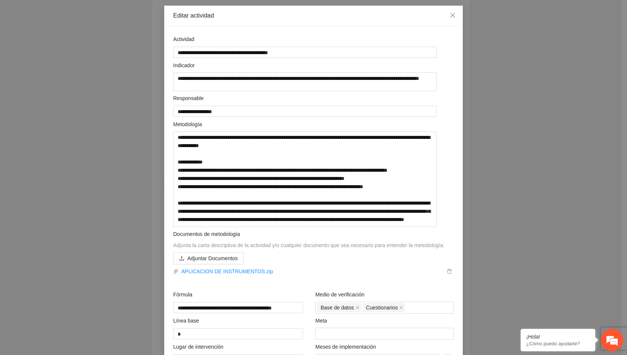
scroll to position [32, 0]
click at [451, 13] on icon "close" at bounding box center [453, 15] width 6 height 6
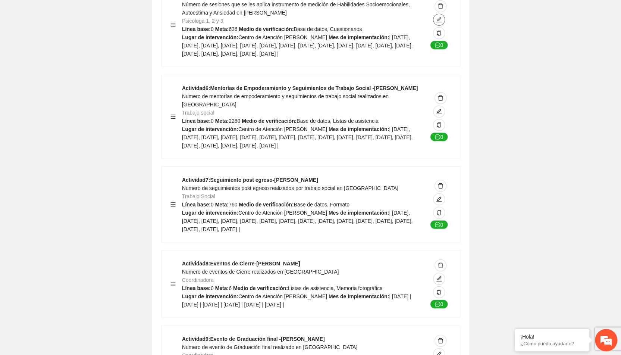
scroll to position [1257, 0]
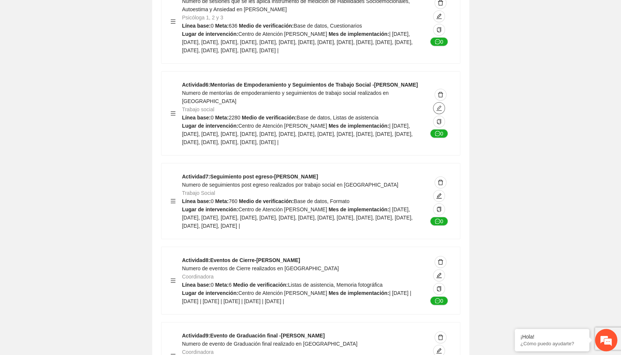
click at [440, 111] on icon "edit" at bounding box center [439, 108] width 6 height 6
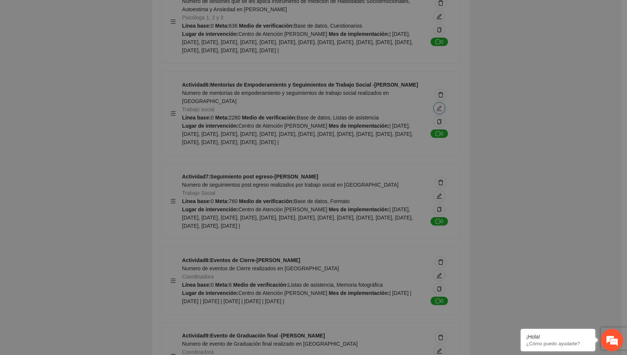
type textarea "**********"
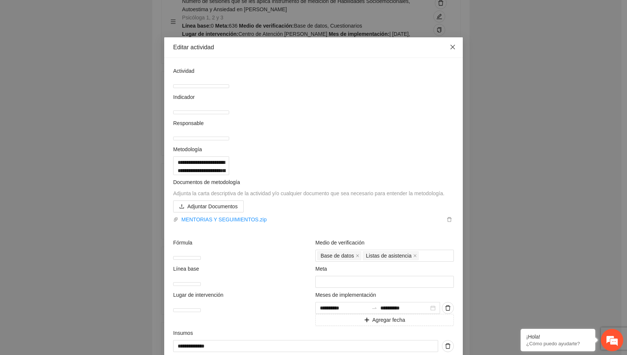
click at [451, 48] on icon "close" at bounding box center [453, 47] width 4 height 4
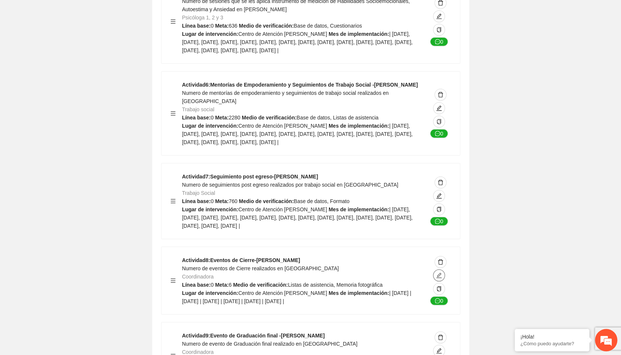
click at [440, 278] on icon "edit" at bounding box center [439, 275] width 5 height 5
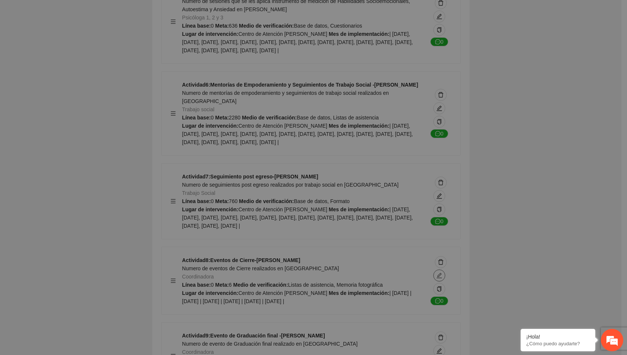
type textarea "**********"
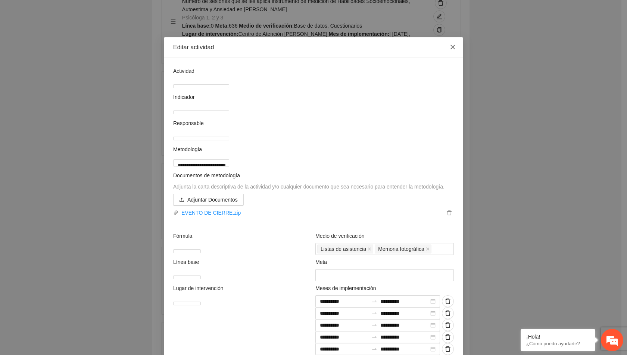
click at [450, 48] on icon "close" at bounding box center [453, 47] width 6 height 6
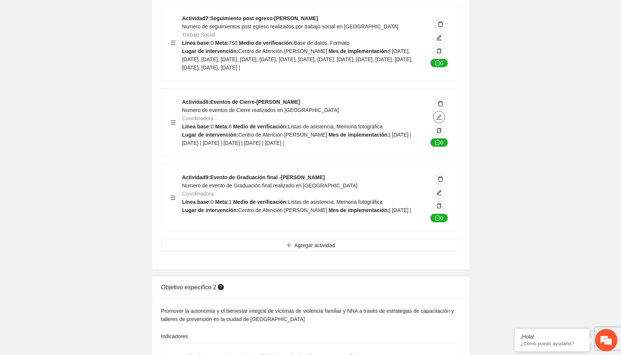
scroll to position [1419, 0]
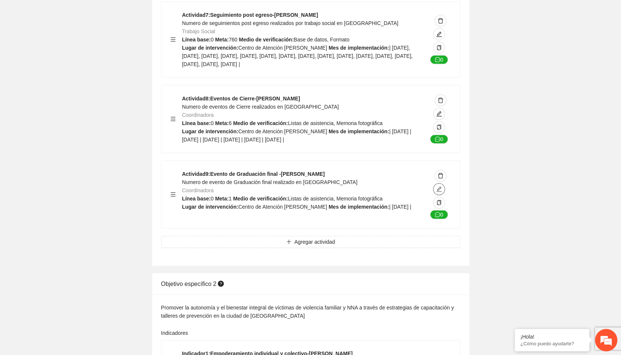
click at [441, 192] on icon "edit" at bounding box center [439, 189] width 6 height 6
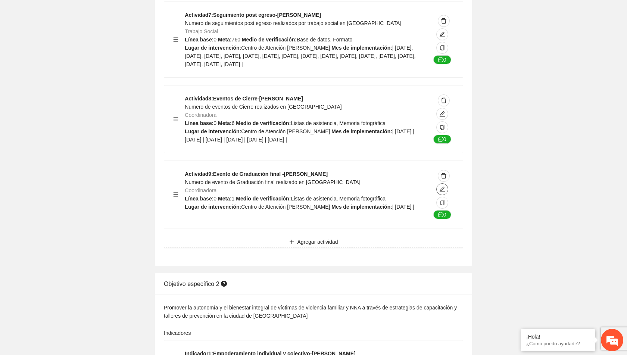
type textarea "**********"
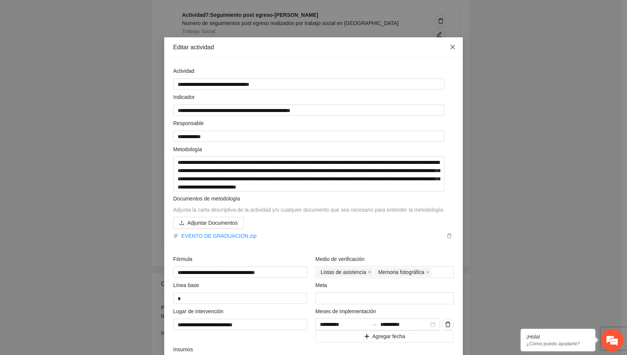
click at [451, 47] on icon "close" at bounding box center [453, 47] width 4 height 4
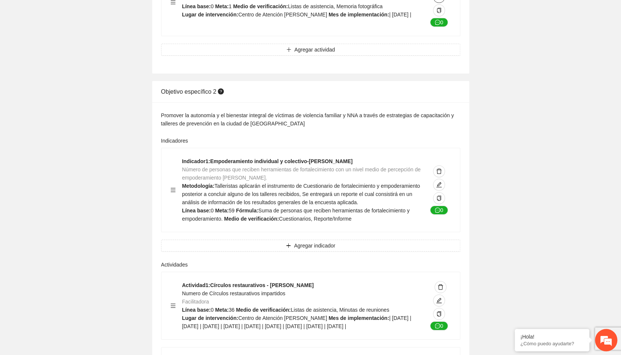
scroll to position [1612, 0]
click at [439, 187] on icon "edit" at bounding box center [439, 184] width 6 height 6
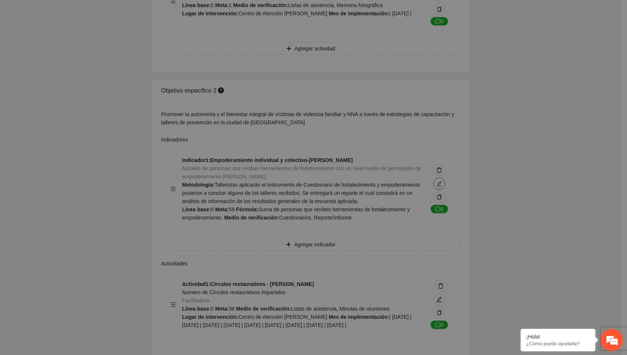
type textarea "*"
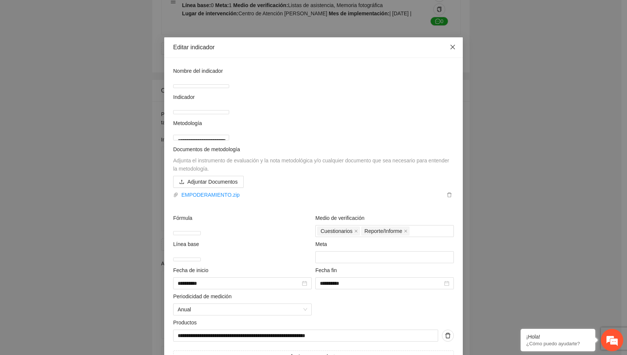
click at [454, 45] on span "Close" at bounding box center [453, 47] width 20 height 20
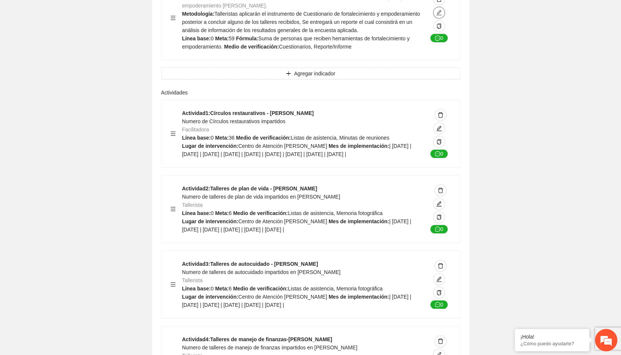
scroll to position [1784, 0]
click at [441, 131] on icon "edit" at bounding box center [439, 128] width 6 height 6
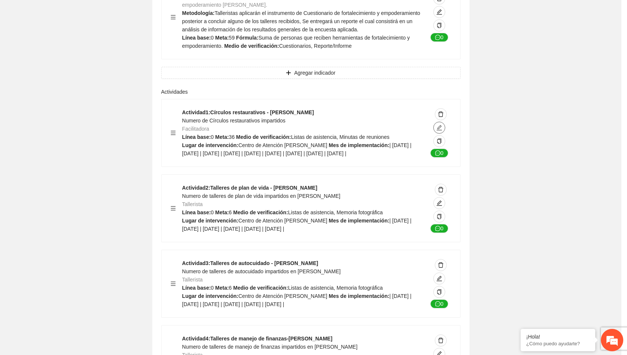
type textarea "**********"
type input "**********"
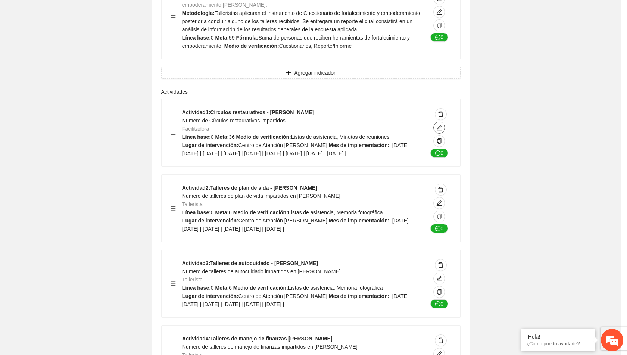
type input "**********"
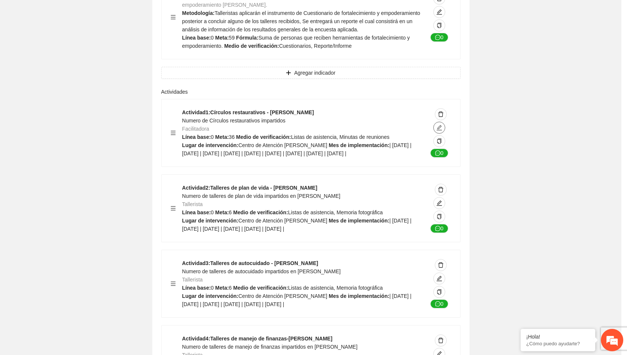
type input "**********"
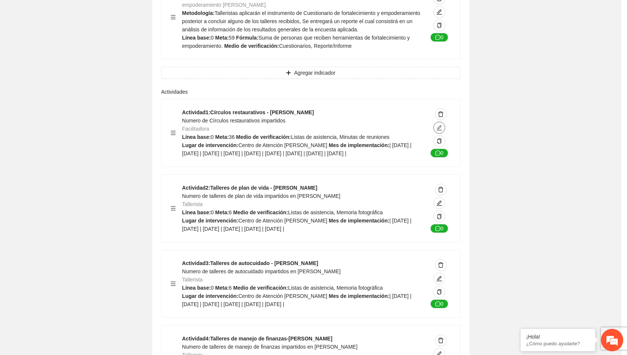
type input "**********"
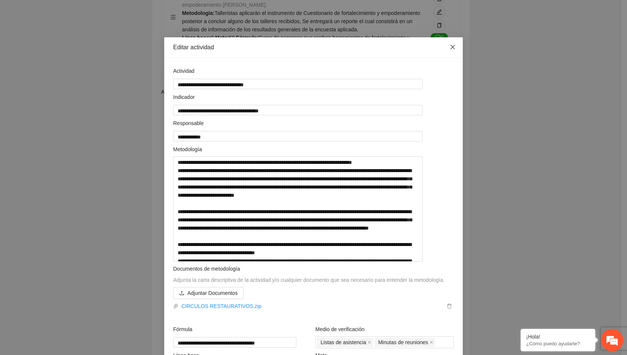
click at [451, 44] on icon "close" at bounding box center [453, 47] width 6 height 6
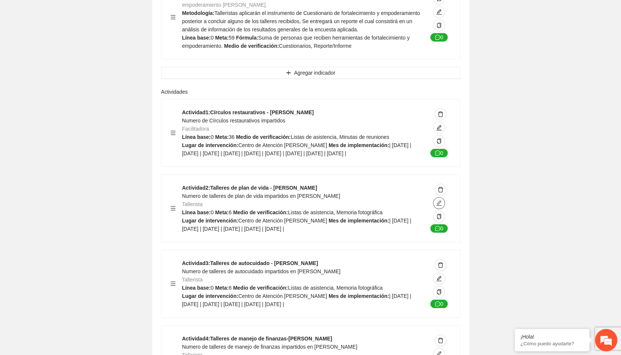
click at [439, 206] on icon "edit" at bounding box center [439, 202] width 5 height 5
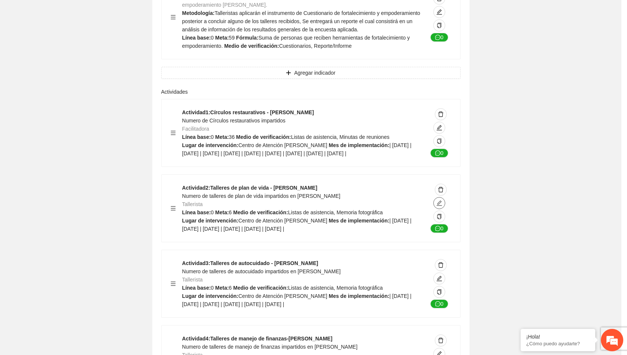
type textarea "**********"
type input "**********"
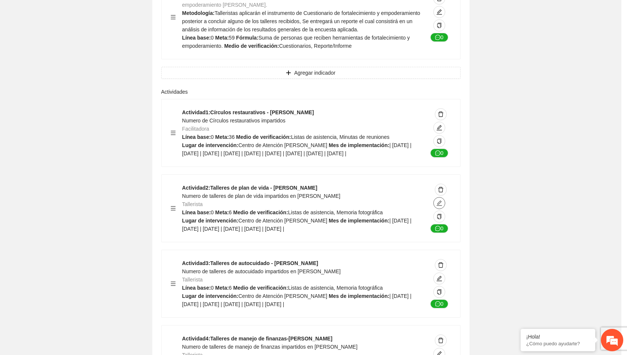
type input "**********"
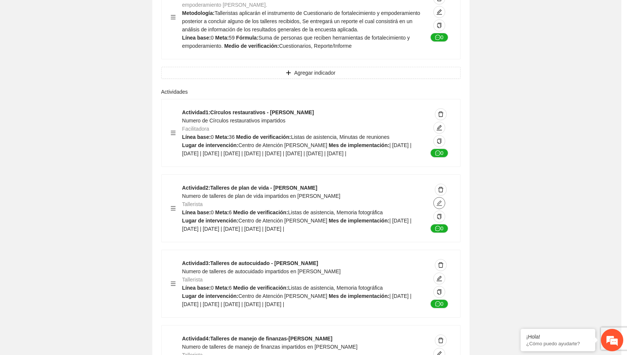
type input "**********"
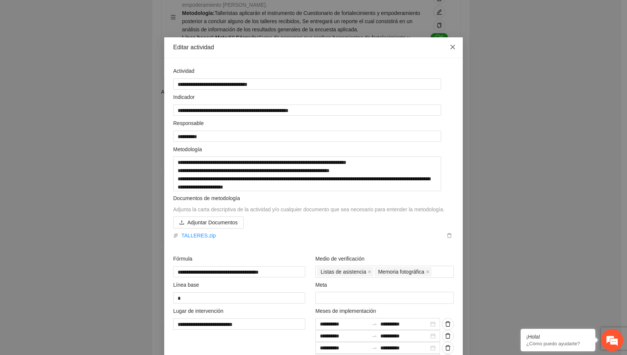
click at [451, 47] on icon "close" at bounding box center [453, 47] width 4 height 4
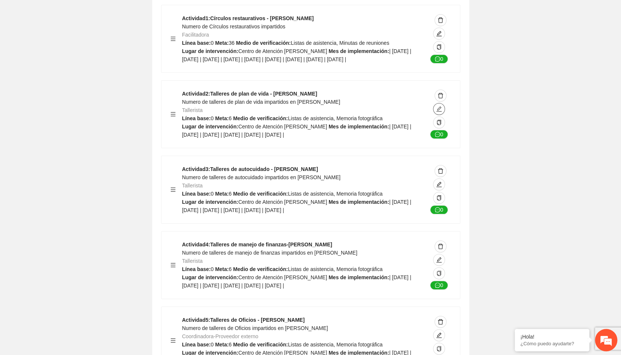
scroll to position [1879, 0]
click at [437, 186] on icon "edit" at bounding box center [439, 183] width 6 height 6
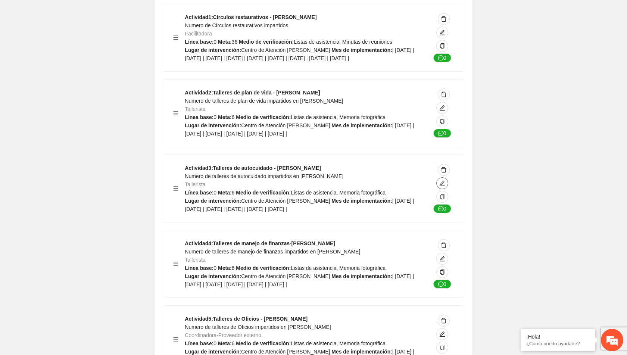
type textarea "**********"
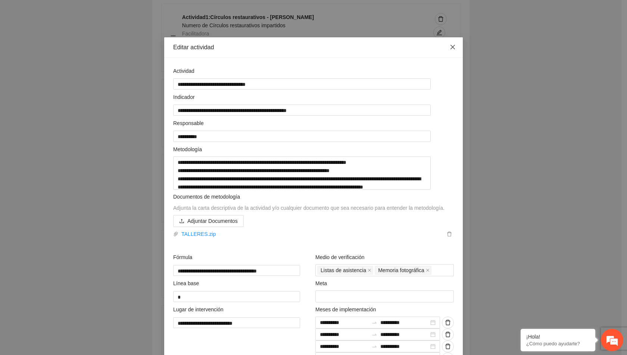
click at [449, 43] on span "Close" at bounding box center [453, 47] width 20 height 20
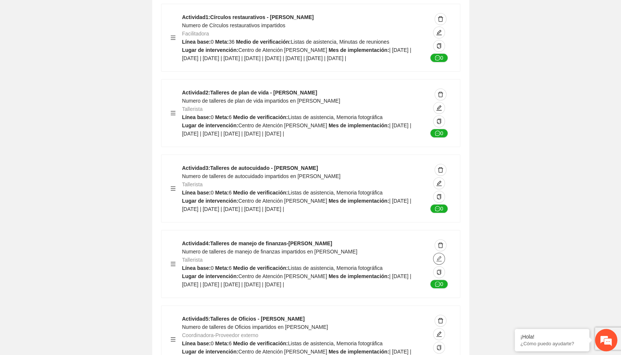
click at [437, 262] on icon "edit" at bounding box center [439, 259] width 6 height 6
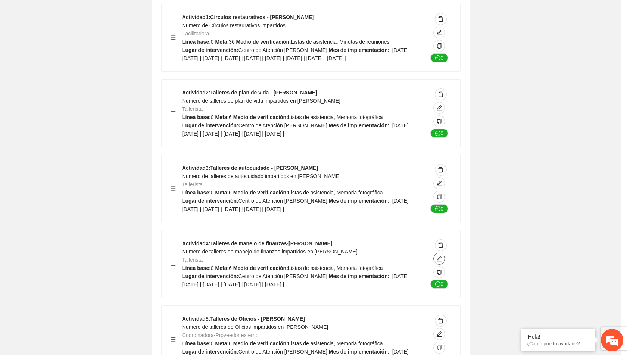
type textarea "**********"
type input "**********"
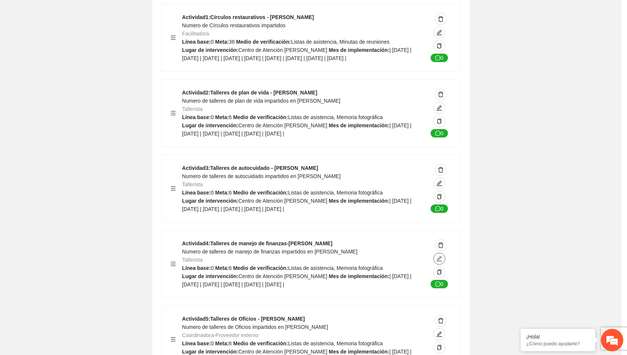
type input "**********"
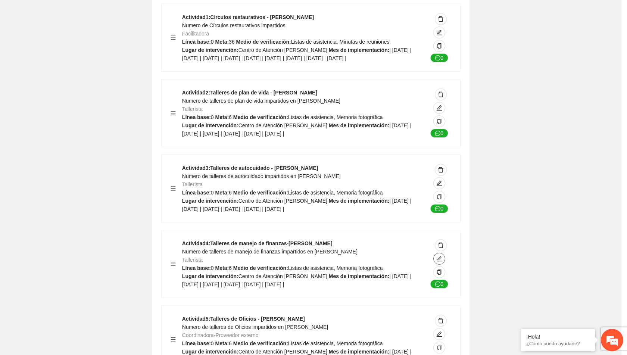
type input "**********"
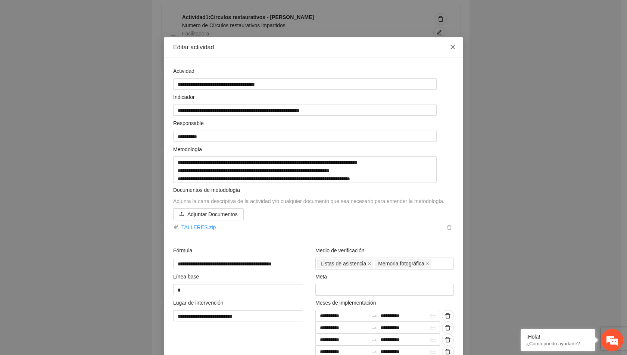
click at [450, 48] on icon "close" at bounding box center [453, 47] width 6 height 6
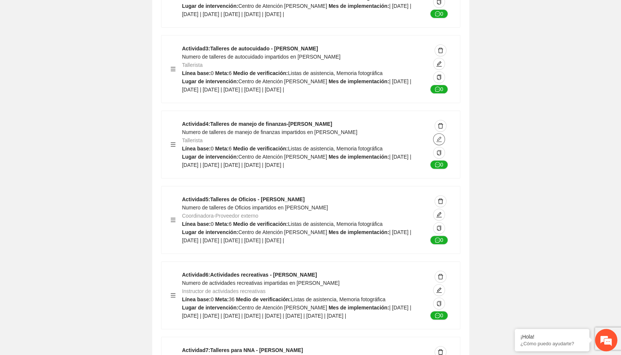
scroll to position [2002, 0]
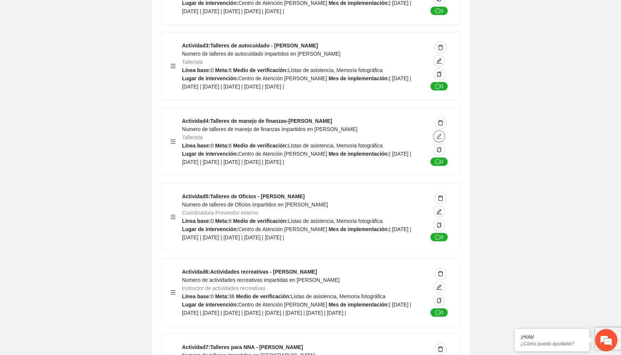
click at [441, 139] on icon "edit" at bounding box center [439, 136] width 6 height 6
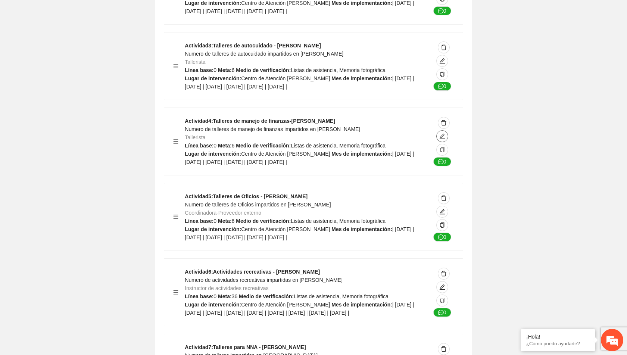
type textarea "**********"
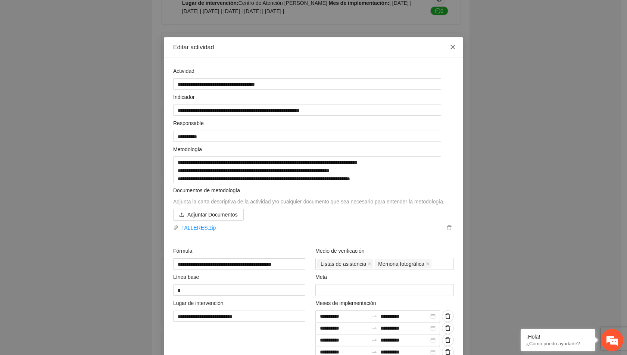
click at [452, 46] on icon "close" at bounding box center [453, 47] width 6 height 6
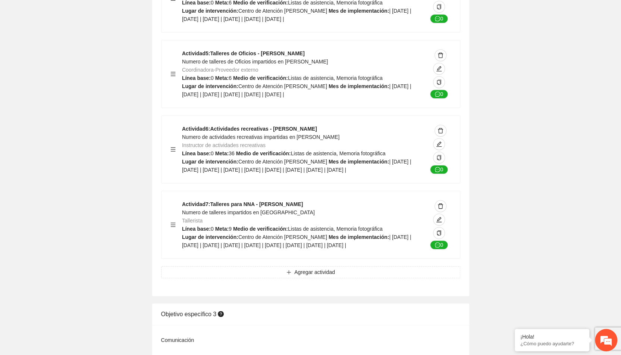
scroll to position [2146, 0]
click at [440, 146] on icon "edit" at bounding box center [439, 142] width 5 height 5
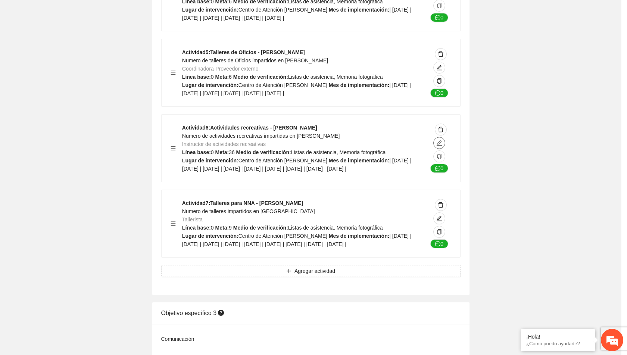
type textarea "**********"
type input "**********"
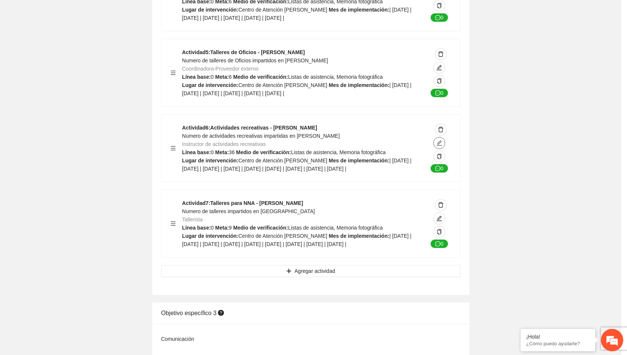
type input "**********"
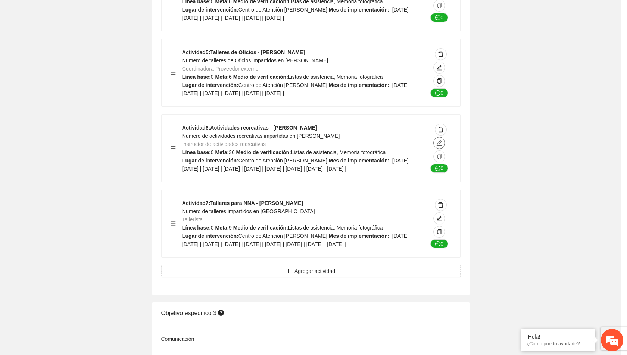
type input "**********"
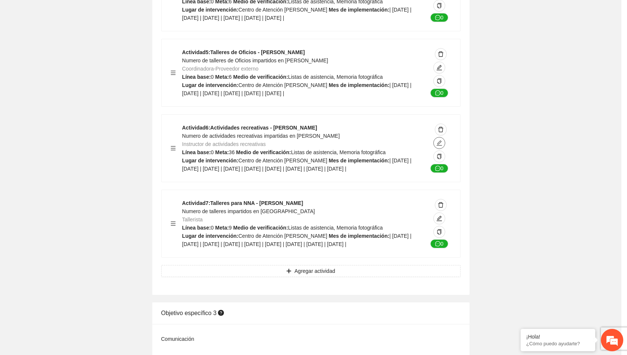
type input "**********"
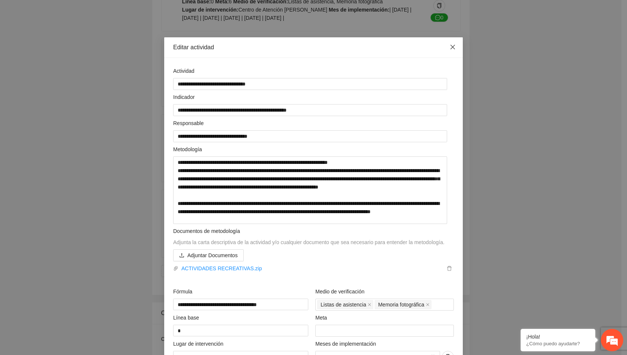
click at [451, 46] on icon "close" at bounding box center [453, 47] width 4 height 4
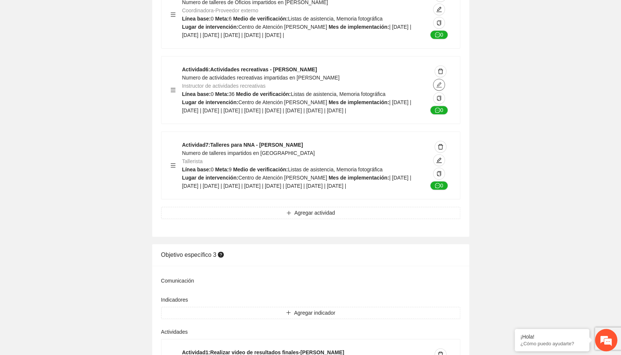
scroll to position [2207, 0]
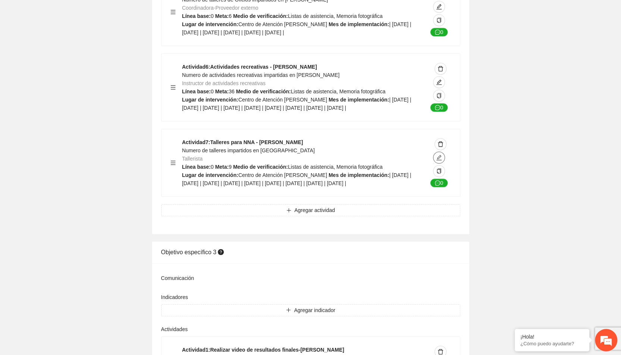
click at [443, 160] on span "edit" at bounding box center [439, 158] width 11 height 6
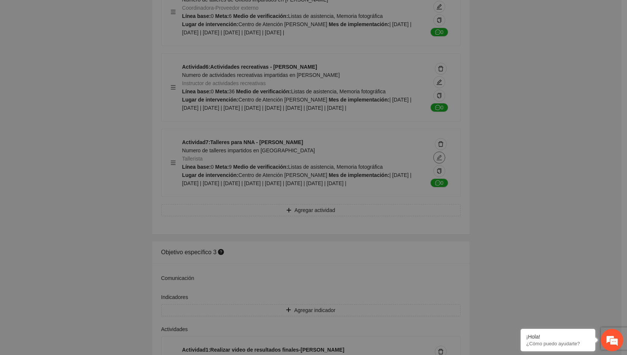
type textarea "**********"
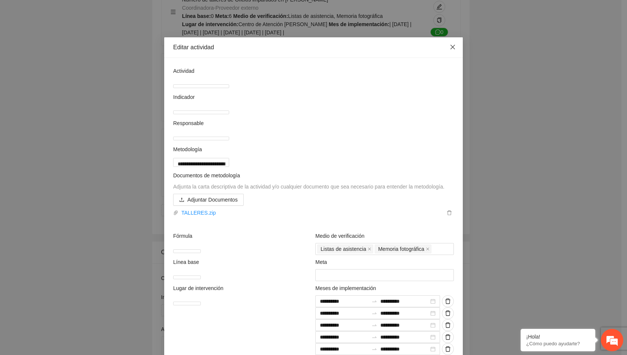
click at [446, 49] on span "Close" at bounding box center [453, 47] width 20 height 20
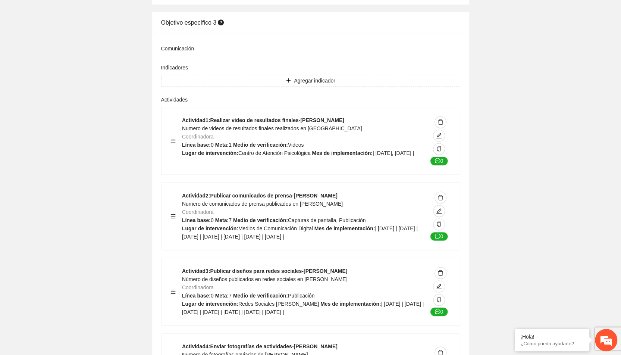
scroll to position [2437, 0]
click at [443, 138] on span "edit" at bounding box center [439, 135] width 11 height 6
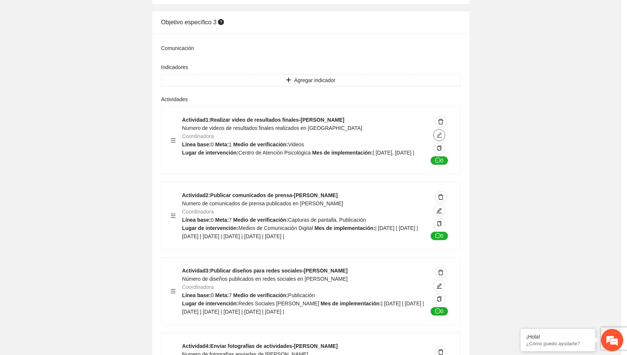
type textarea "**********"
type input "**********"
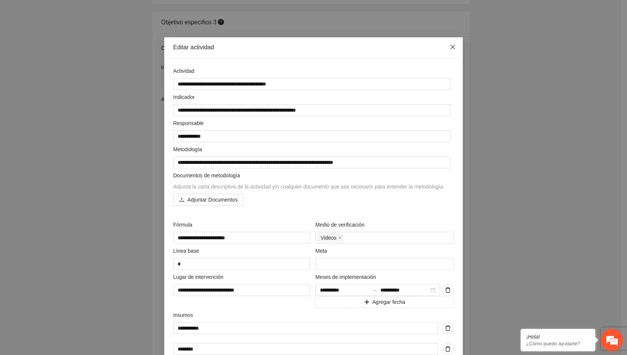
click at [450, 50] on icon "close" at bounding box center [453, 47] width 6 height 6
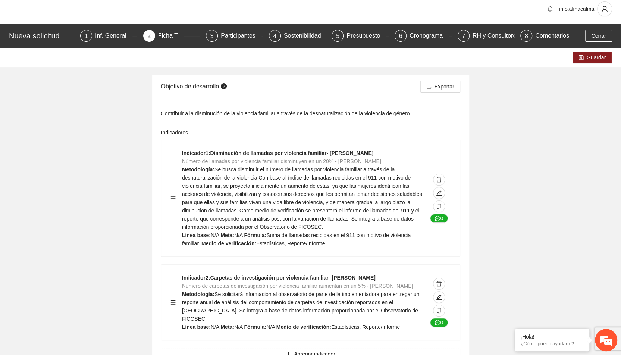
scroll to position [0, 0]
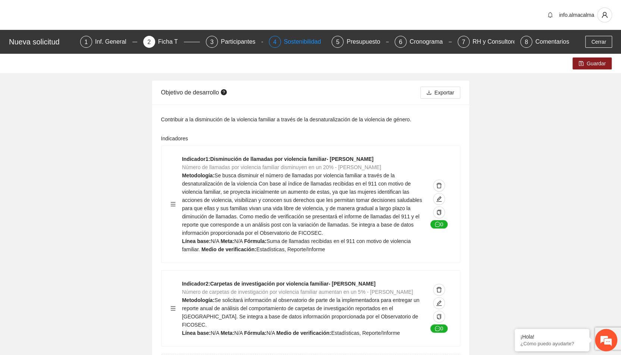
click at [299, 39] on div "Sostenibilidad" at bounding box center [305, 42] width 43 height 12
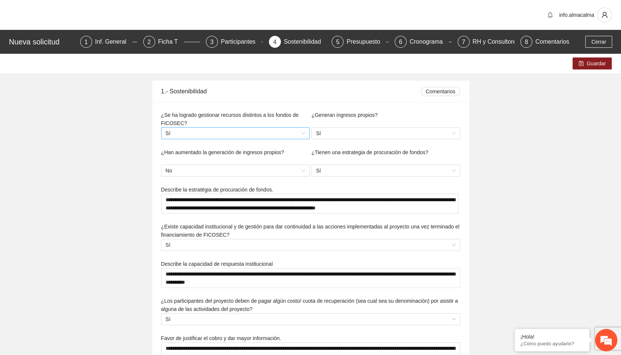
type textarea "**********"
click at [369, 44] on div "Presupuesto" at bounding box center [367, 42] width 40 height 12
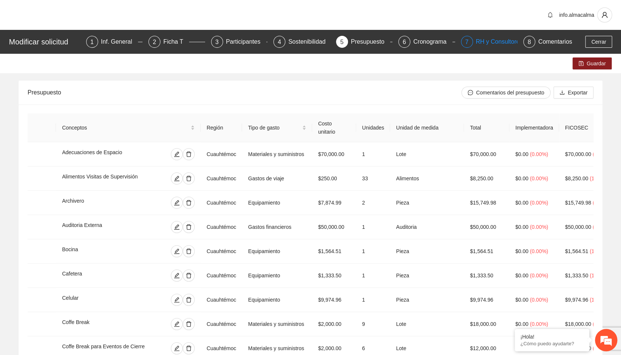
click at [499, 42] on div "RH y Consultores" at bounding box center [502, 42] width 53 height 12
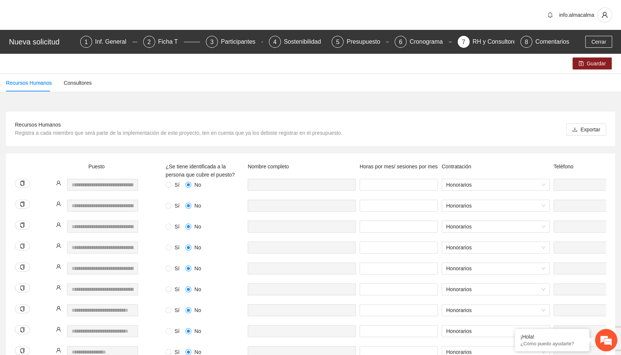
click at [381, 217] on div "*" at bounding box center [399, 210] width 82 height 21
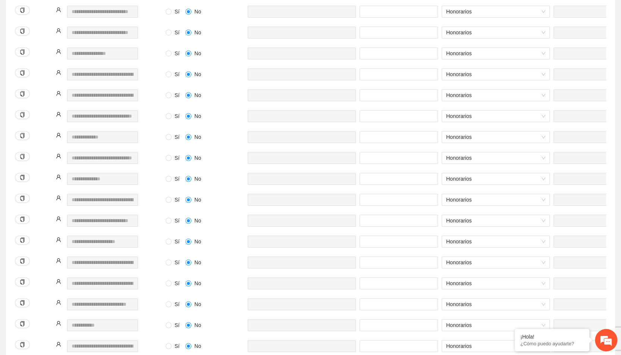
scroll to position [299, 0]
click at [381, 264] on input "*" at bounding box center [399, 262] width 78 height 12
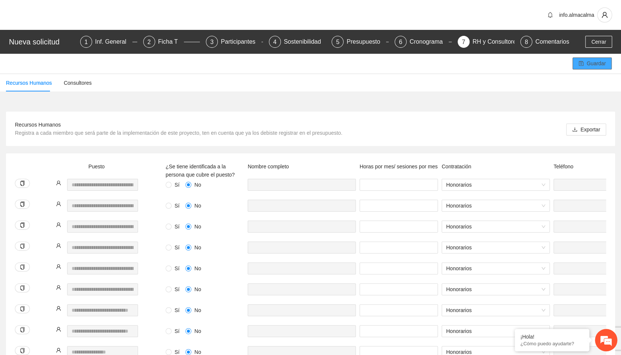
type input "*"
click at [586, 61] on button "Guardar" at bounding box center [592, 63] width 39 height 12
click at [593, 43] on span "Cerrar" at bounding box center [599, 42] width 15 height 8
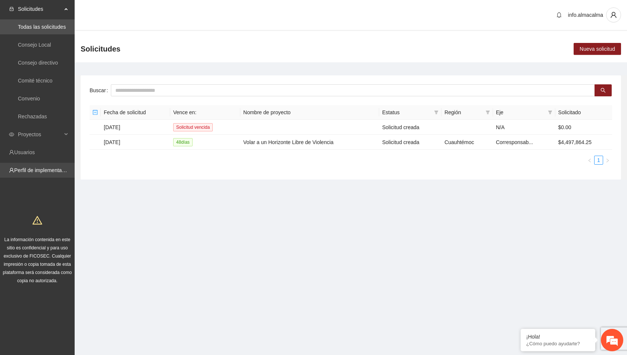
click at [43, 173] on link "Perfil de implementadora" at bounding box center [43, 170] width 58 height 6
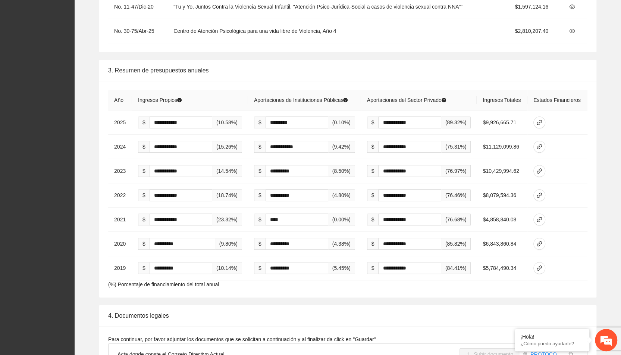
scroll to position [2030, 0]
click at [540, 119] on icon "link" at bounding box center [540, 122] width 6 height 6
click at [542, 143] on icon "link" at bounding box center [540, 146] width 6 height 6
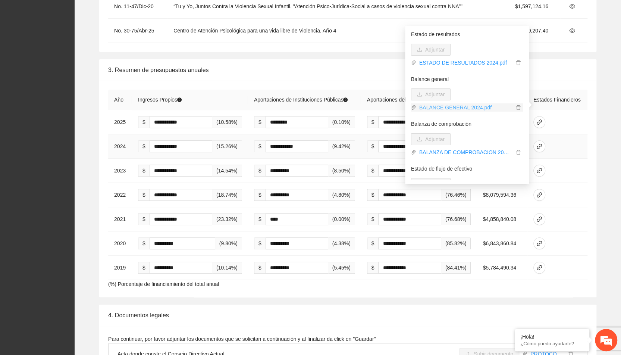
click at [458, 107] on link "BALANCE GENERAL 2024.pdf" at bounding box center [466, 107] width 98 height 8
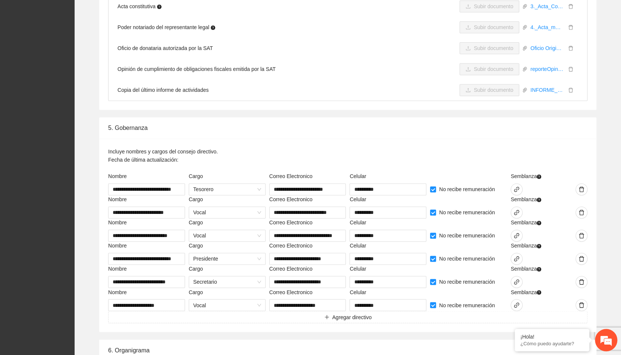
scroll to position [2504, 0]
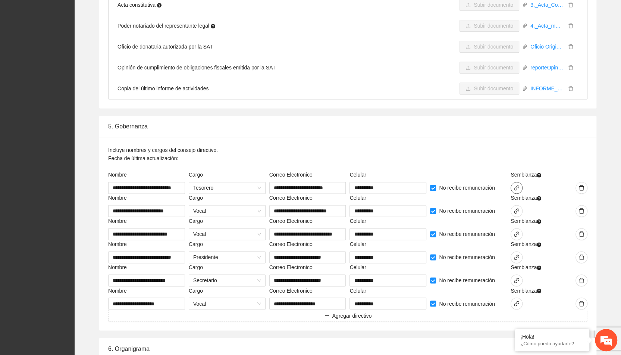
click at [516, 185] on icon "link" at bounding box center [517, 188] width 6 height 6
click at [515, 208] on icon "link" at bounding box center [517, 211] width 6 height 6
click at [515, 231] on icon "link" at bounding box center [517, 234] width 6 height 6
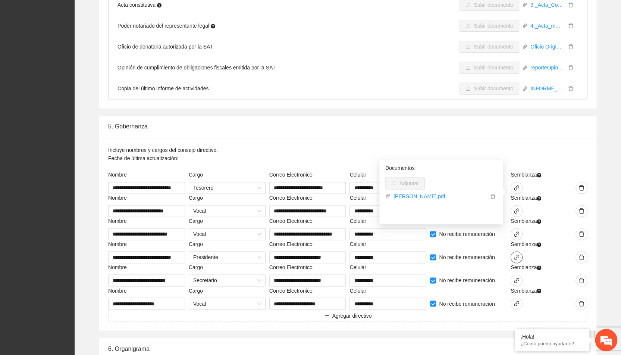
click at [520, 254] on span "link" at bounding box center [516, 257] width 11 height 6
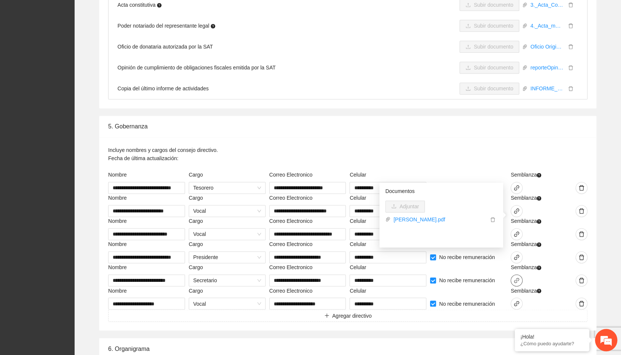
click at [520, 277] on icon "link" at bounding box center [517, 280] width 6 height 6
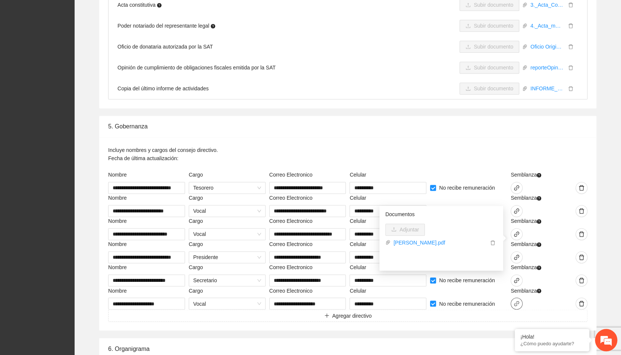
click at [517, 300] on icon "link" at bounding box center [517, 303] width 6 height 6
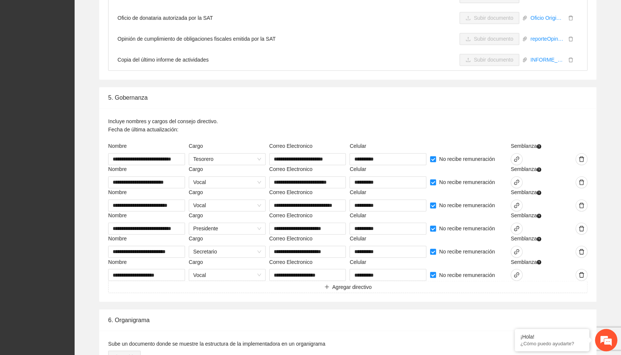
scroll to position [2546, 0]
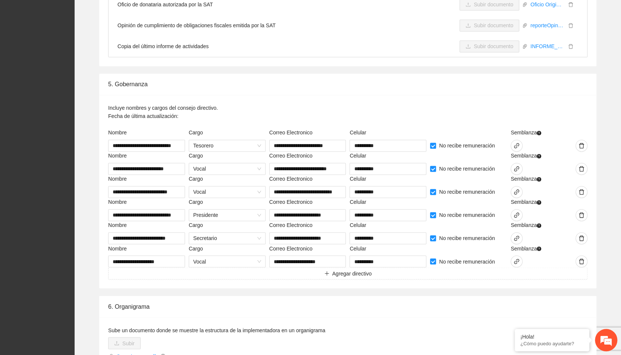
click at [134, 318] on div "Sube un documento donde se muestre la estructura de la implementadora en un org…" at bounding box center [348, 343] width 498 height 52
click at [143, 352] on link "Organigrama.pdf" at bounding box center [135, 356] width 45 height 8
click at [163, 353] on icon "delete" at bounding box center [162, 355] width 5 height 5
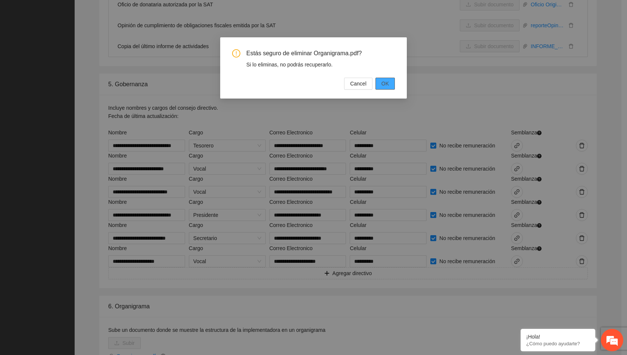
click at [386, 83] on span "OK" at bounding box center [384, 84] width 7 height 8
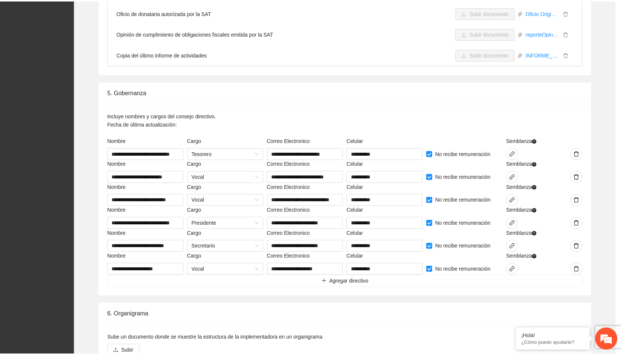
scroll to position [2535, 0]
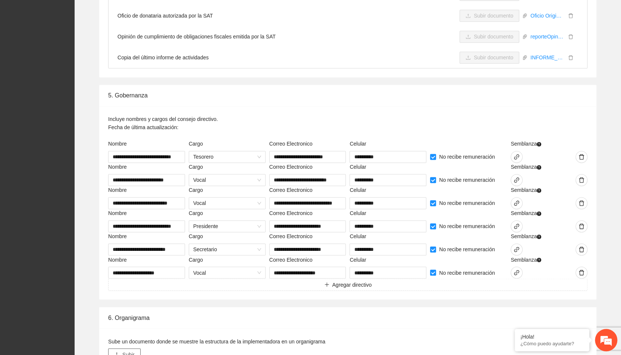
click at [131, 350] on span "Subir" at bounding box center [128, 354] width 12 height 8
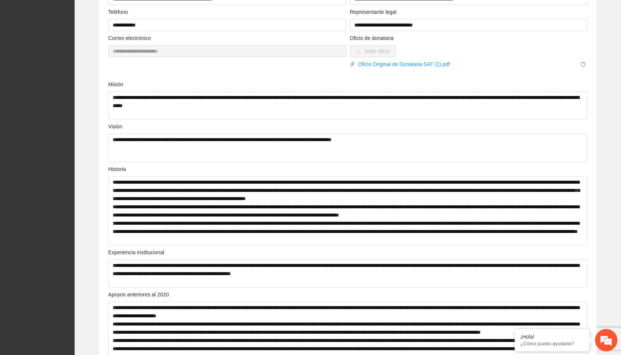
scroll to position [0, 0]
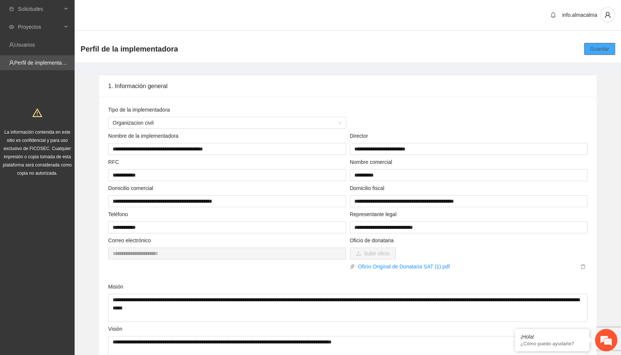
click at [596, 44] on button "Guardar" at bounding box center [600, 49] width 31 height 12
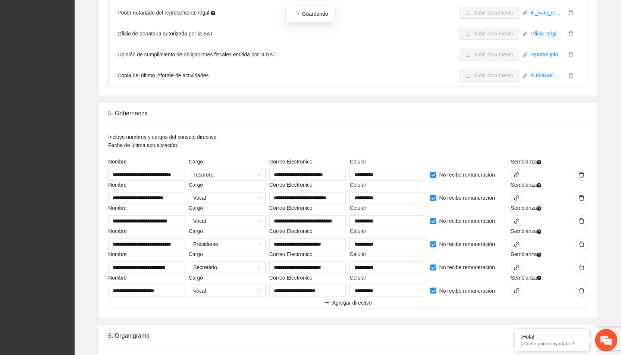
scroll to position [2546, 0]
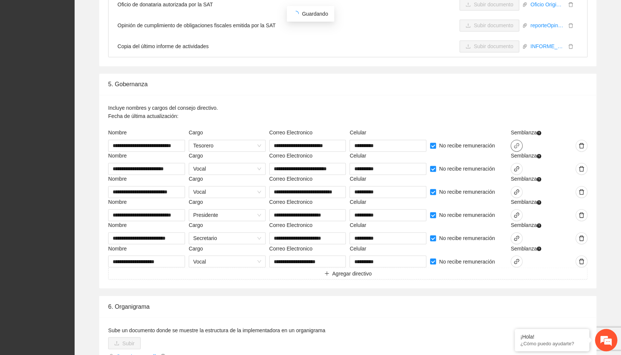
click at [520, 143] on icon "link" at bounding box center [517, 146] width 6 height 6
click at [433, 108] on link "[PERSON_NAME].pdf" at bounding box center [440, 107] width 98 height 8
click at [437, 95] on div "**********" at bounding box center [348, 191] width 498 height 193
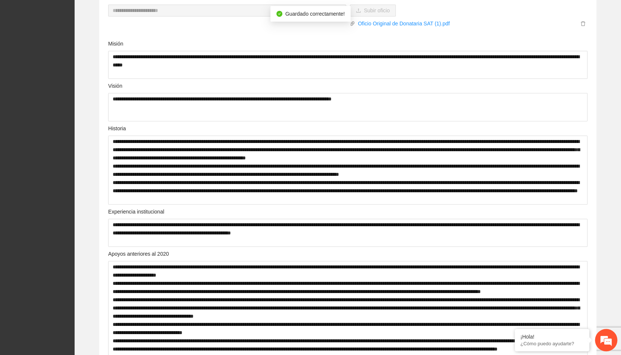
scroll to position [0, 0]
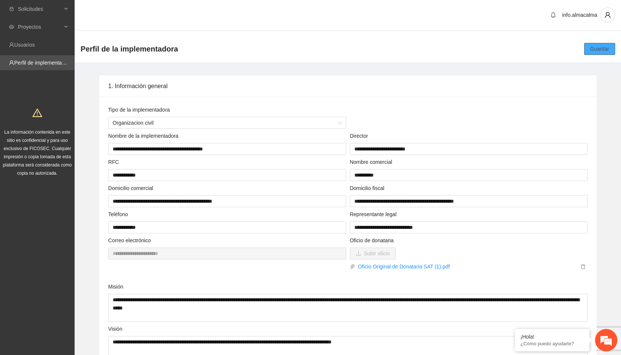
click at [597, 47] on span "Guardar" at bounding box center [599, 49] width 19 height 8
